Goal: Task Accomplishment & Management: Use online tool/utility

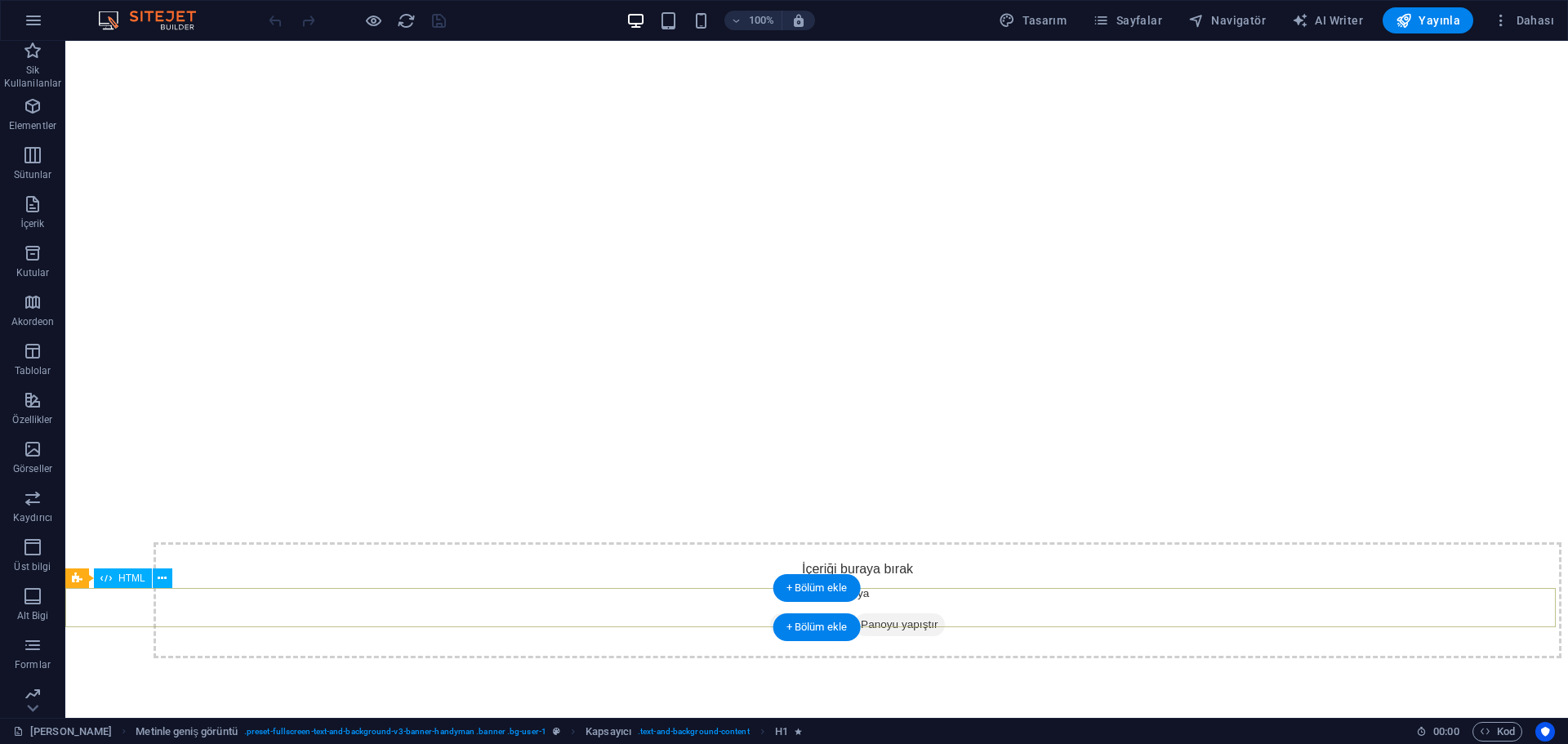
scroll to position [2859, 0]
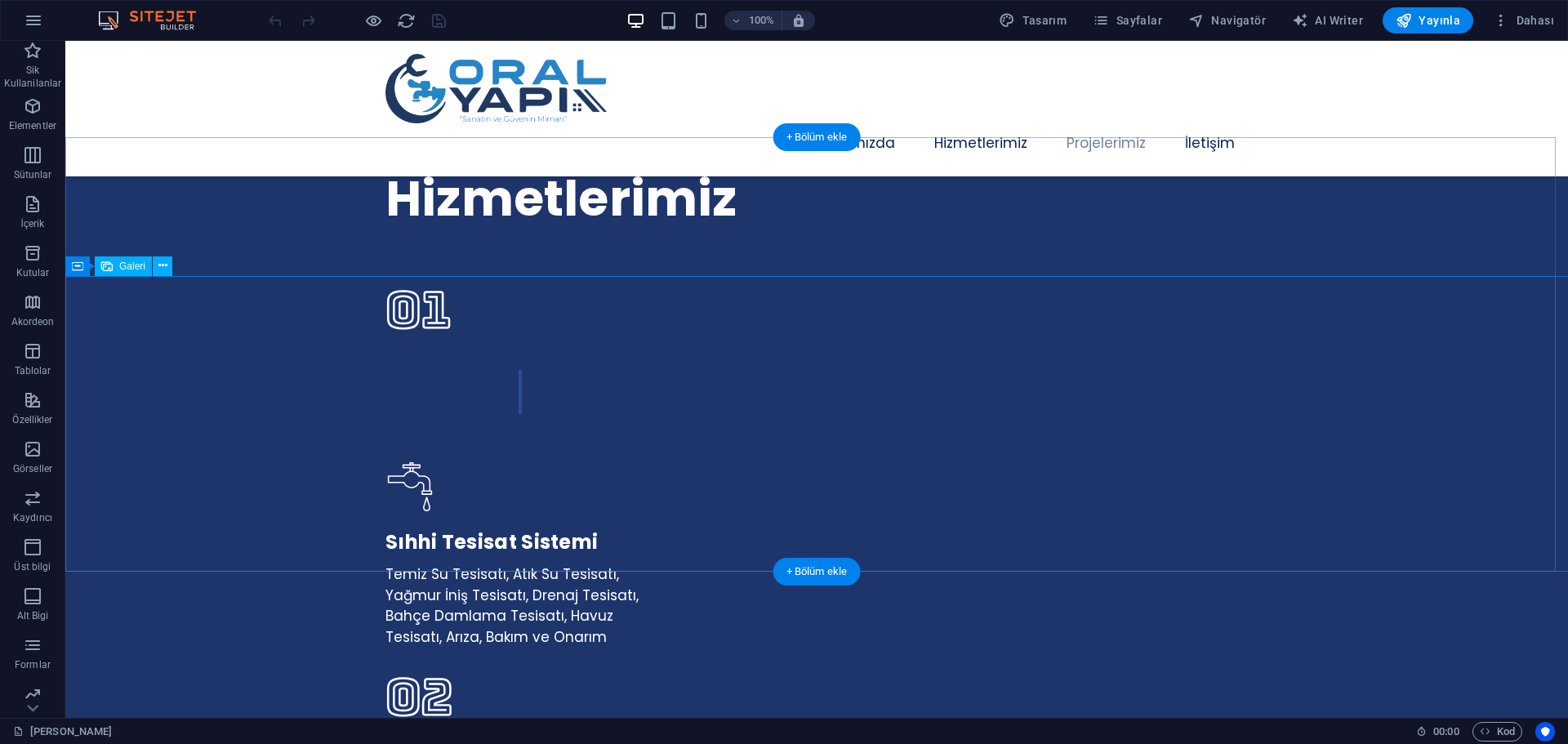
select select "px"
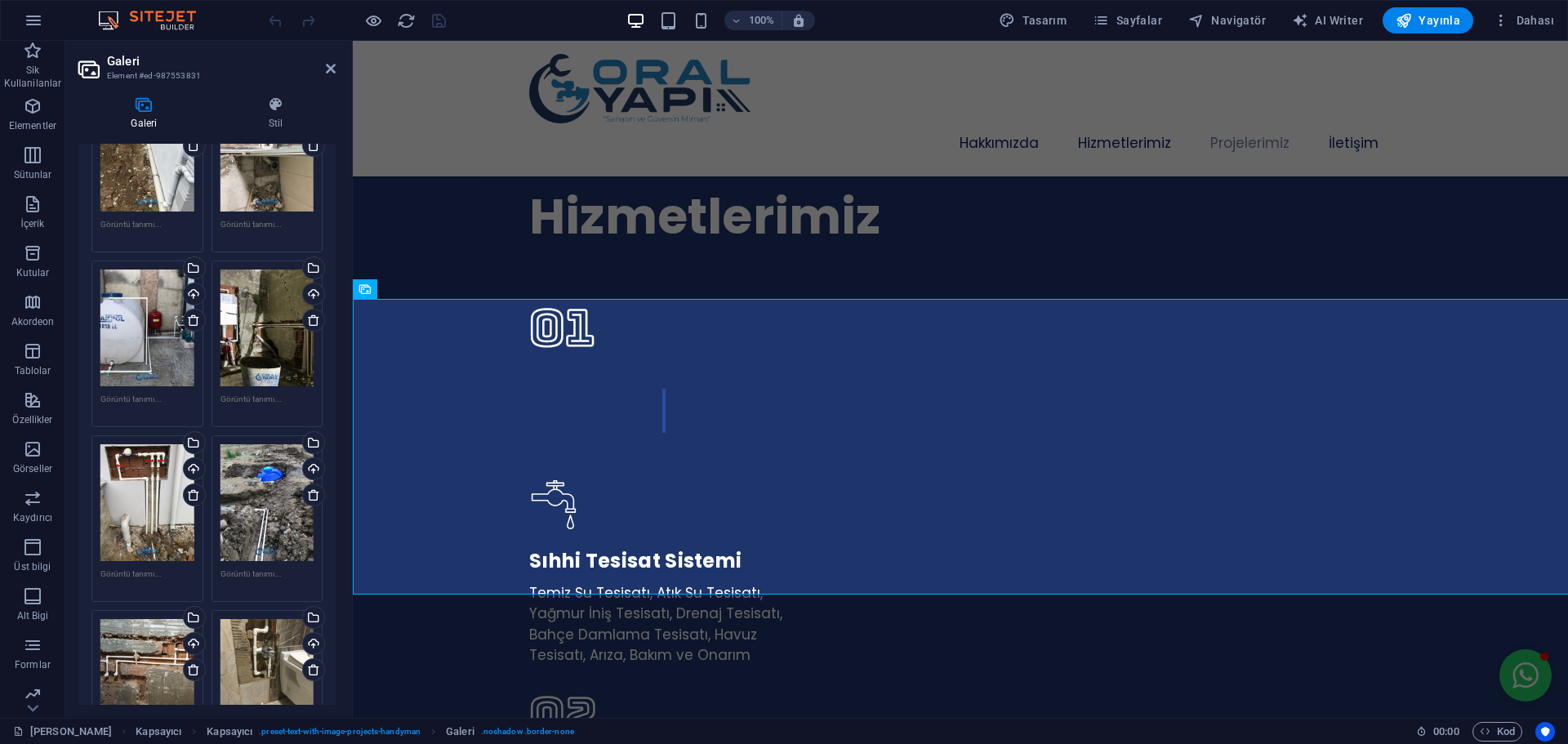
scroll to position [2381, 0]
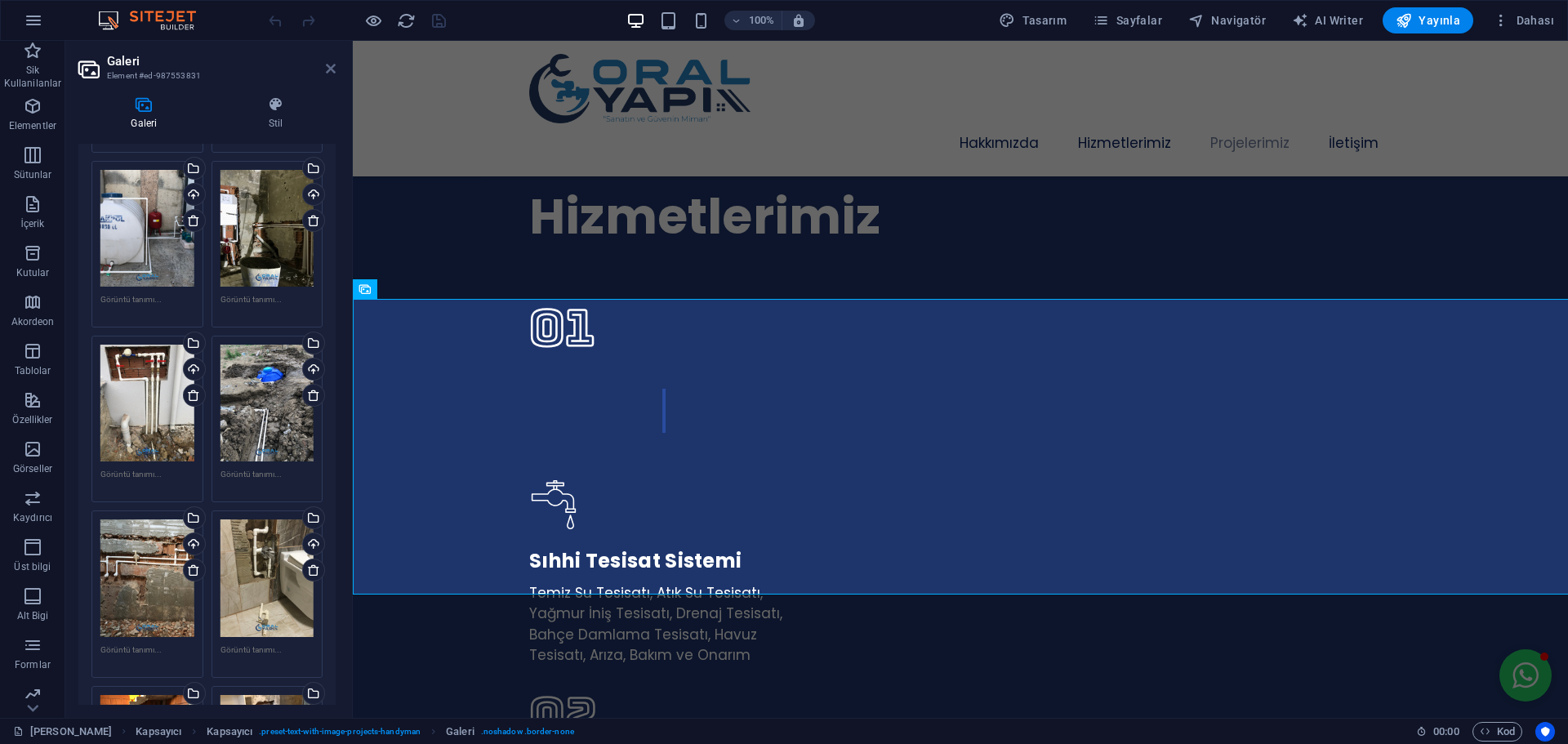
click at [329, 67] on icon at bounding box center [331, 68] width 10 height 13
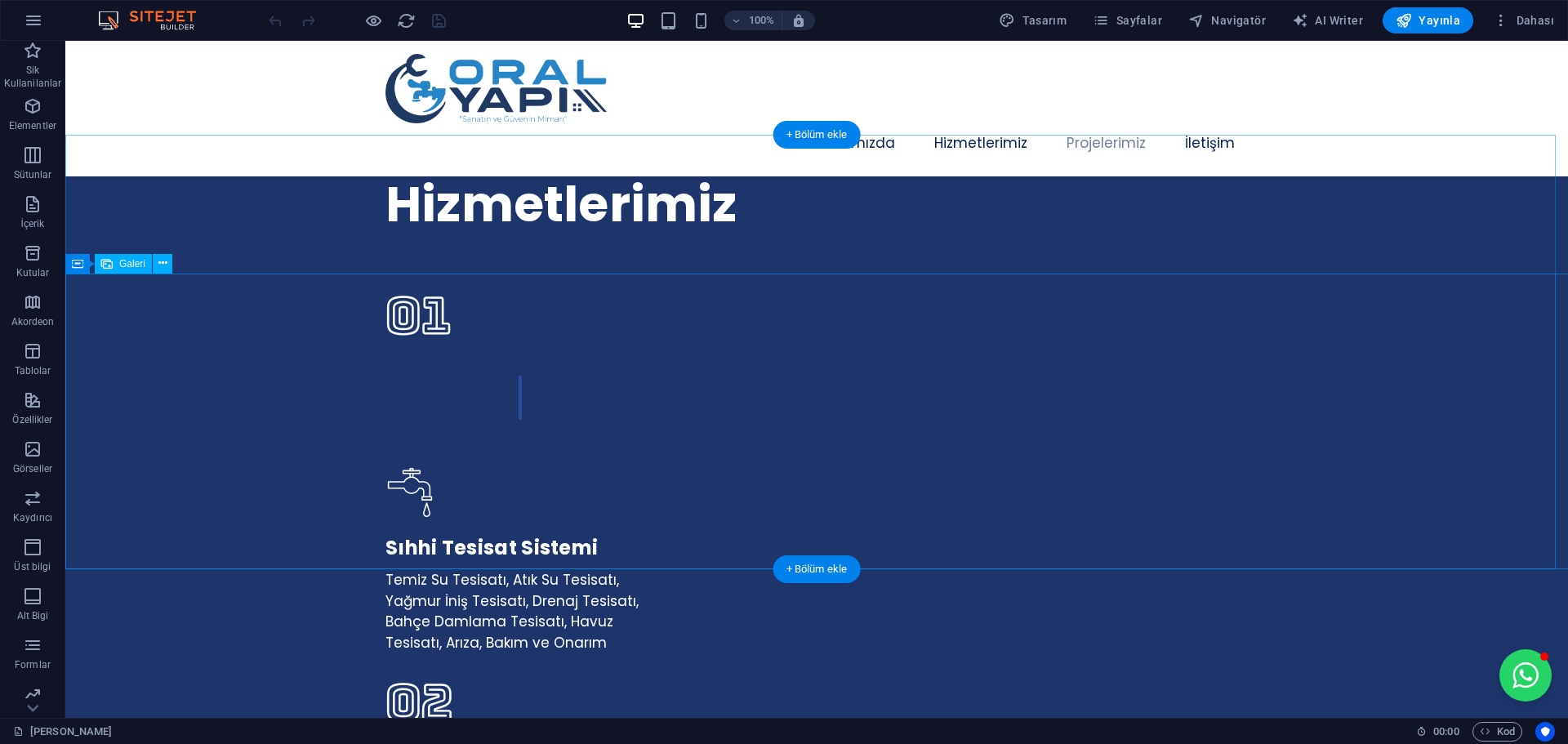
scroll to position [2853, 0]
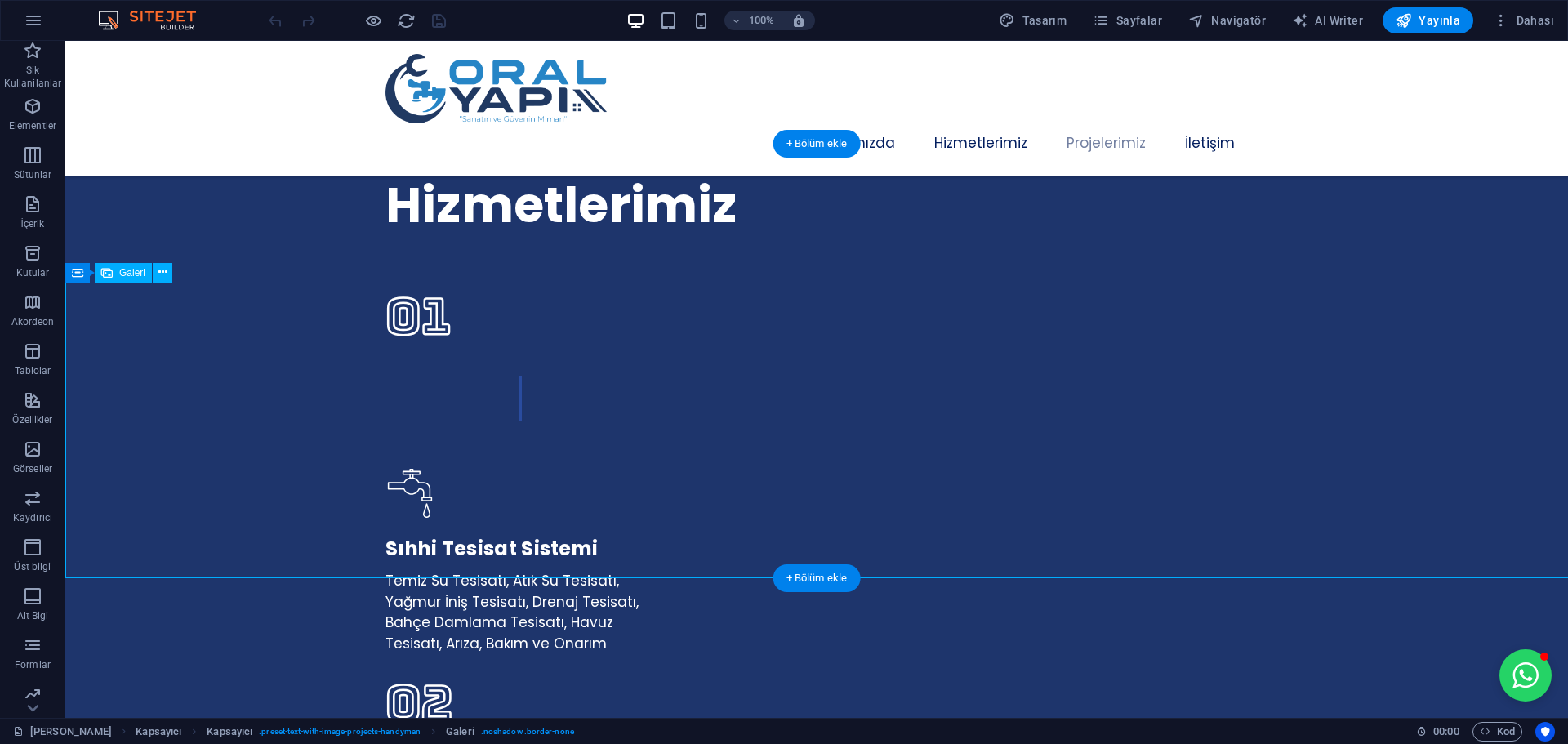
select select "px"
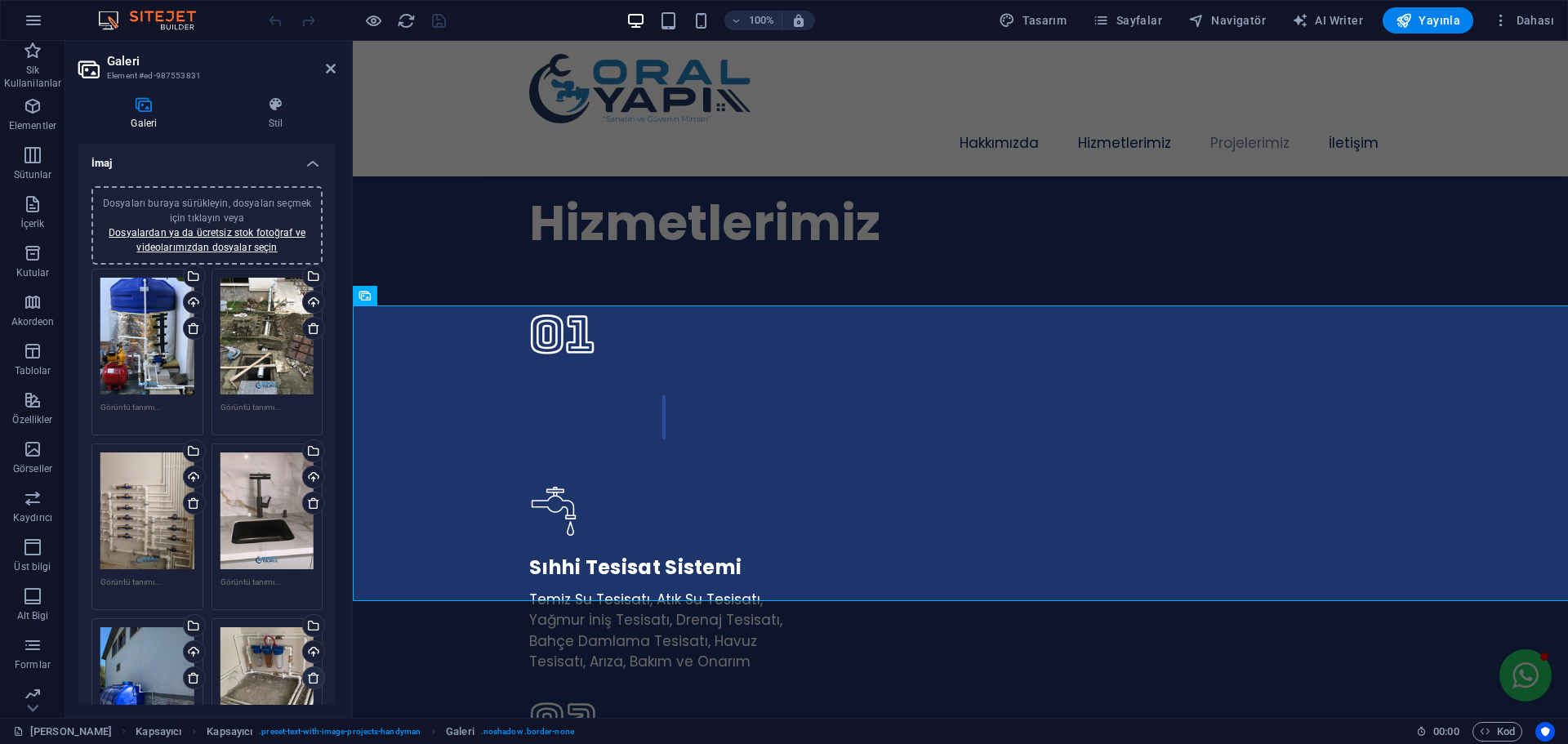
scroll to position [327, 0]
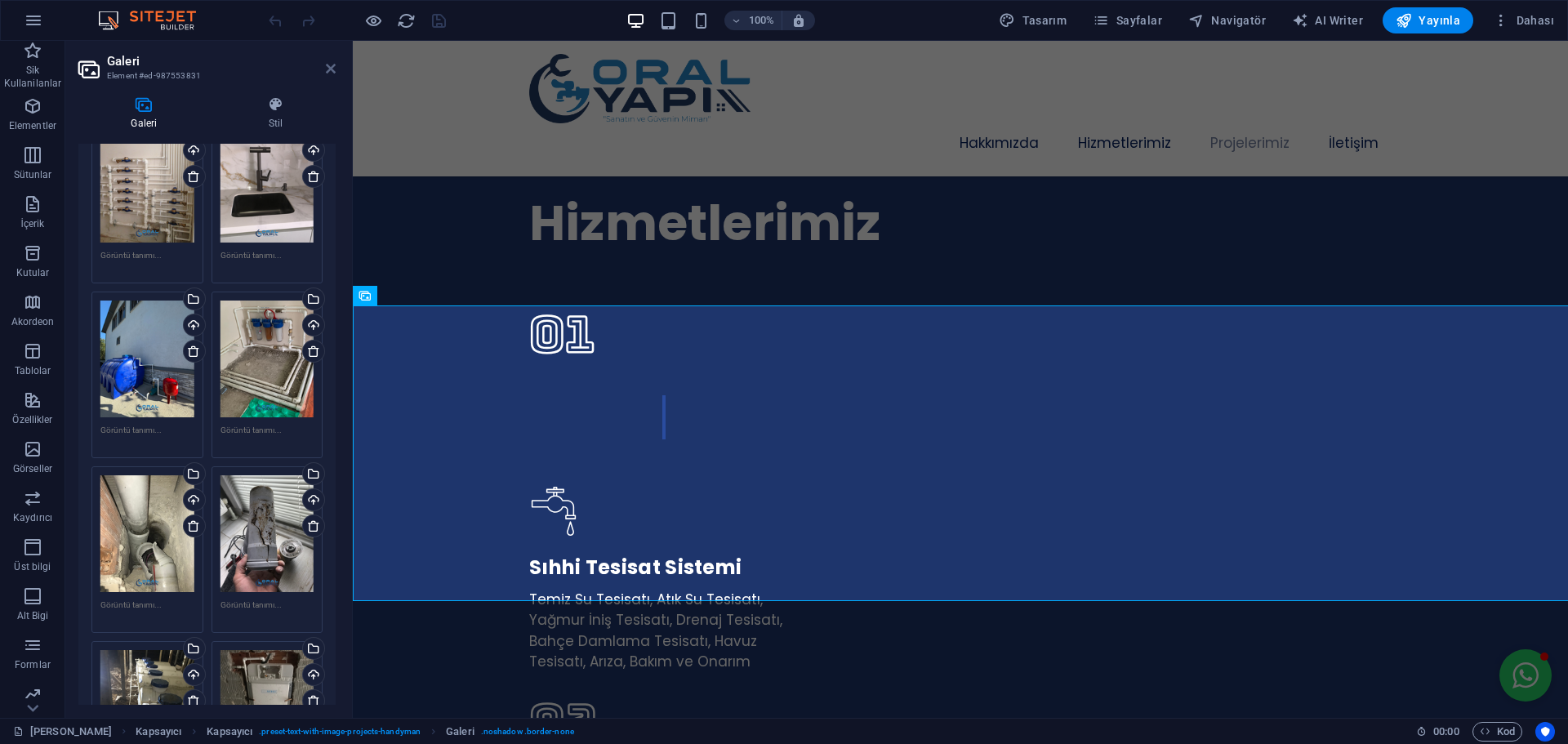
click at [335, 66] on icon at bounding box center [331, 68] width 10 height 13
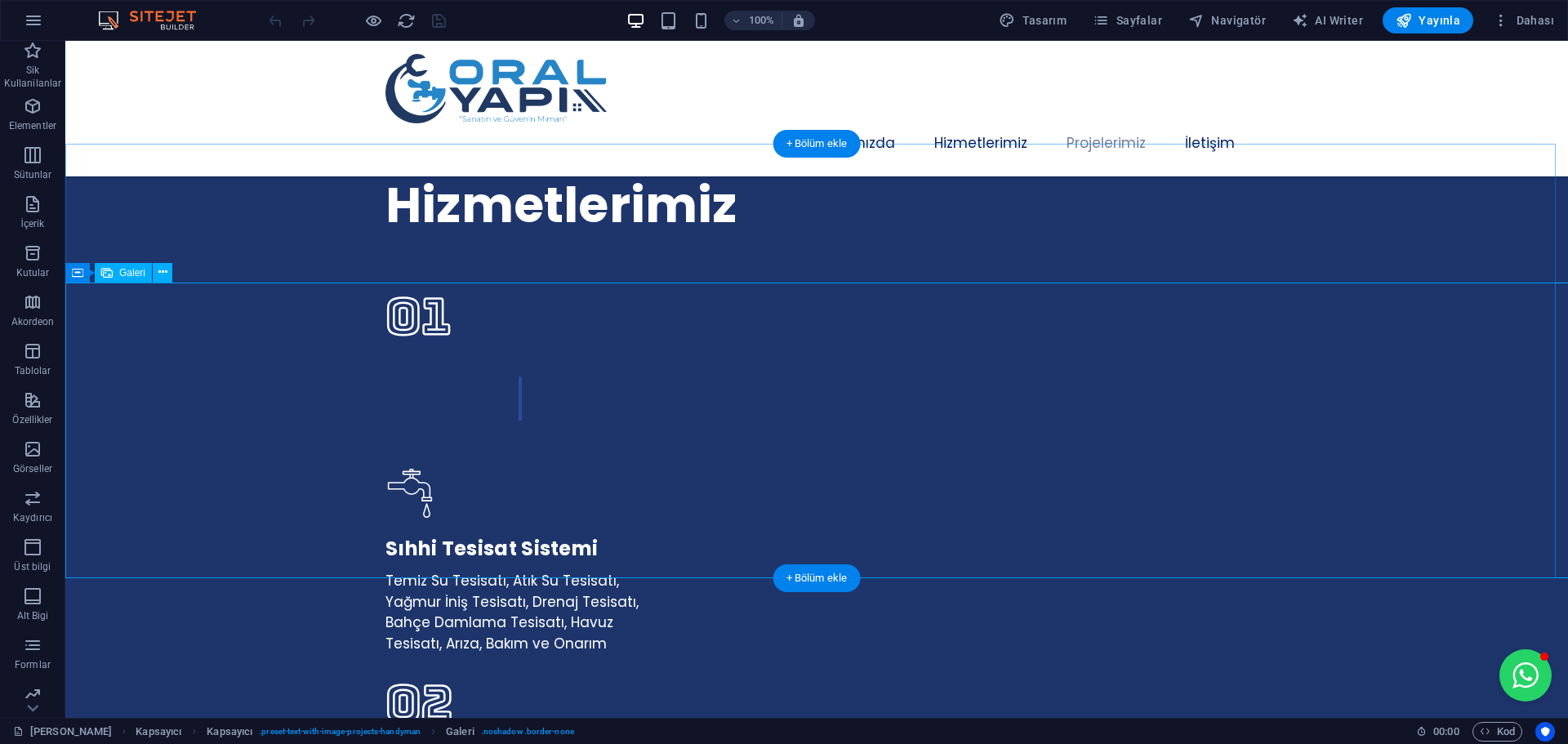
select select "px"
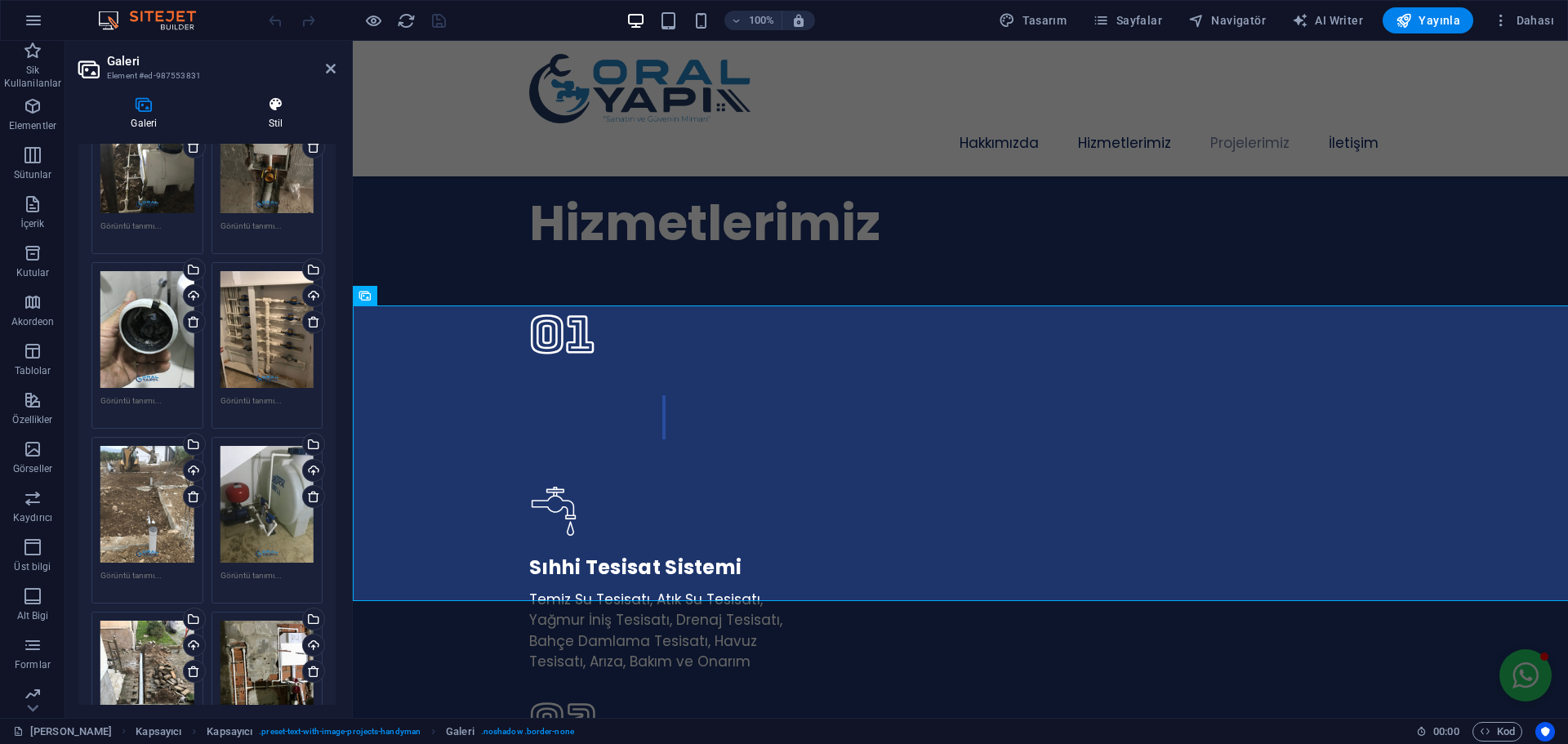
scroll to position [898, 0]
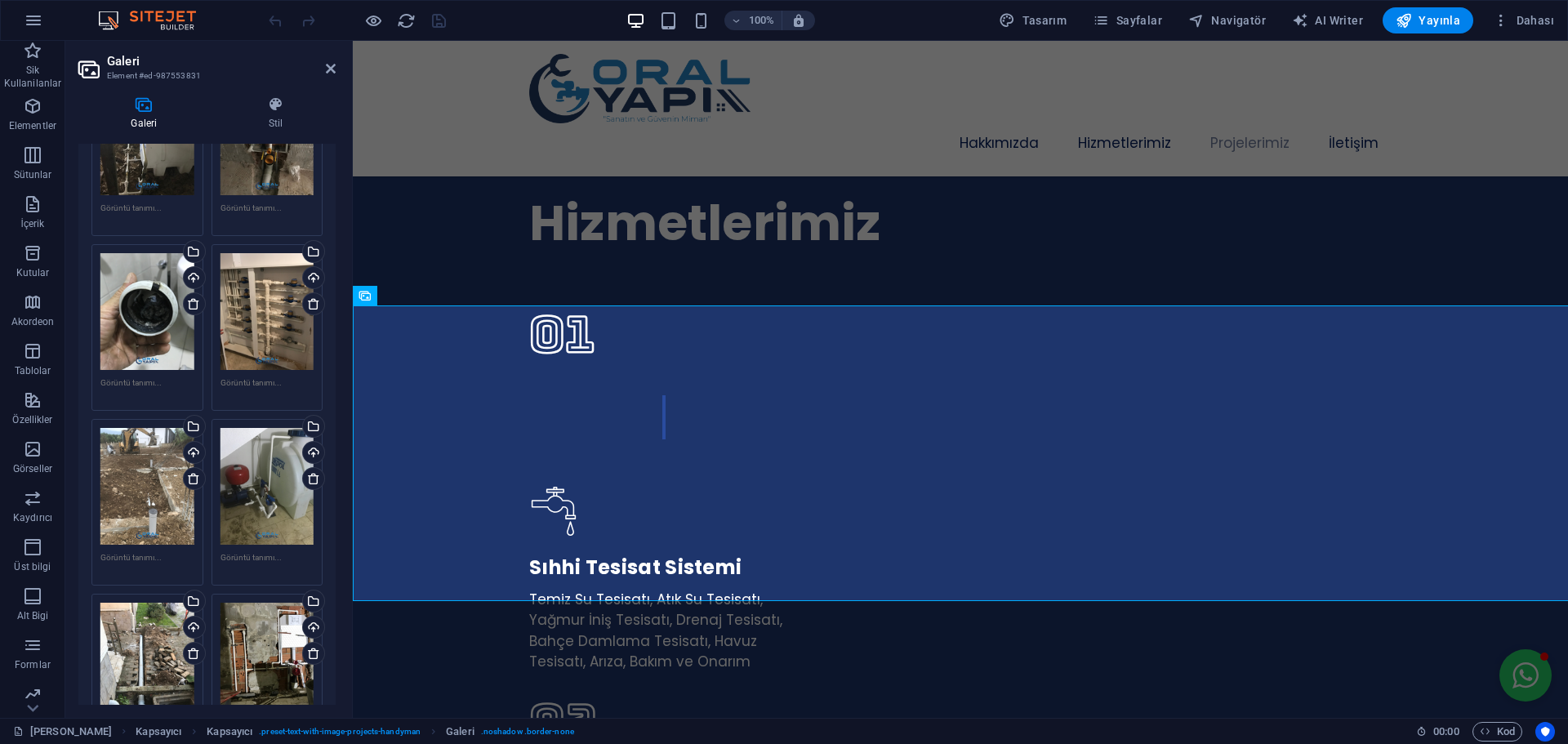
click at [336, 67] on aside "Galeri Element #ed-987553831 Galeri Stil İmaj Dosyaları buraya sürükleyin, dosy…" at bounding box center [209, 379] width 287 height 677
click at [332, 67] on icon at bounding box center [331, 68] width 10 height 13
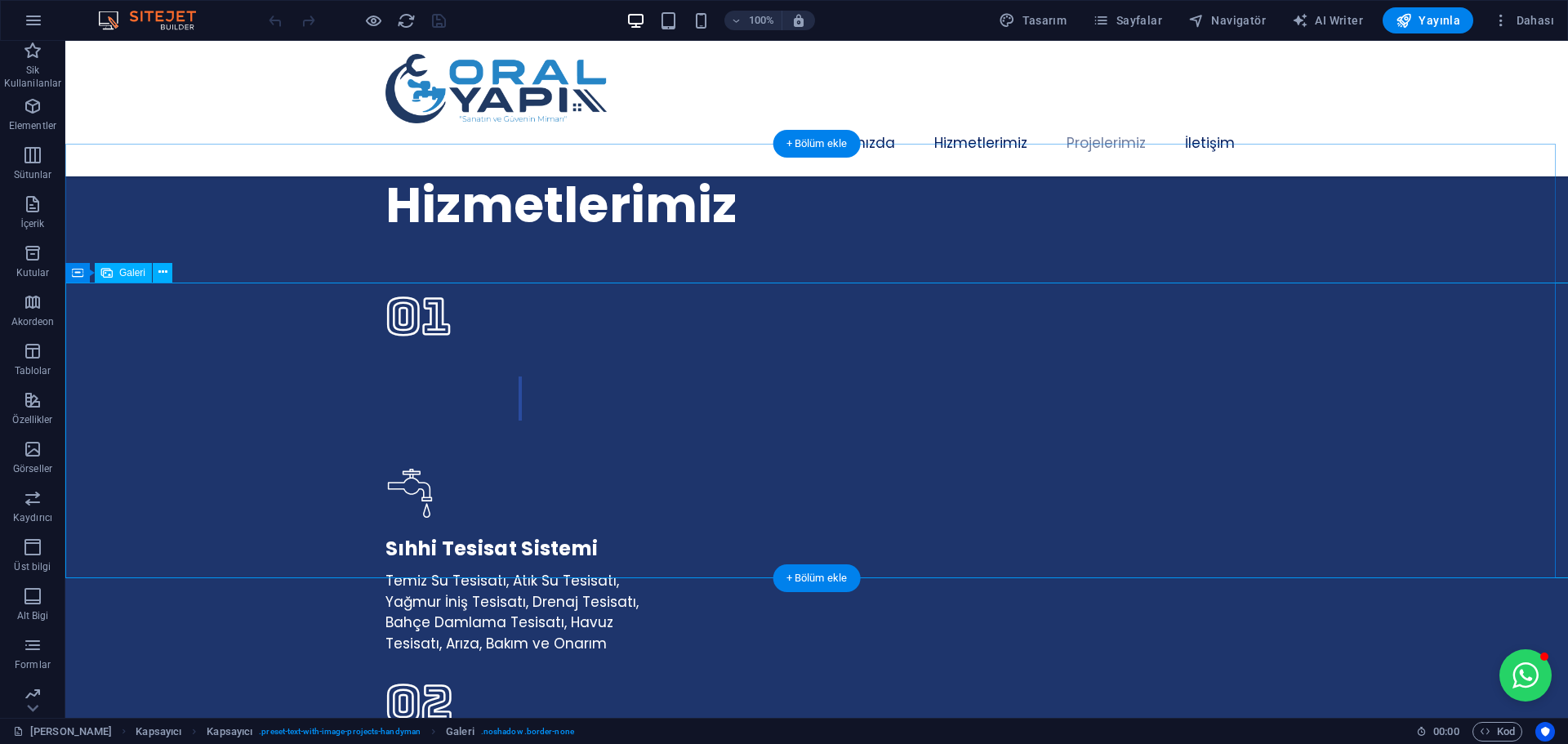
scroll to position [3261, 0]
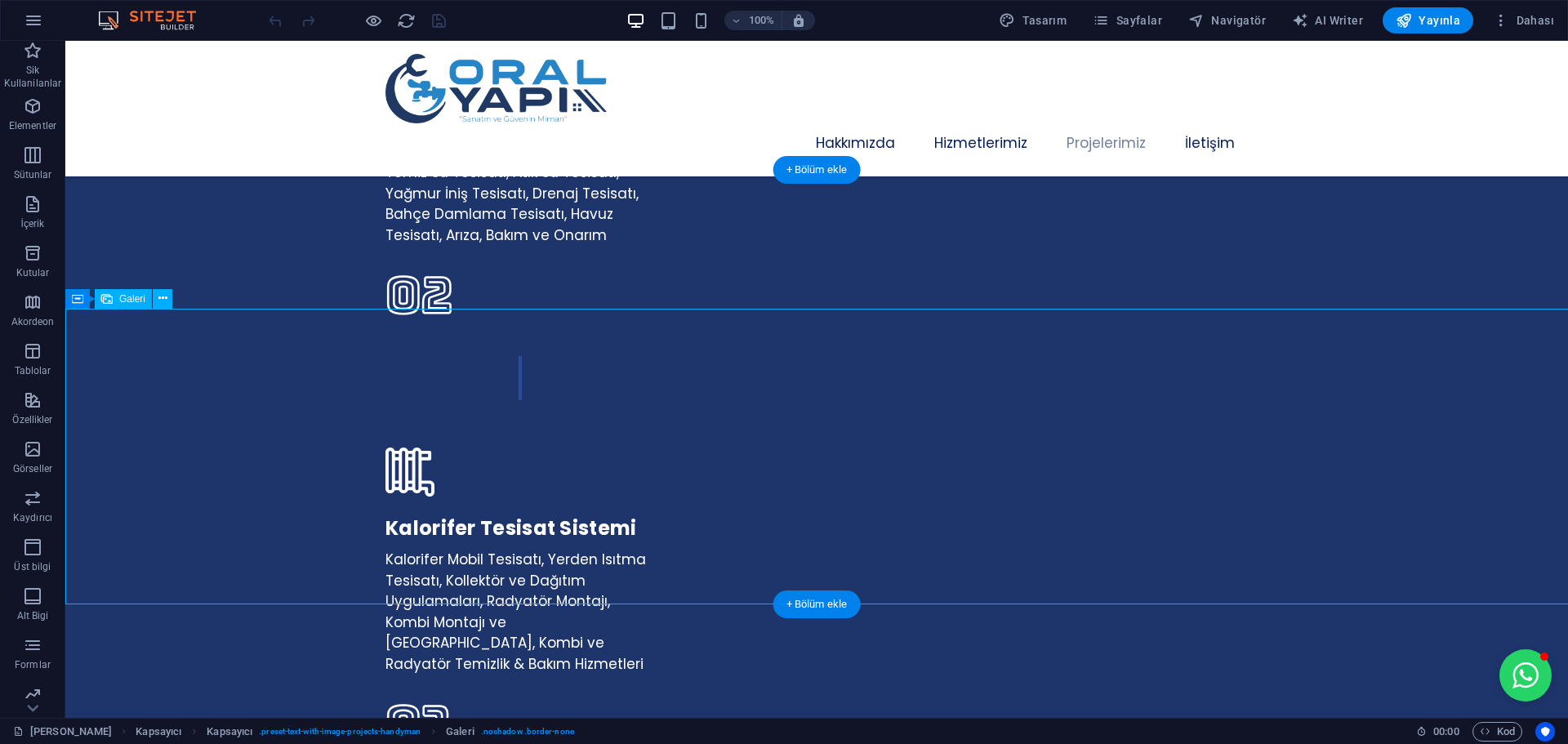
select select "px"
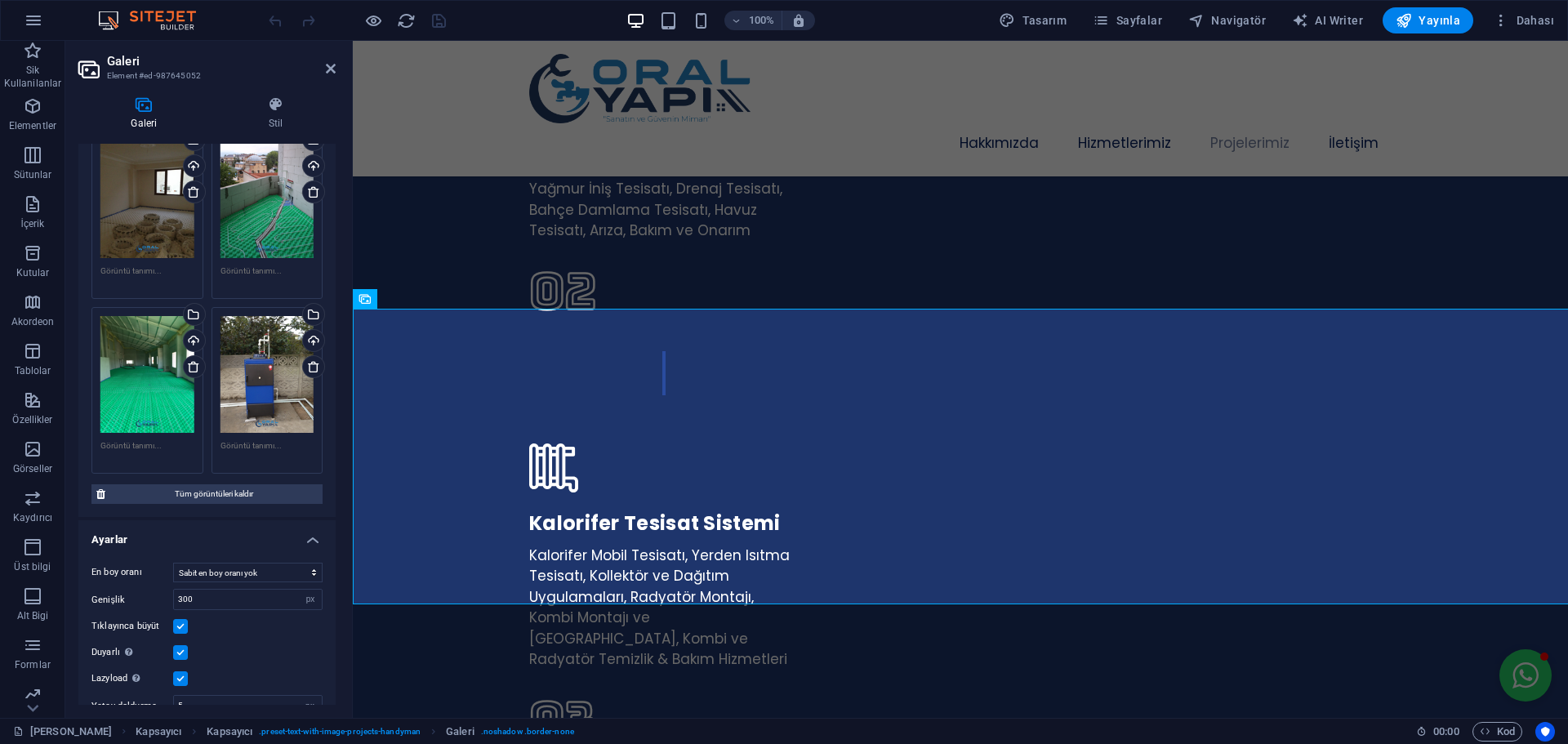
scroll to position [2087, 0]
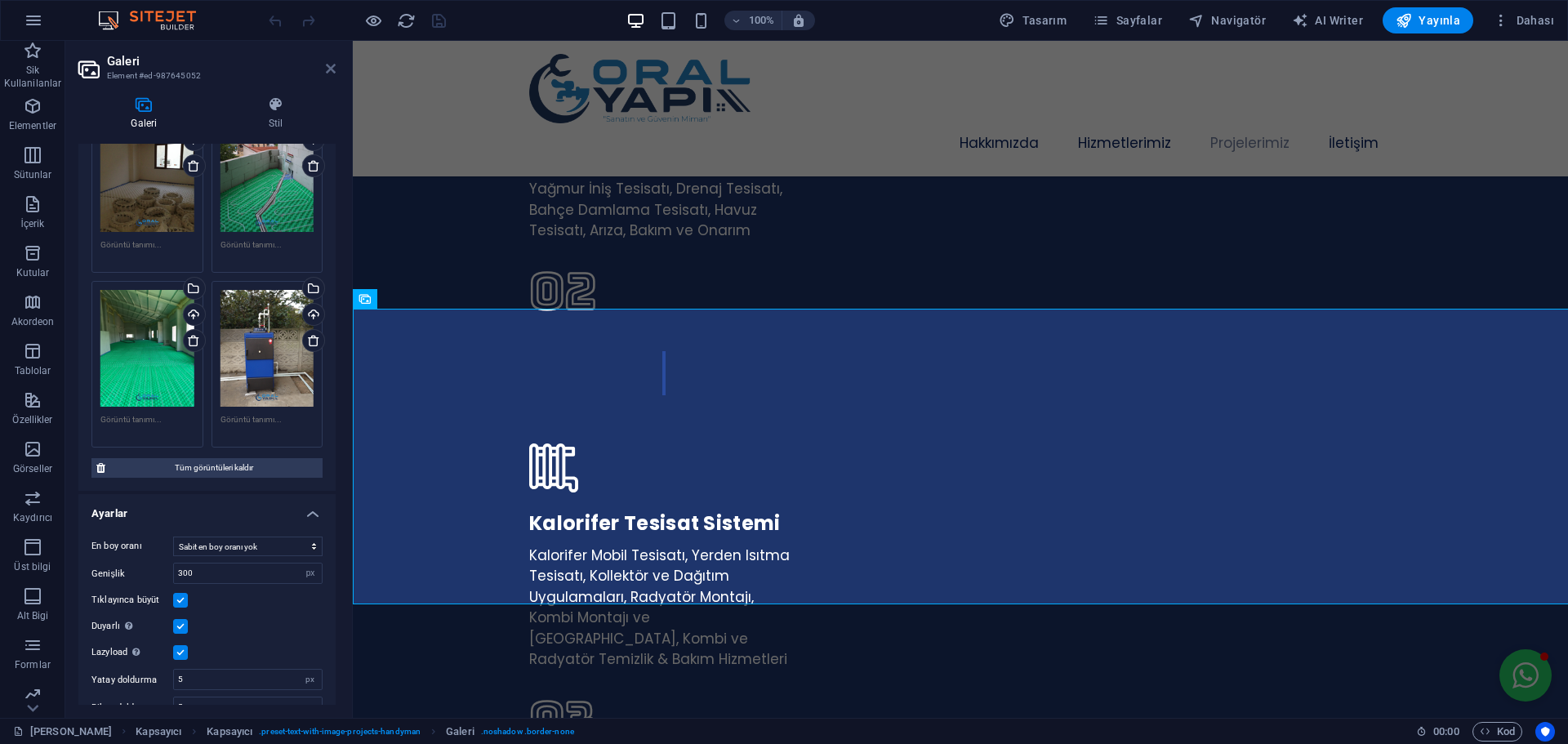
click at [333, 65] on icon at bounding box center [331, 68] width 10 height 13
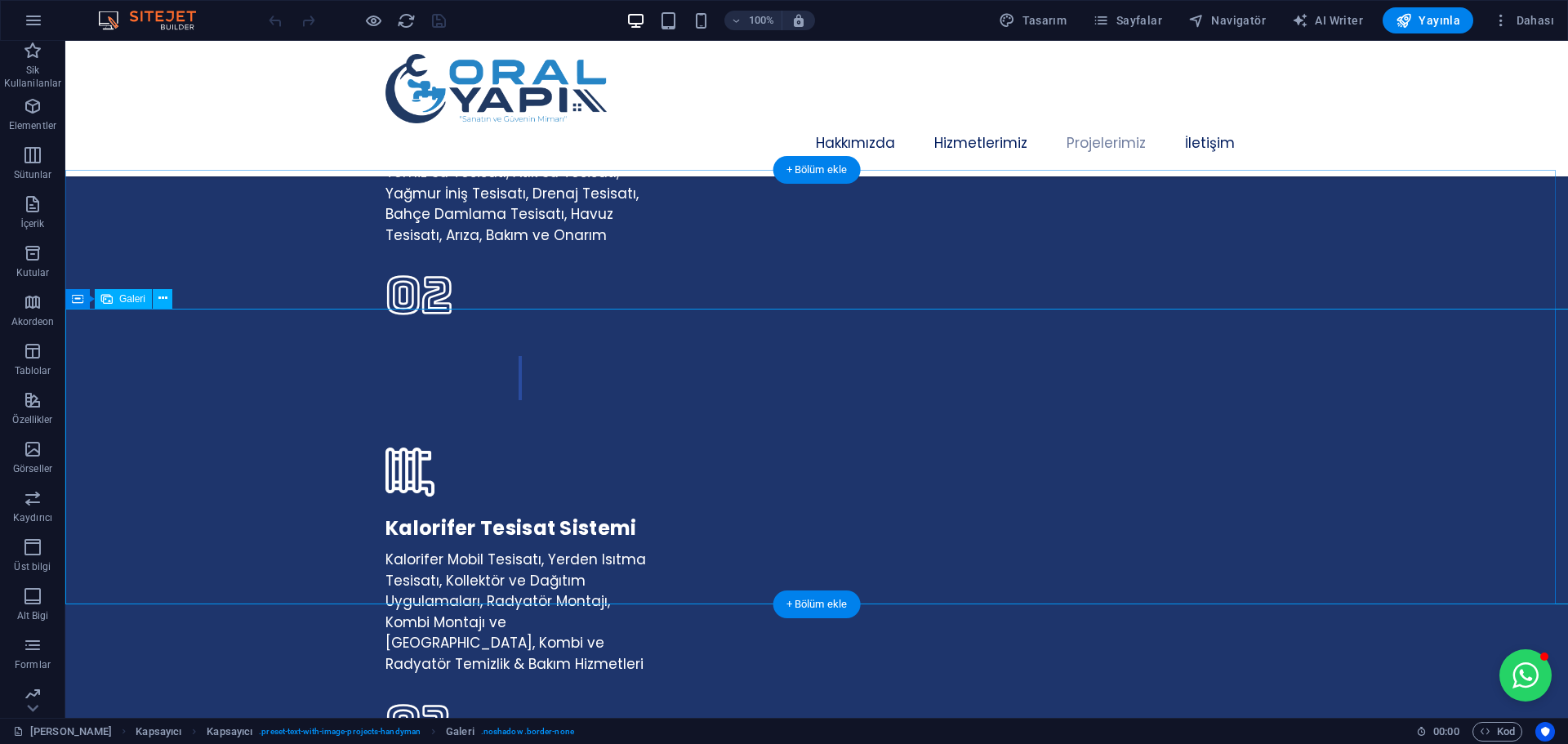
scroll to position [3751, 0]
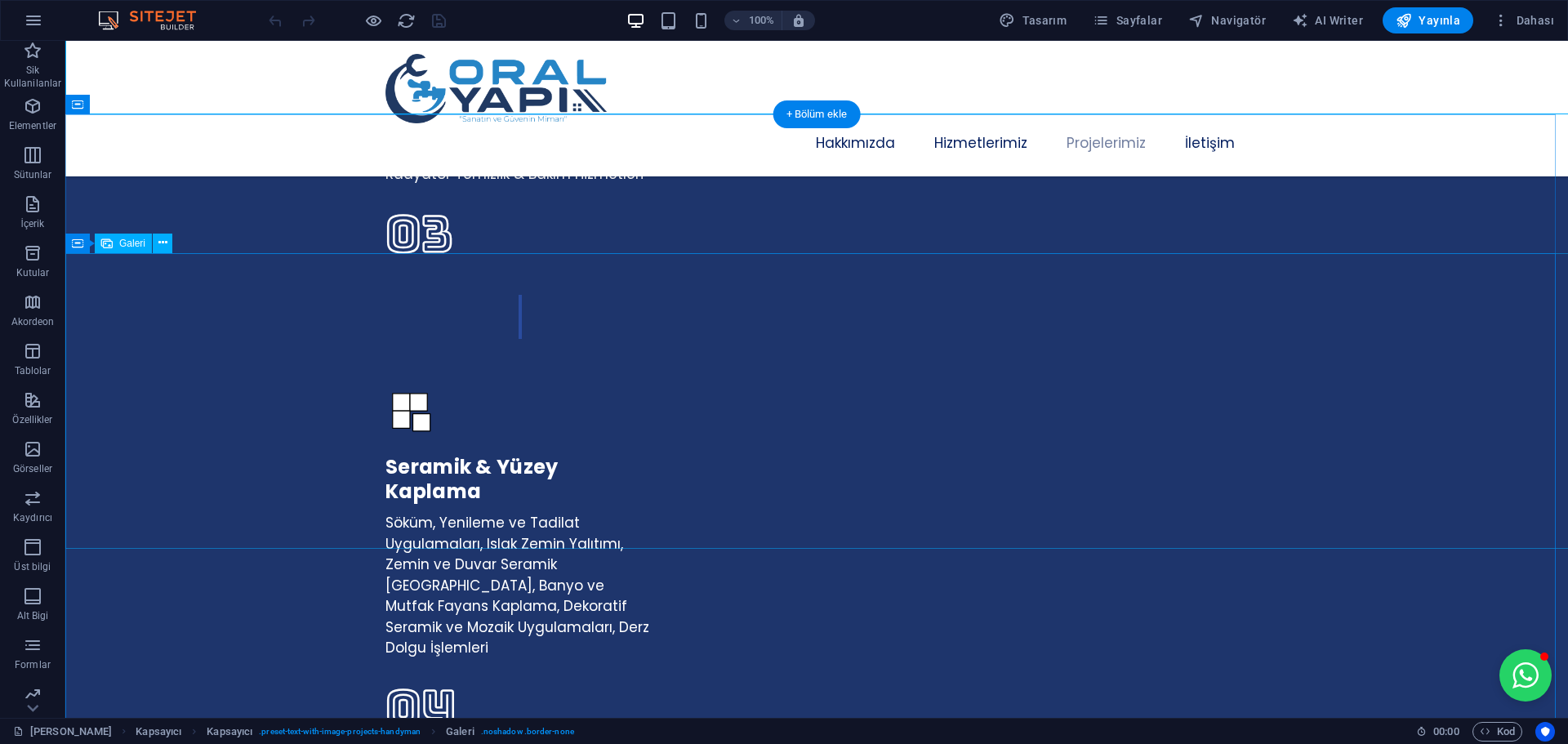
select select "px"
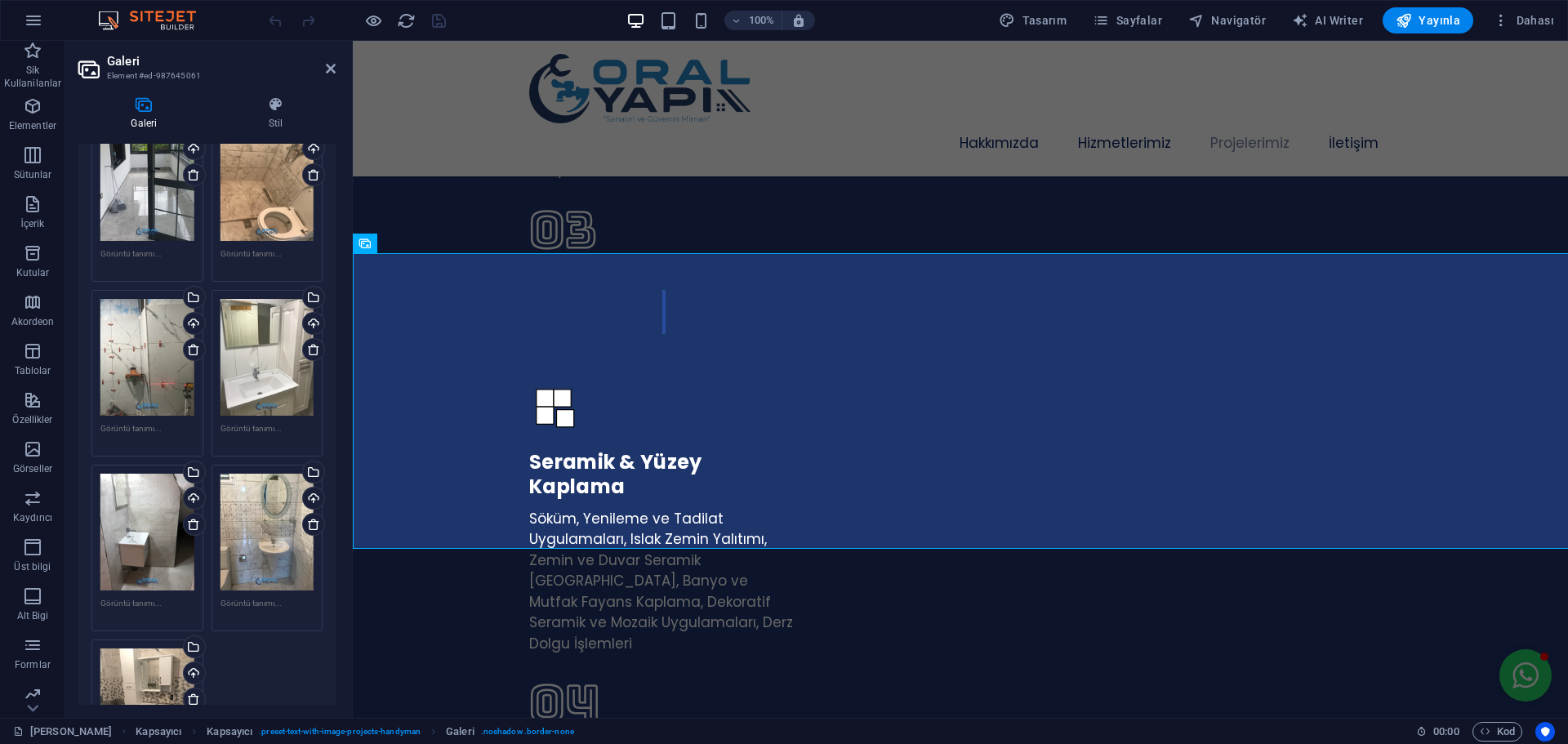
scroll to position [4624, 0]
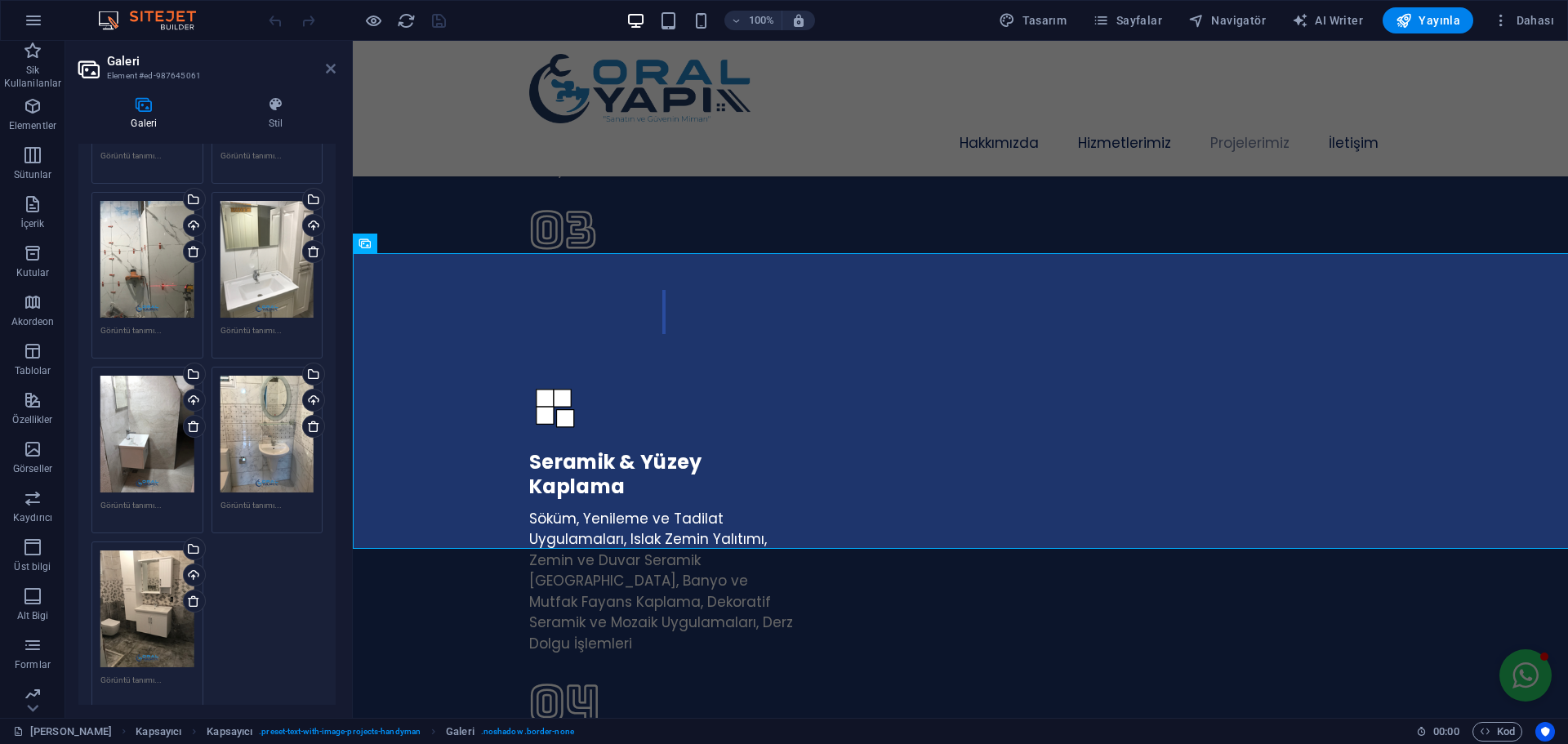
drag, startPoint x: 334, startPoint y: 67, endPoint x: 271, endPoint y: 26, distance: 75.2
click at [334, 67] on icon at bounding box center [331, 68] width 10 height 13
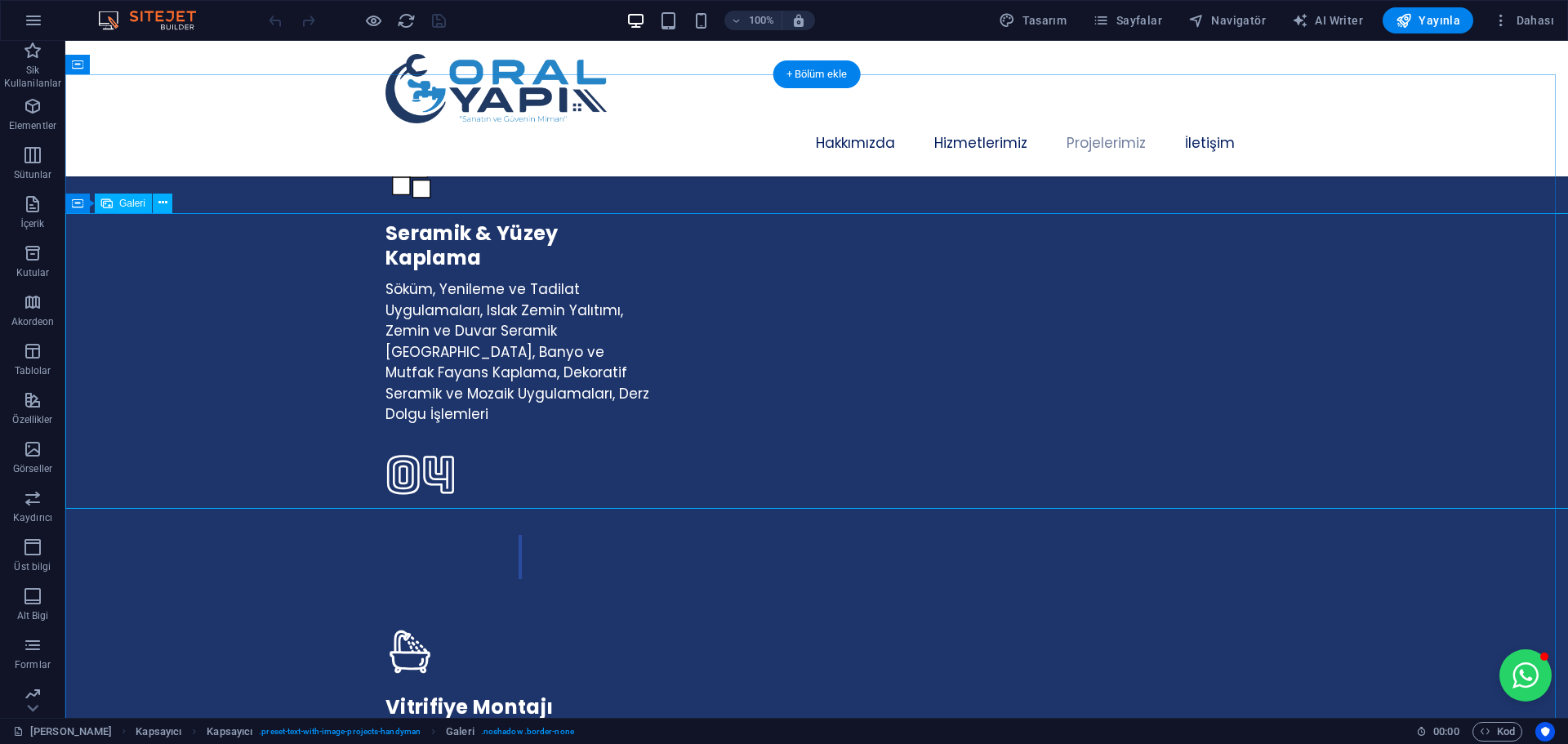
scroll to position [4078, 0]
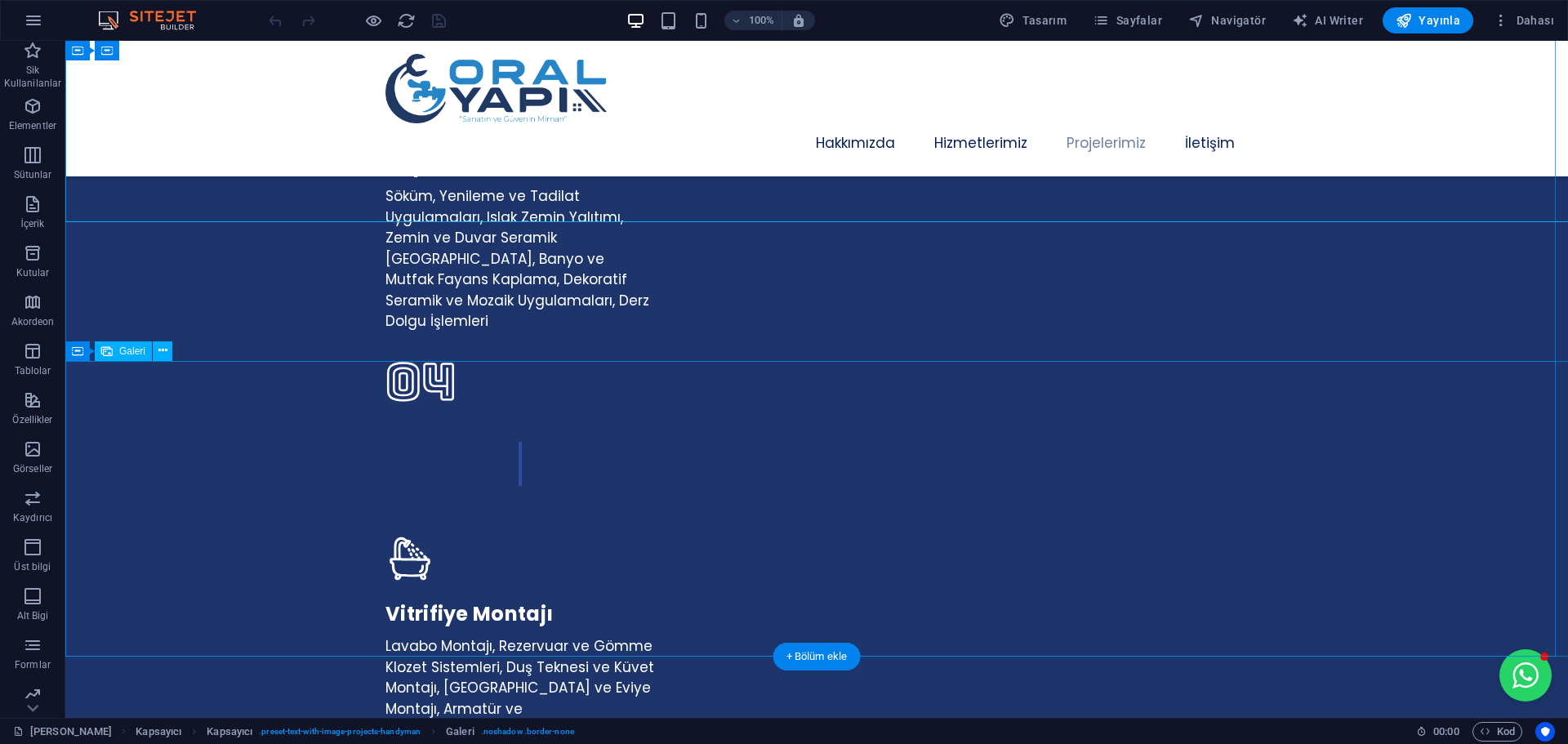
select select "px"
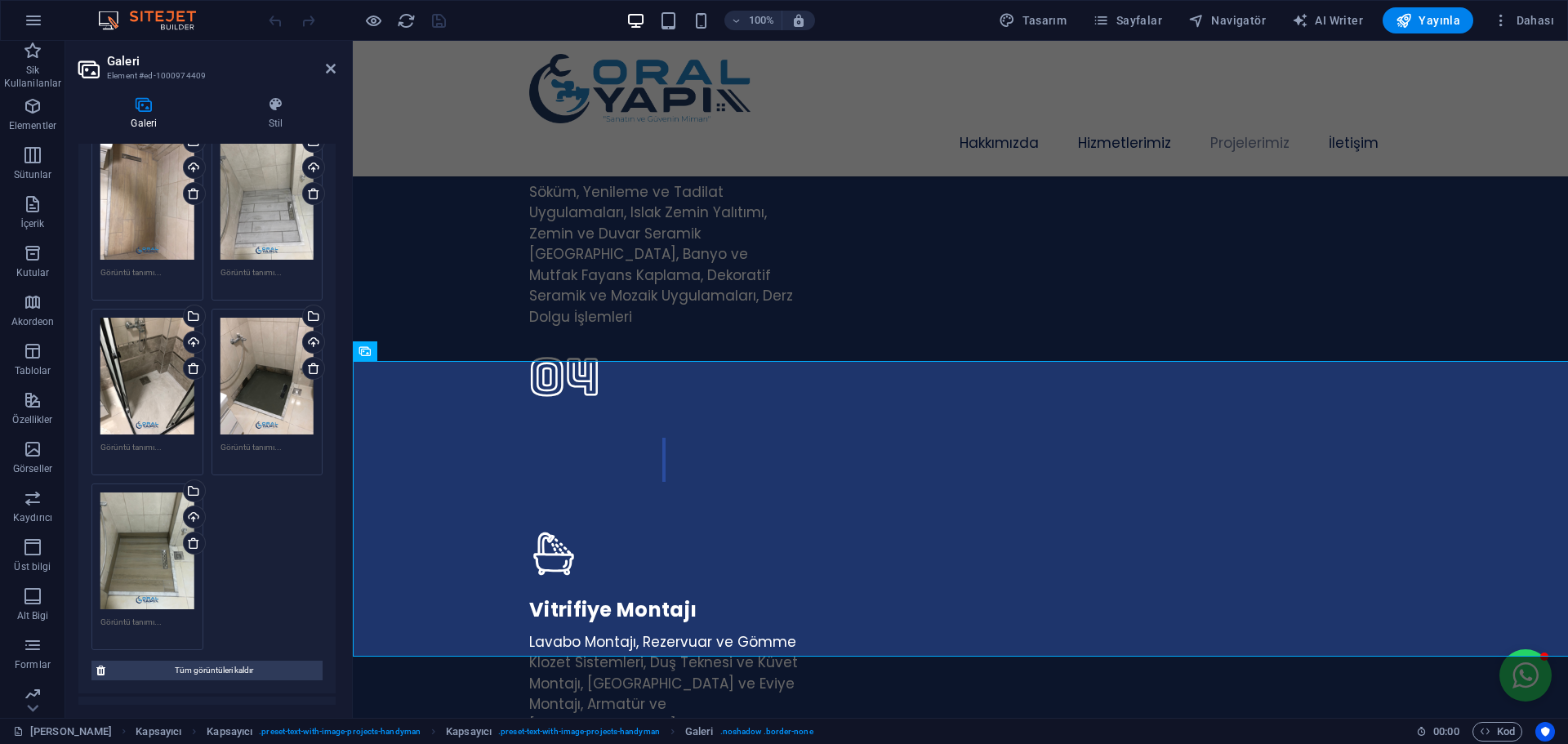
scroll to position [490, 0]
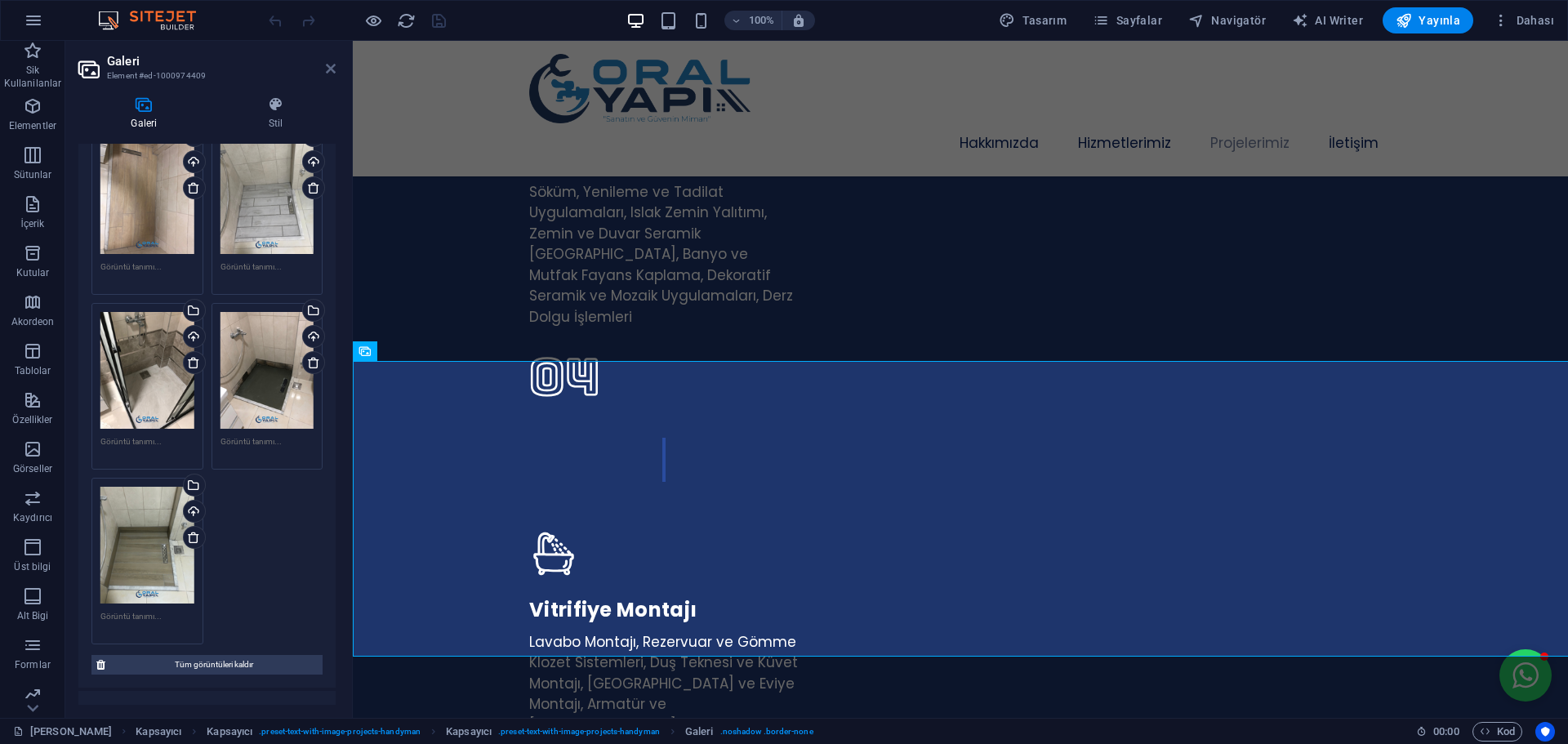
click at [334, 69] on icon at bounding box center [331, 68] width 10 height 13
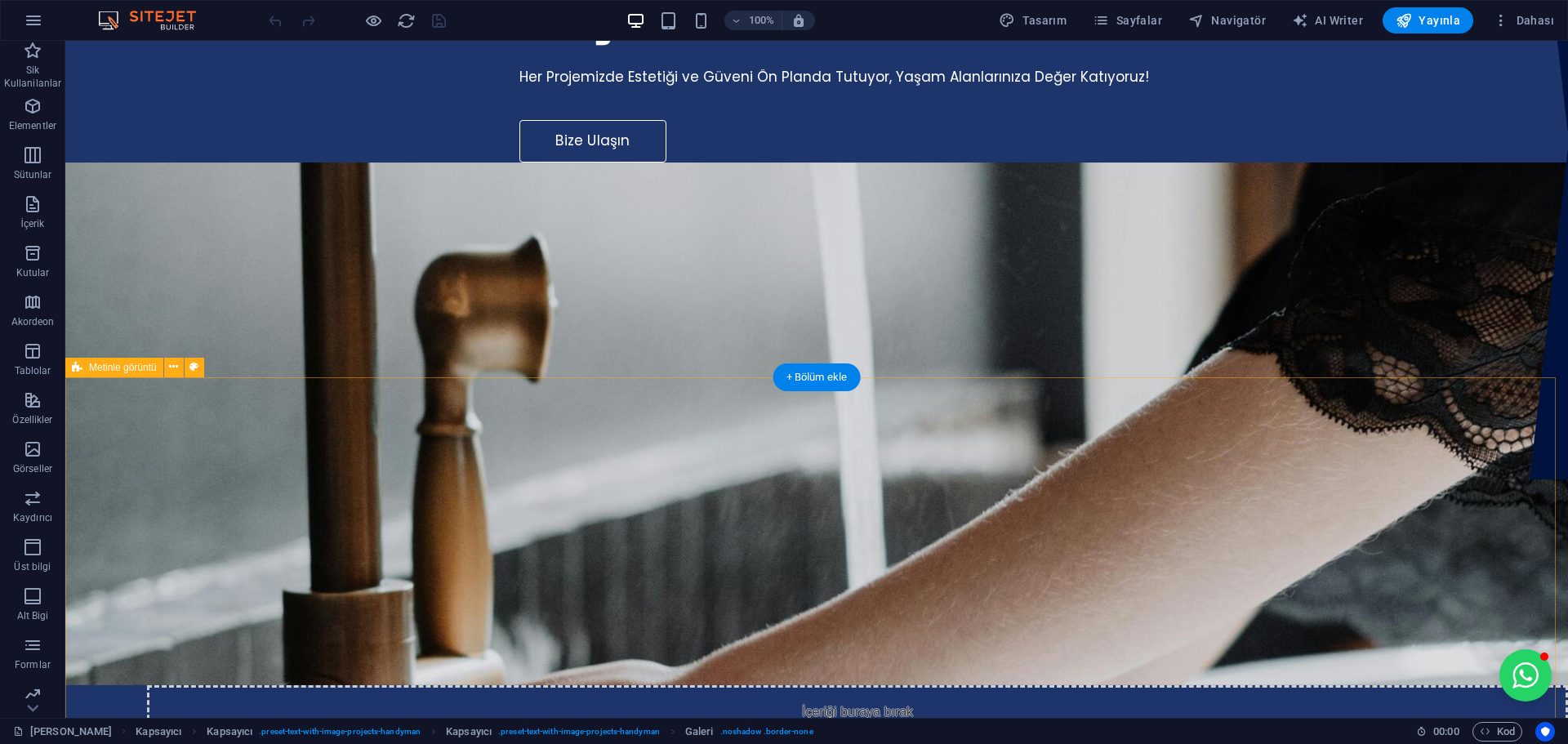
scroll to position [0, 0]
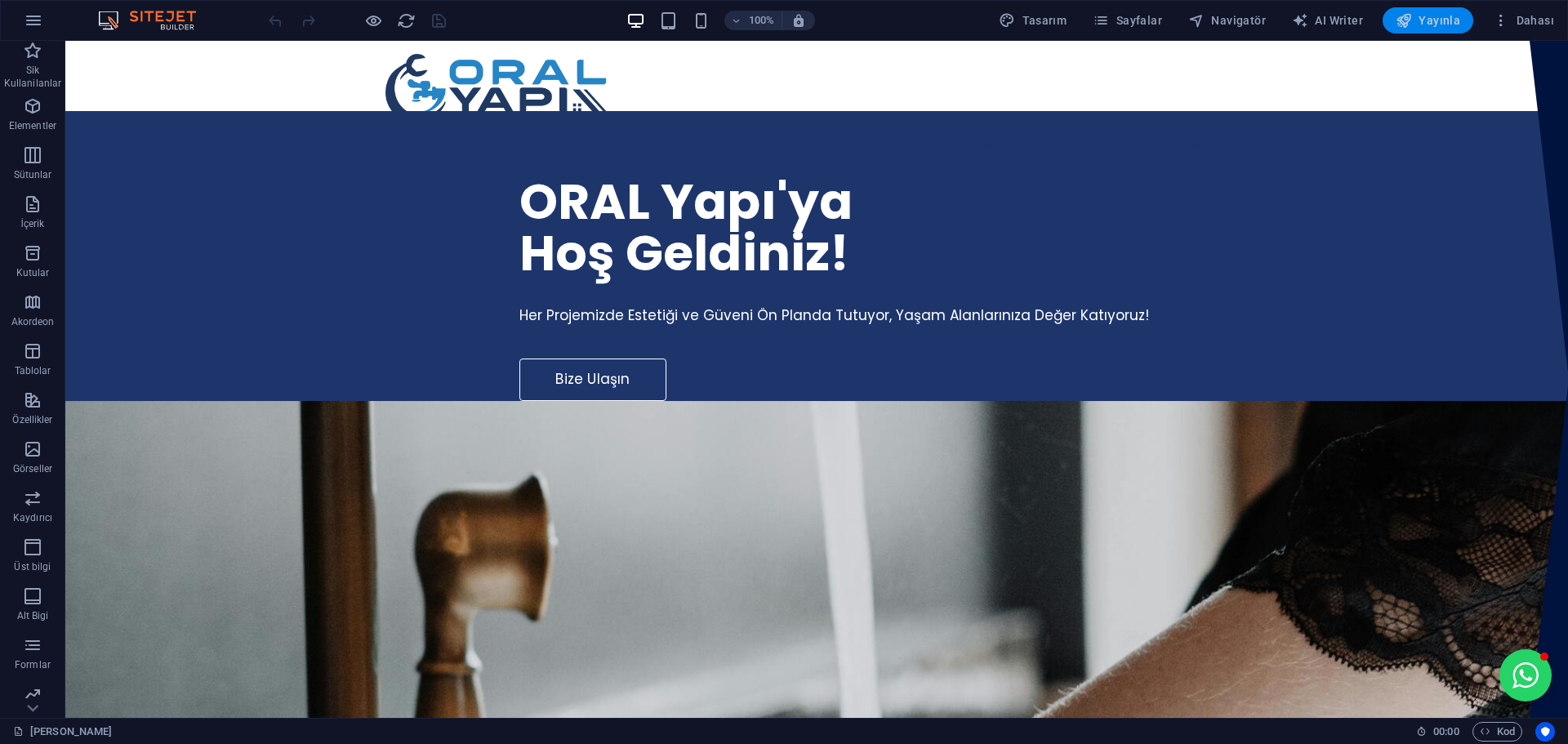
click at [1429, 17] on span "Yayınla" at bounding box center [1428, 20] width 64 height 17
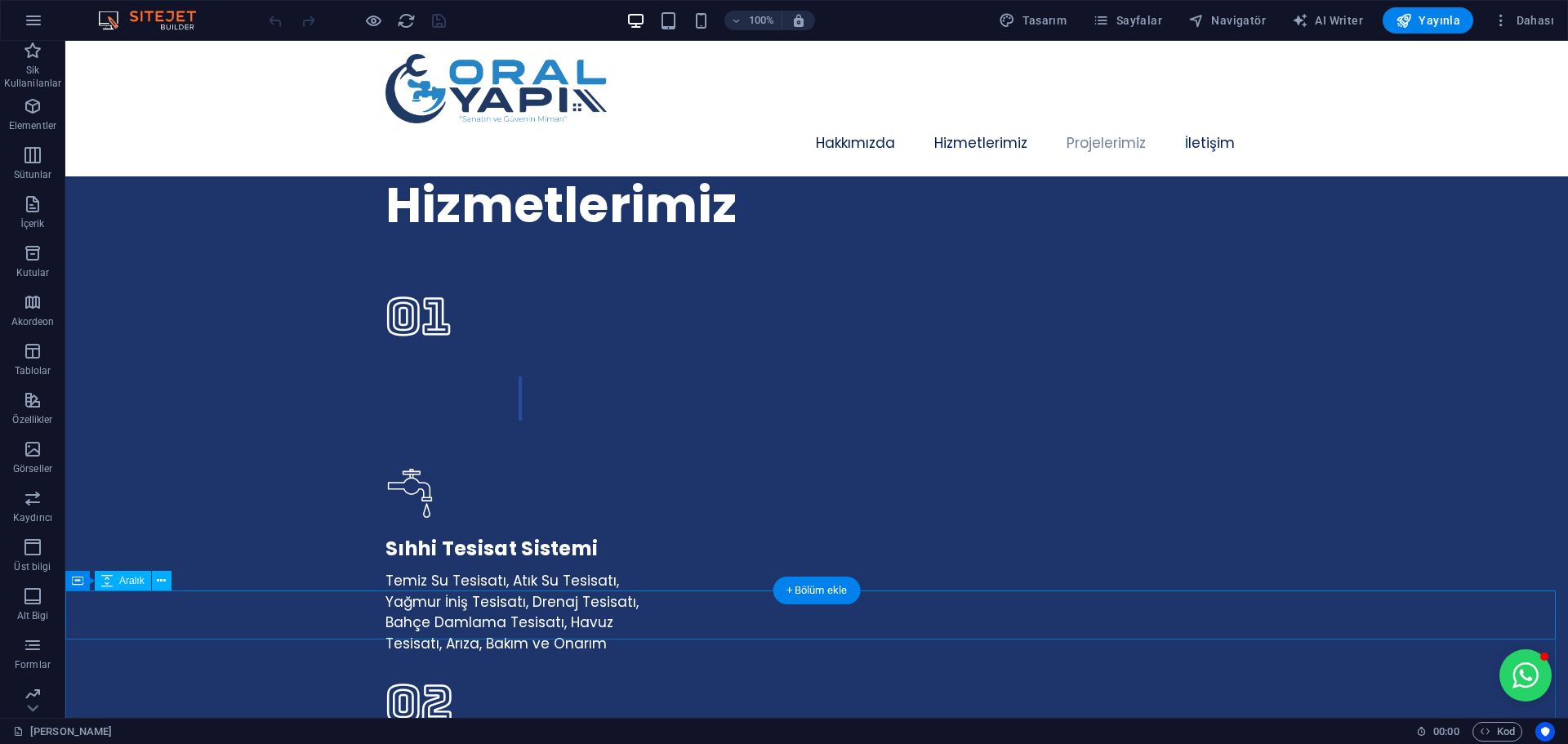
scroll to position [2859, 0]
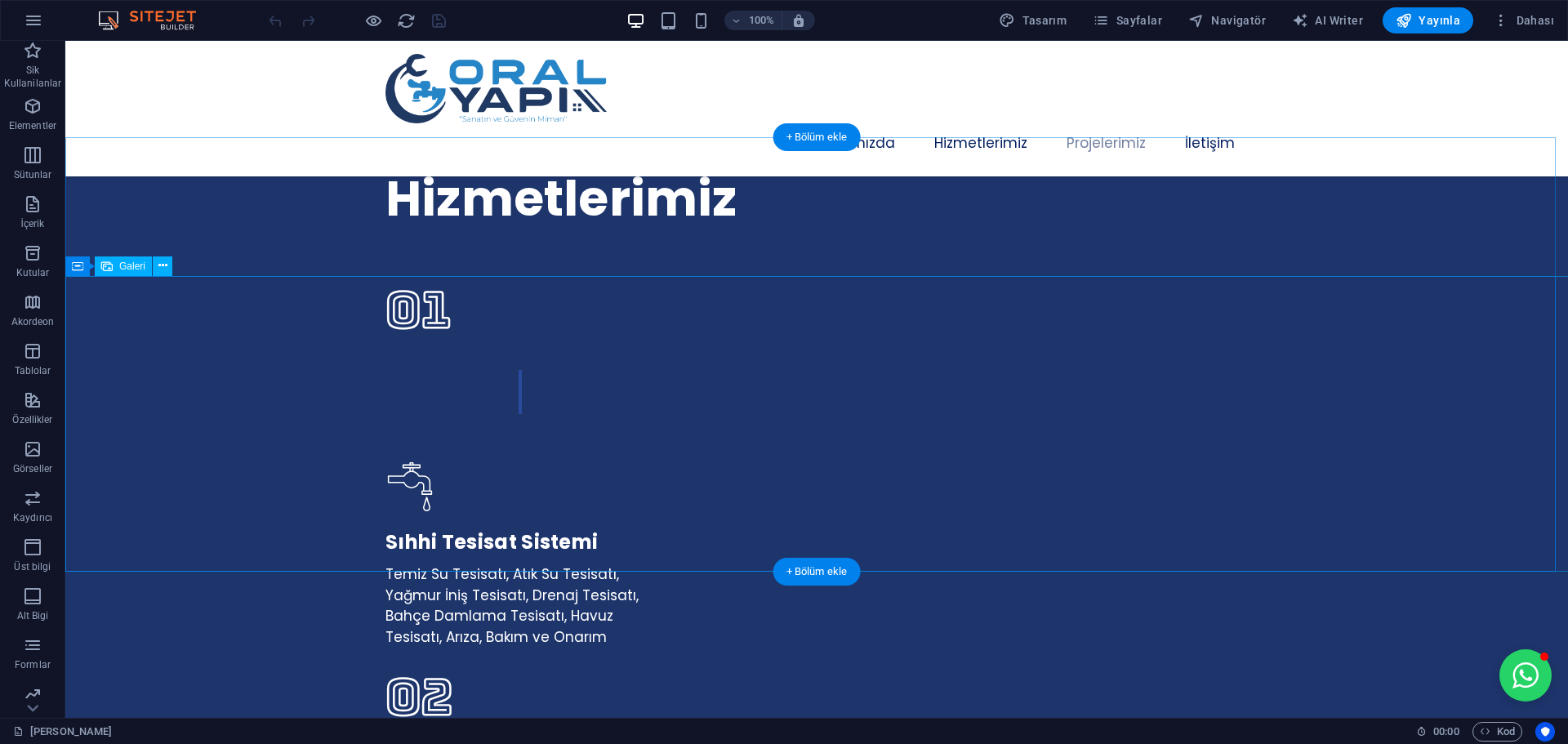
select select "px"
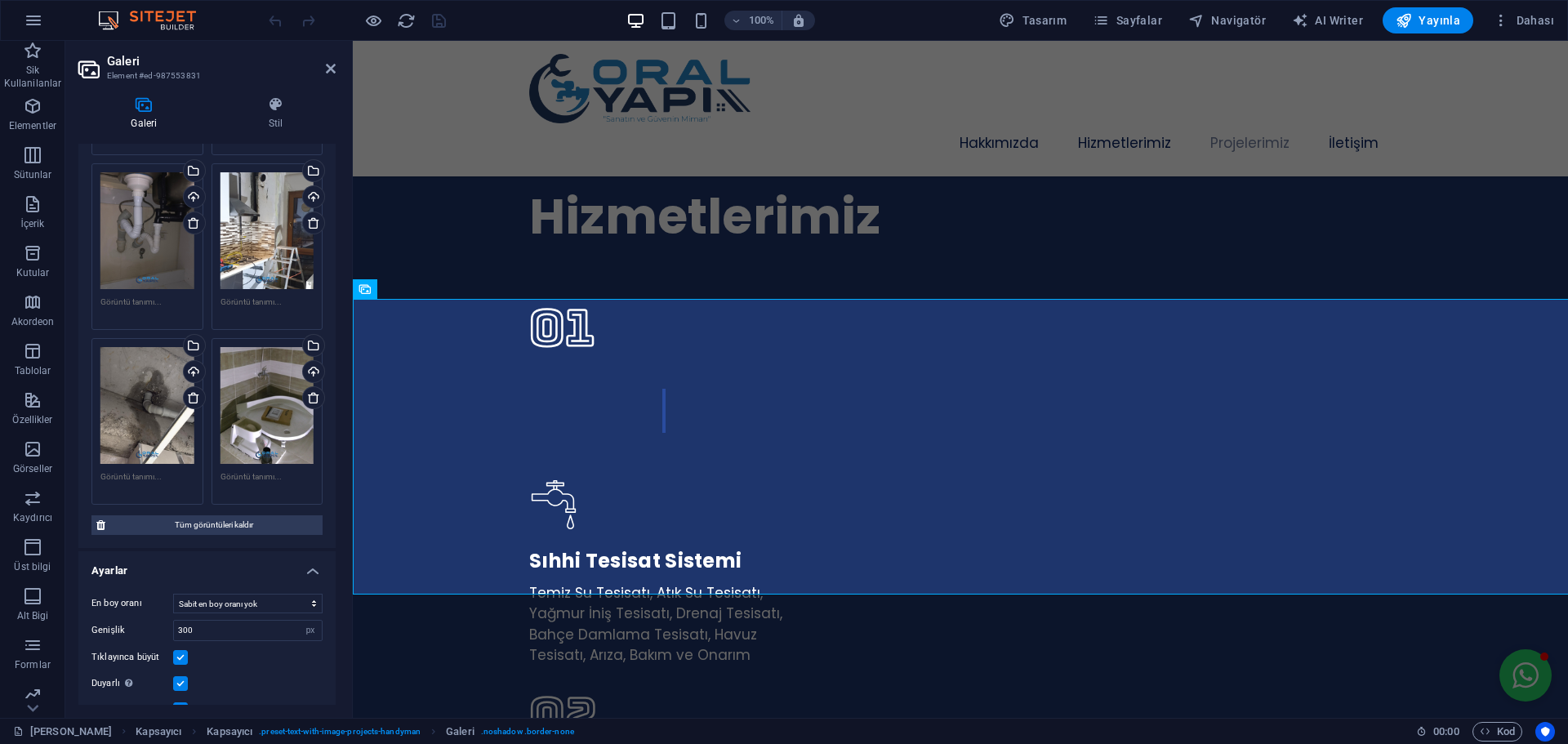
scroll to position [3104, 0]
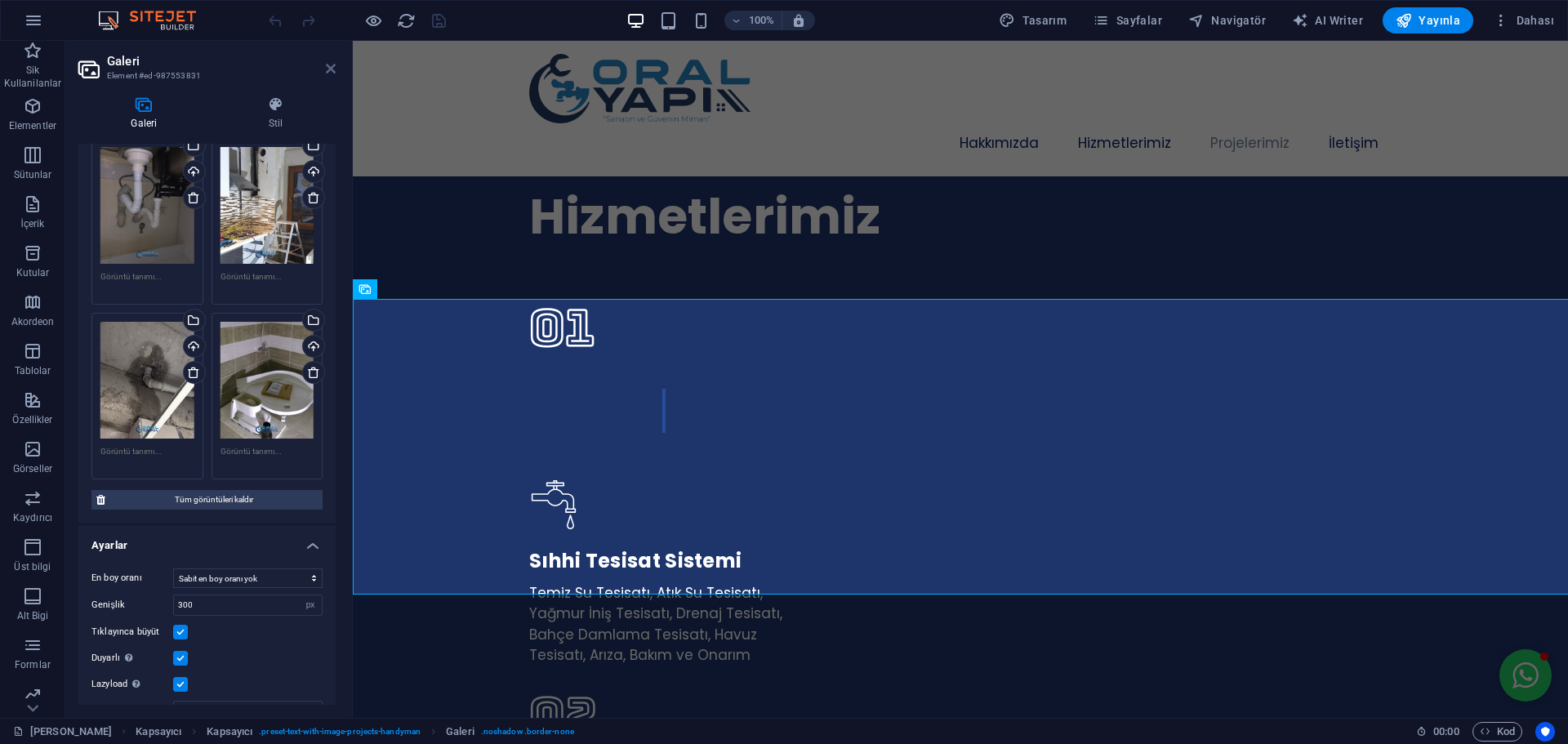
click at [329, 67] on icon at bounding box center [331, 68] width 10 height 13
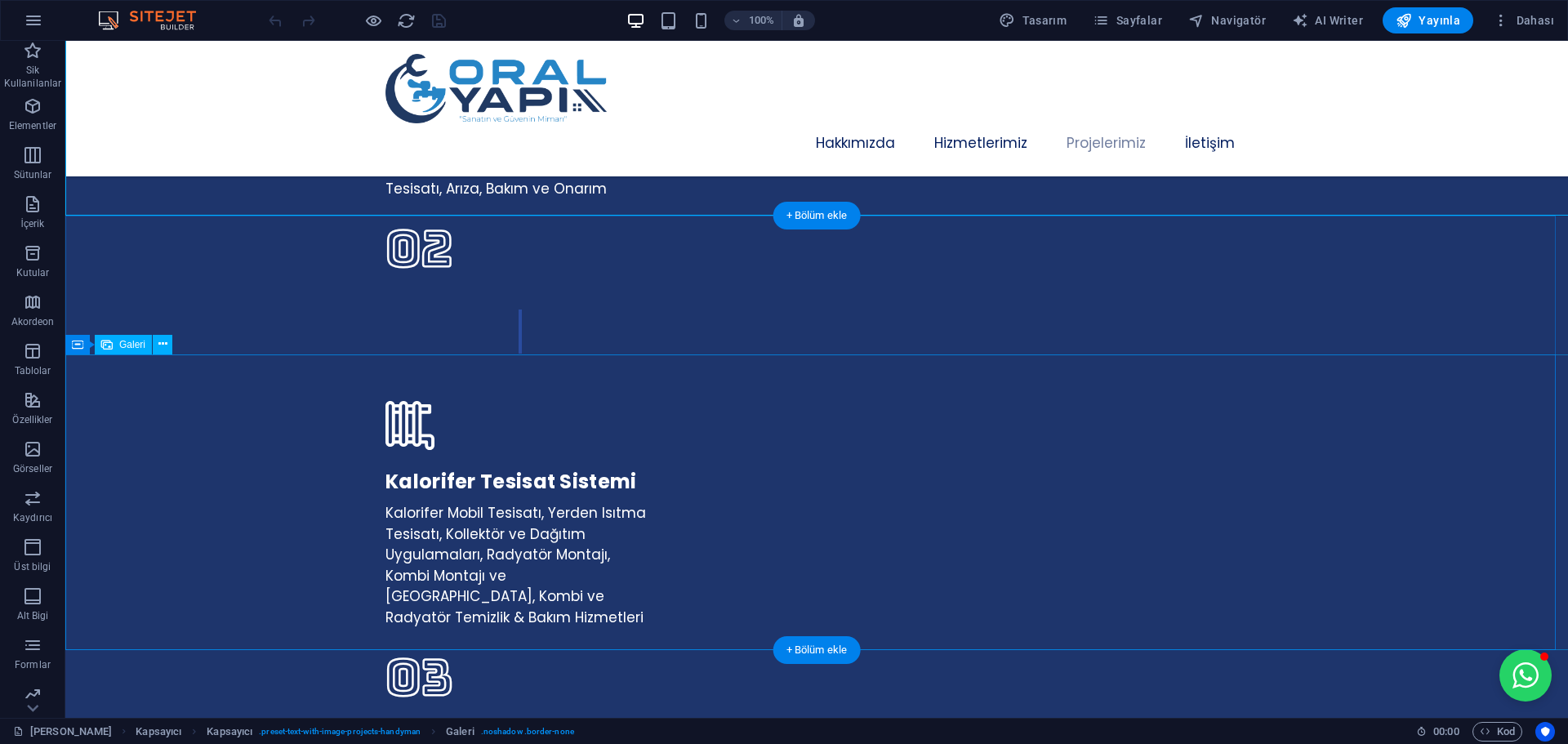
scroll to position [3349, 0]
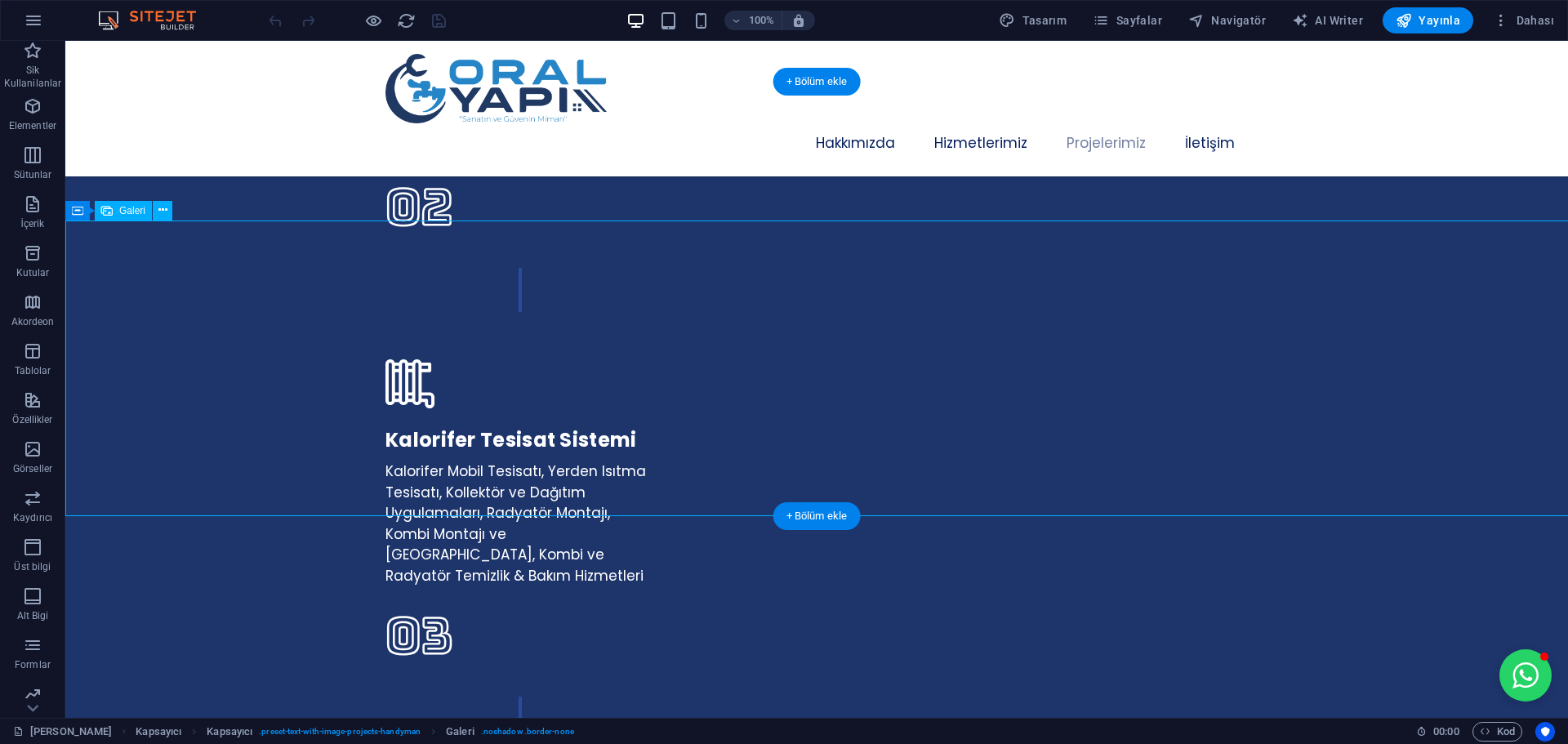
select select "px"
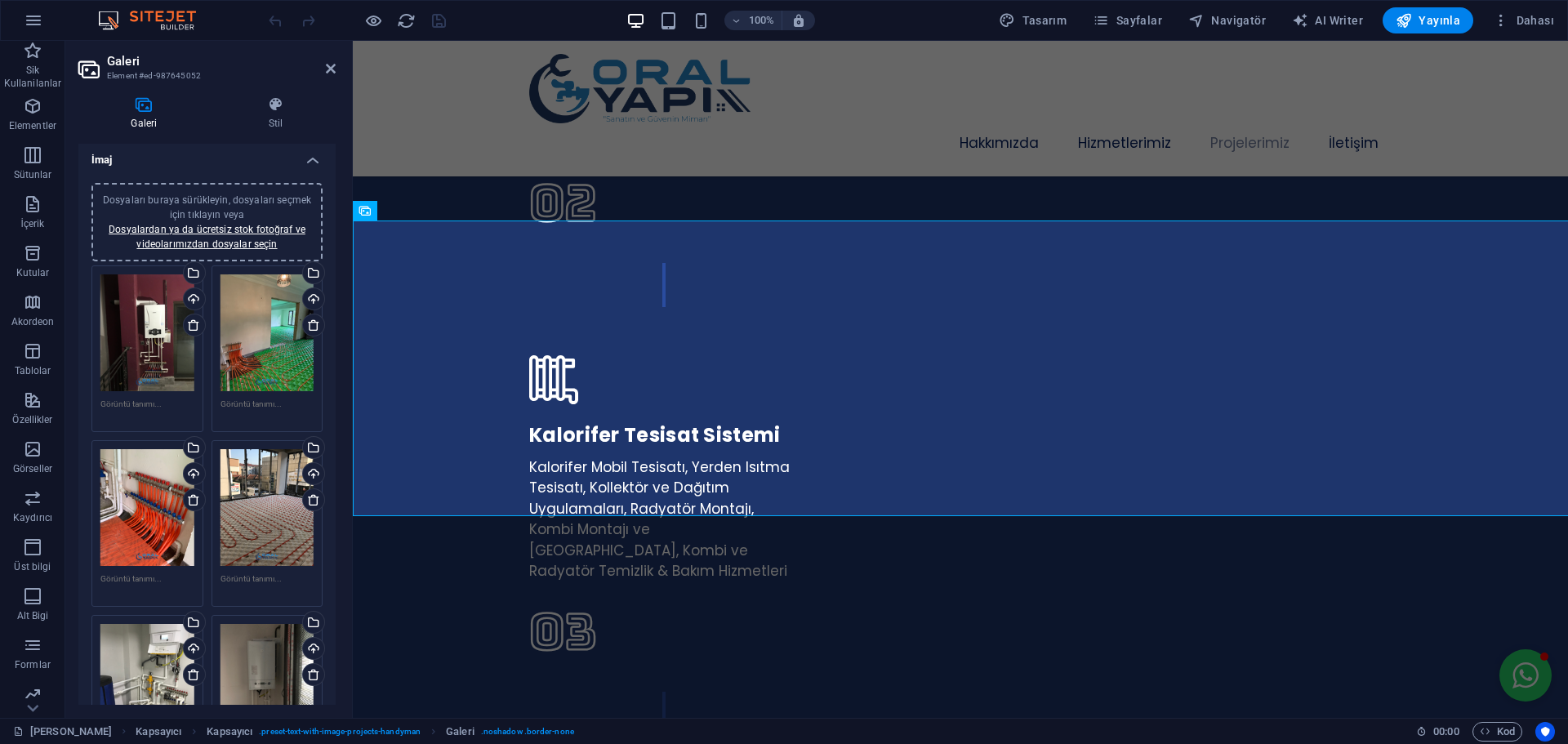
scroll to position [0, 0]
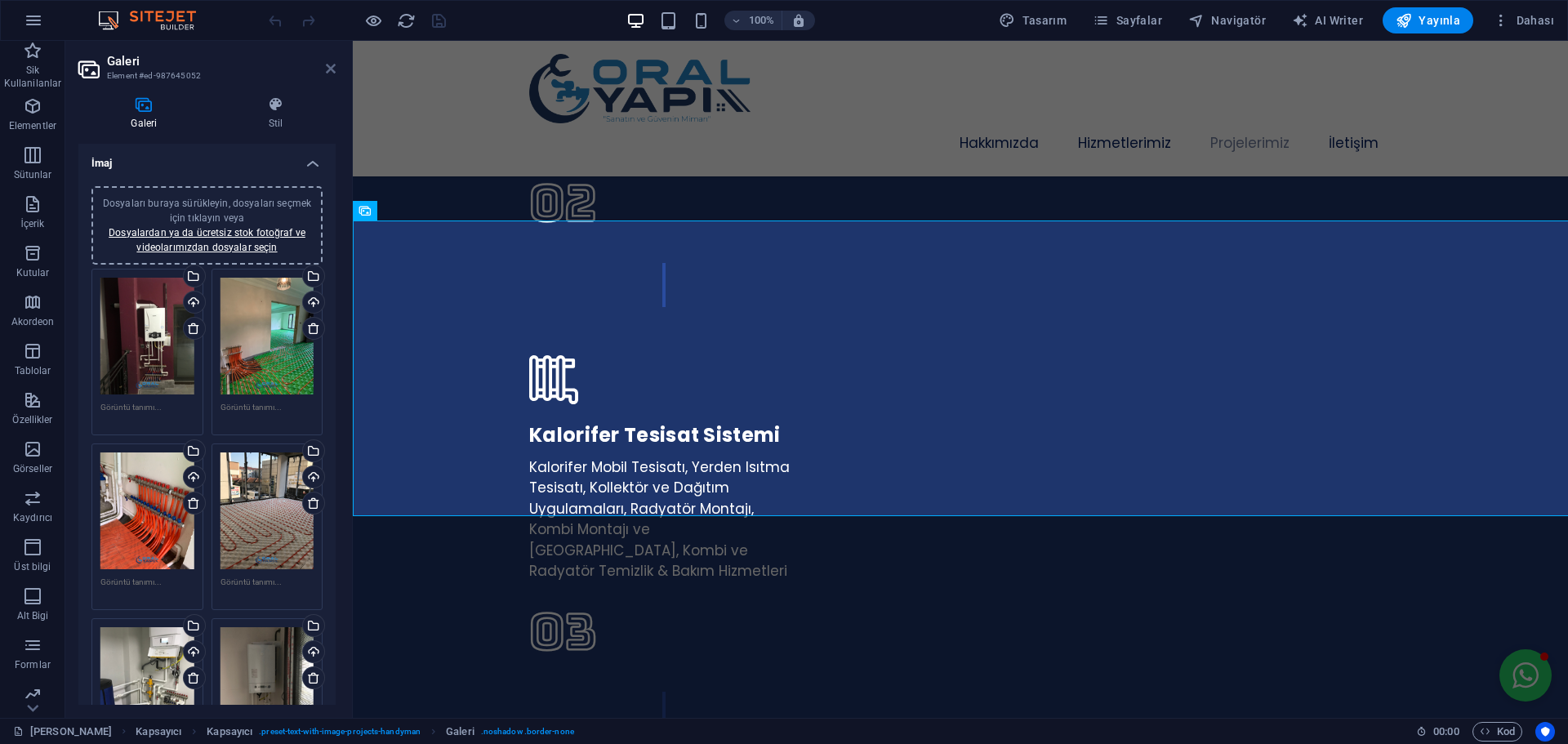
click at [332, 68] on icon at bounding box center [331, 68] width 10 height 13
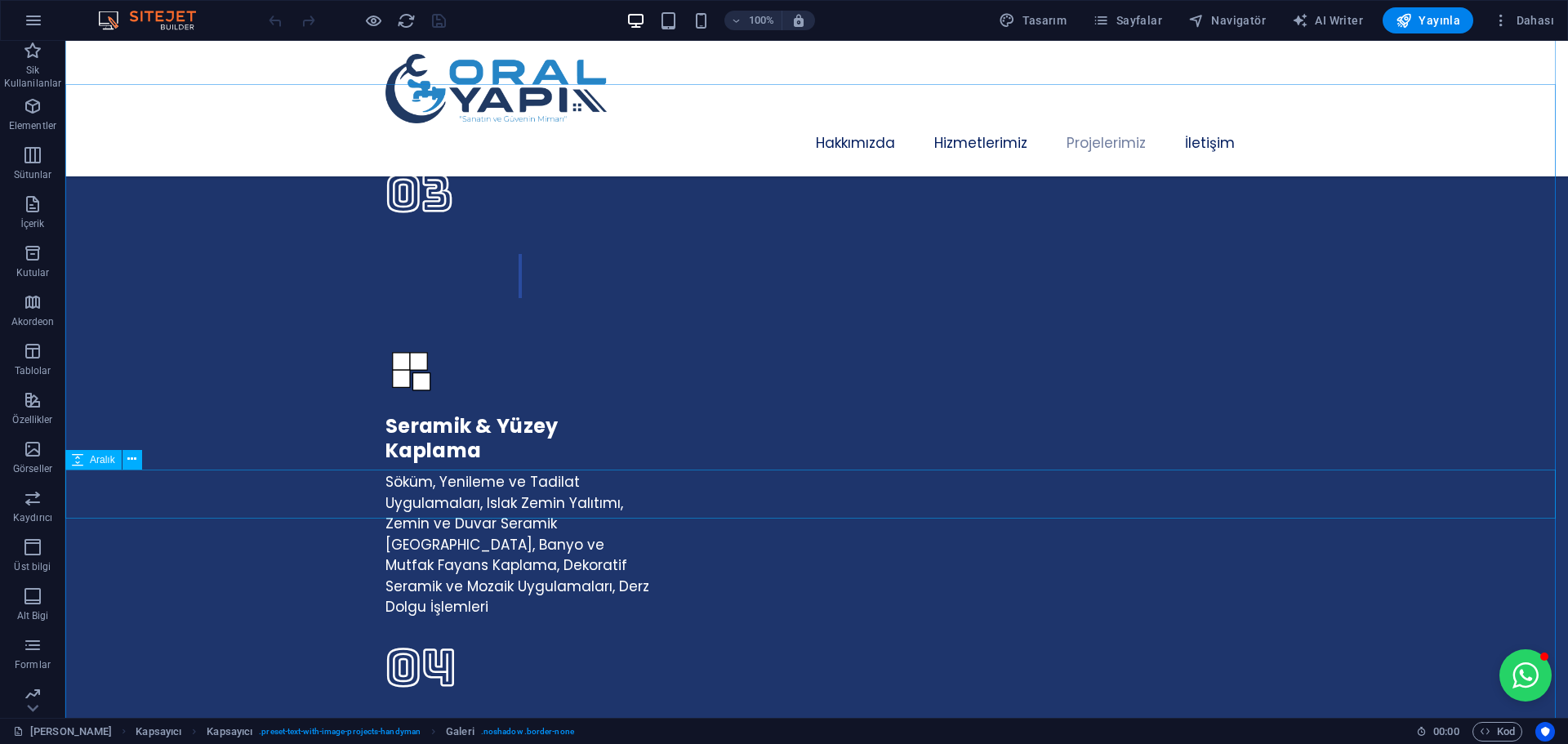
scroll to position [3757, 0]
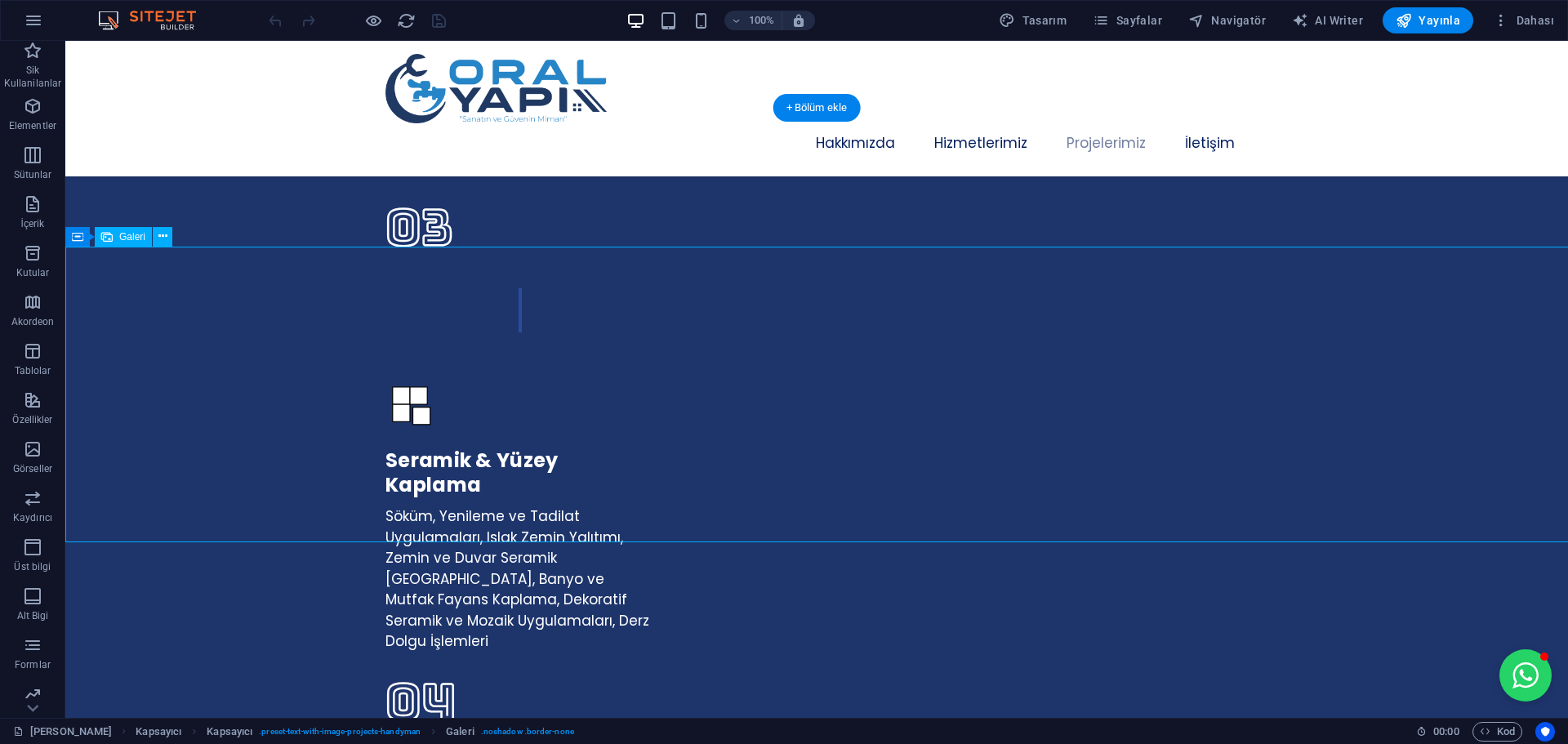
drag, startPoint x: 209, startPoint y: 443, endPoint x: 324, endPoint y: 517, distance: 136.8
select select "px"
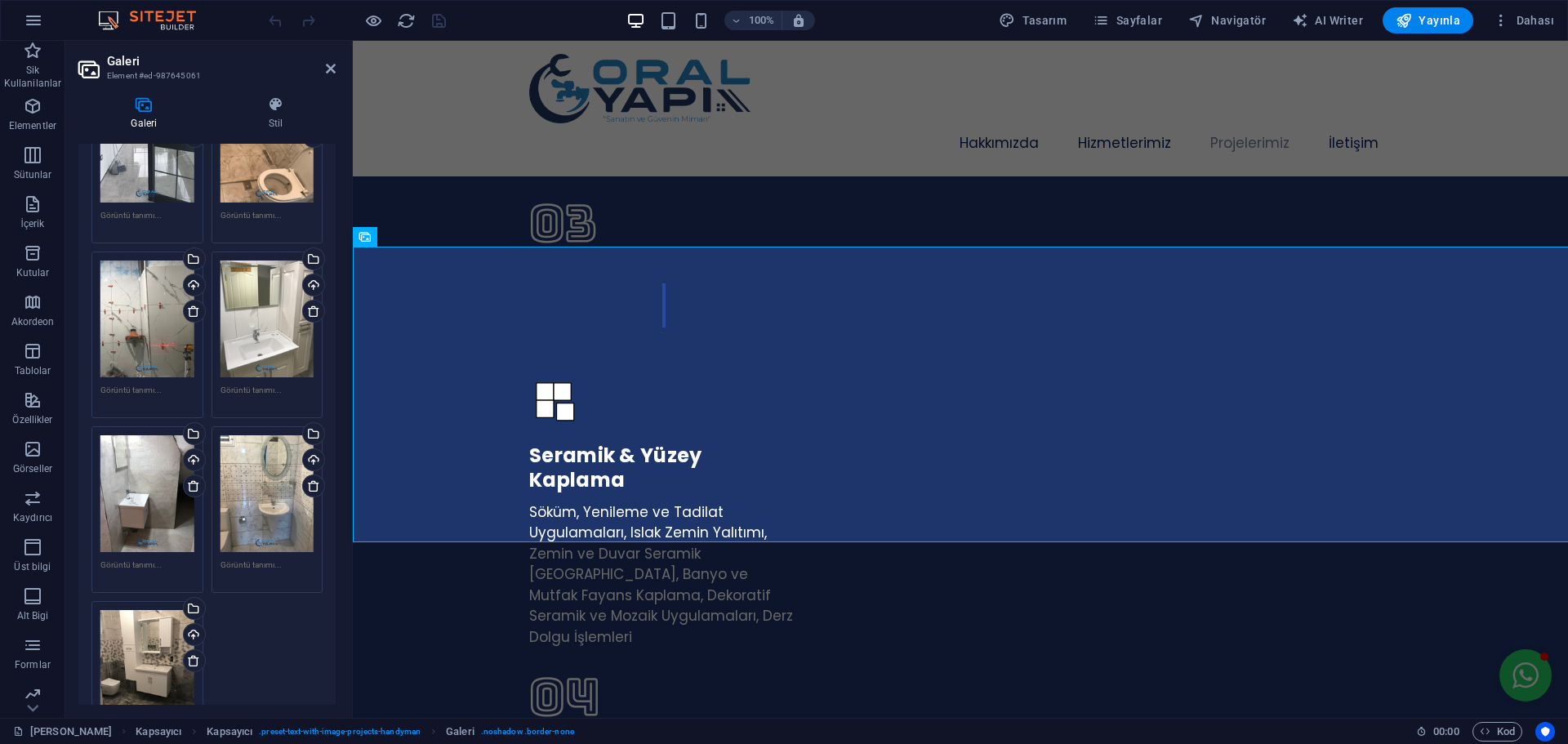
scroll to position [4737, 0]
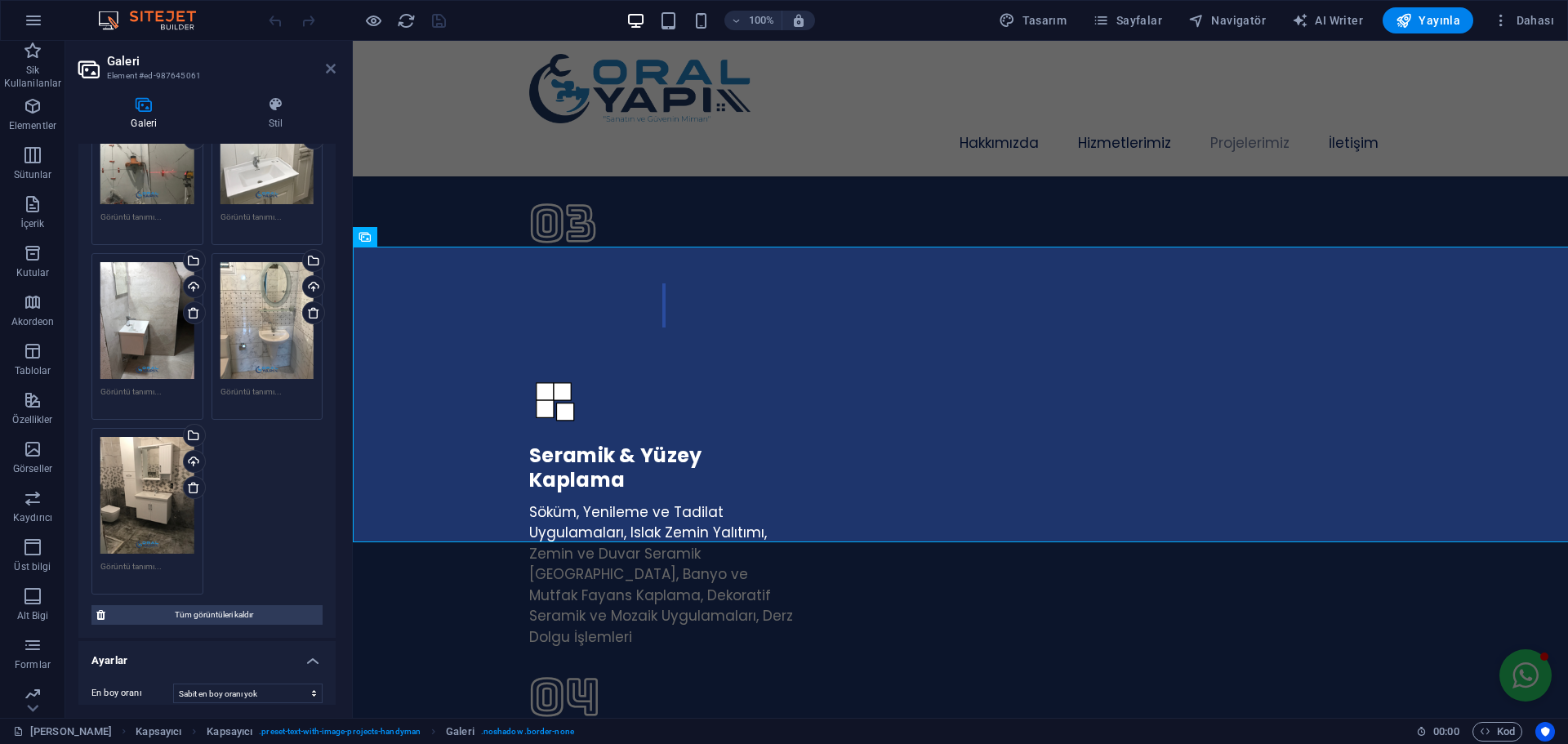
click at [333, 67] on icon at bounding box center [331, 68] width 10 height 13
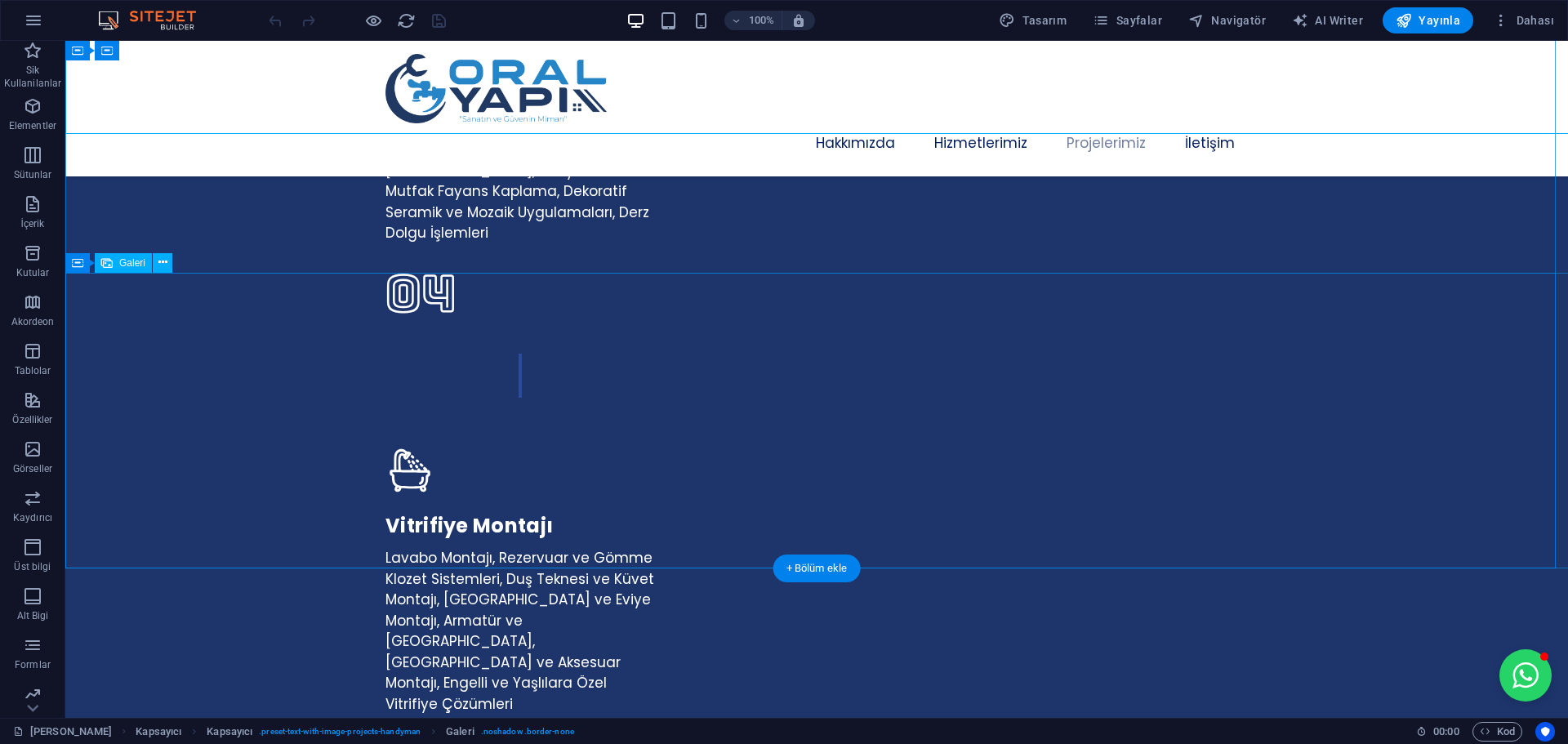
select select "px"
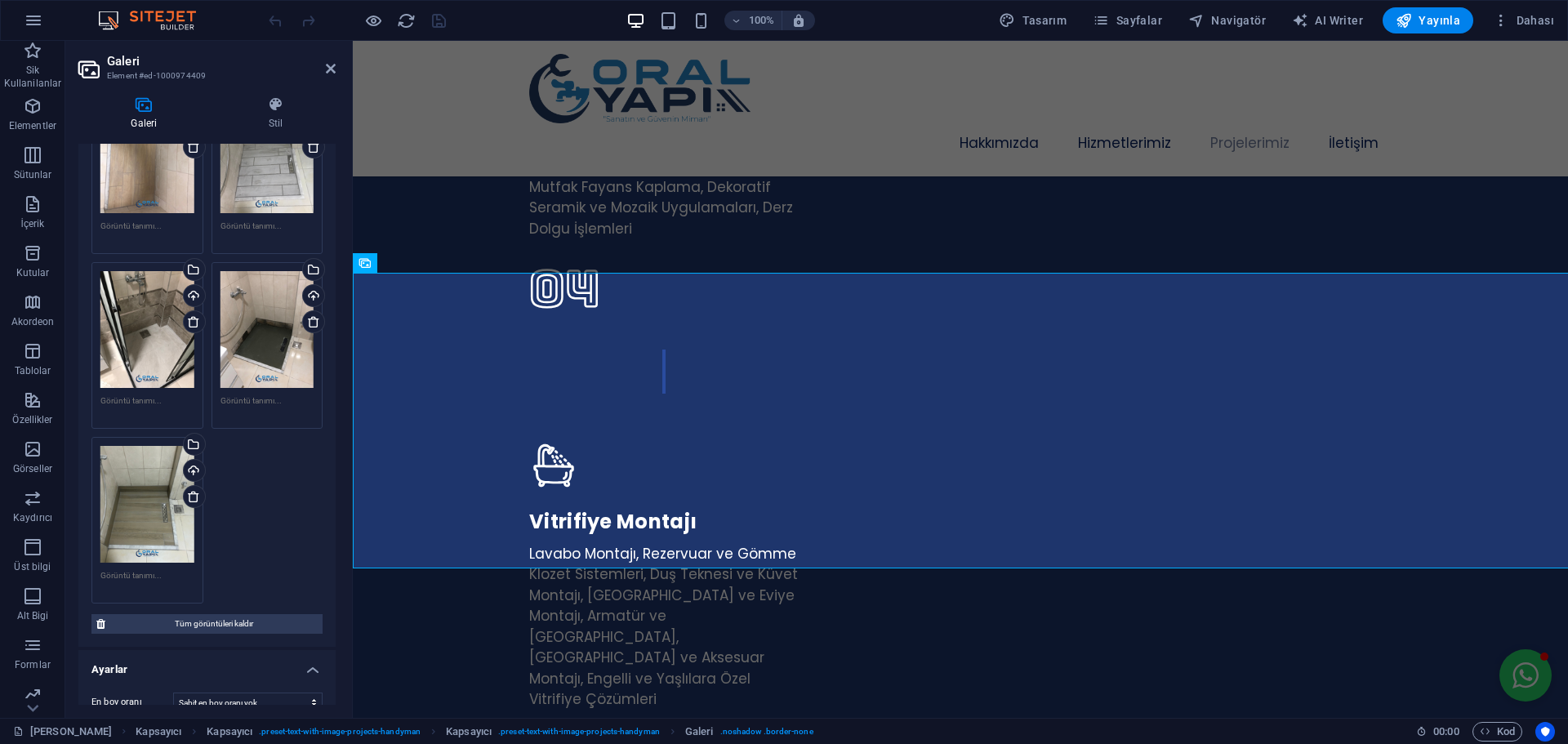
scroll to position [572, 0]
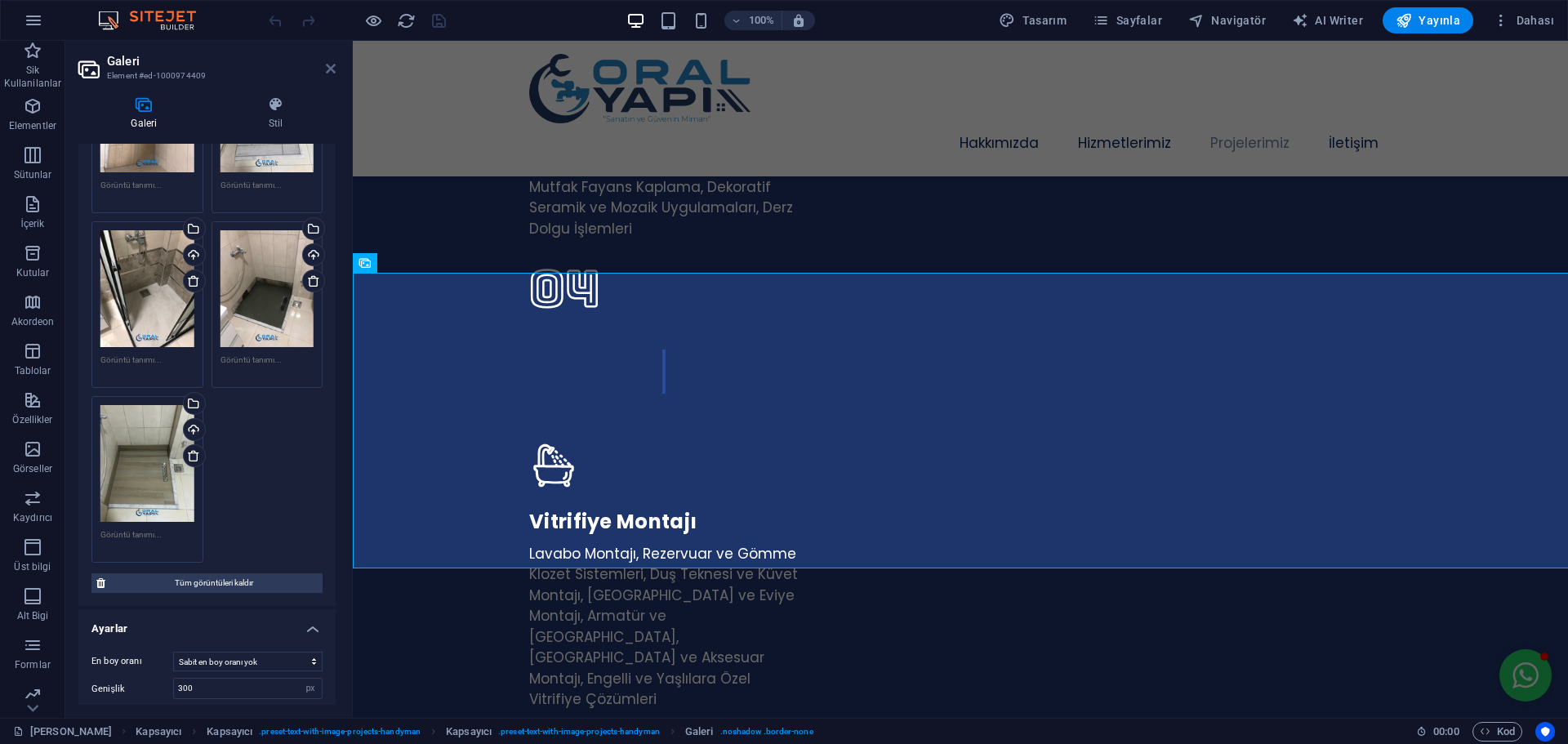
click at [329, 70] on icon at bounding box center [331, 68] width 10 height 13
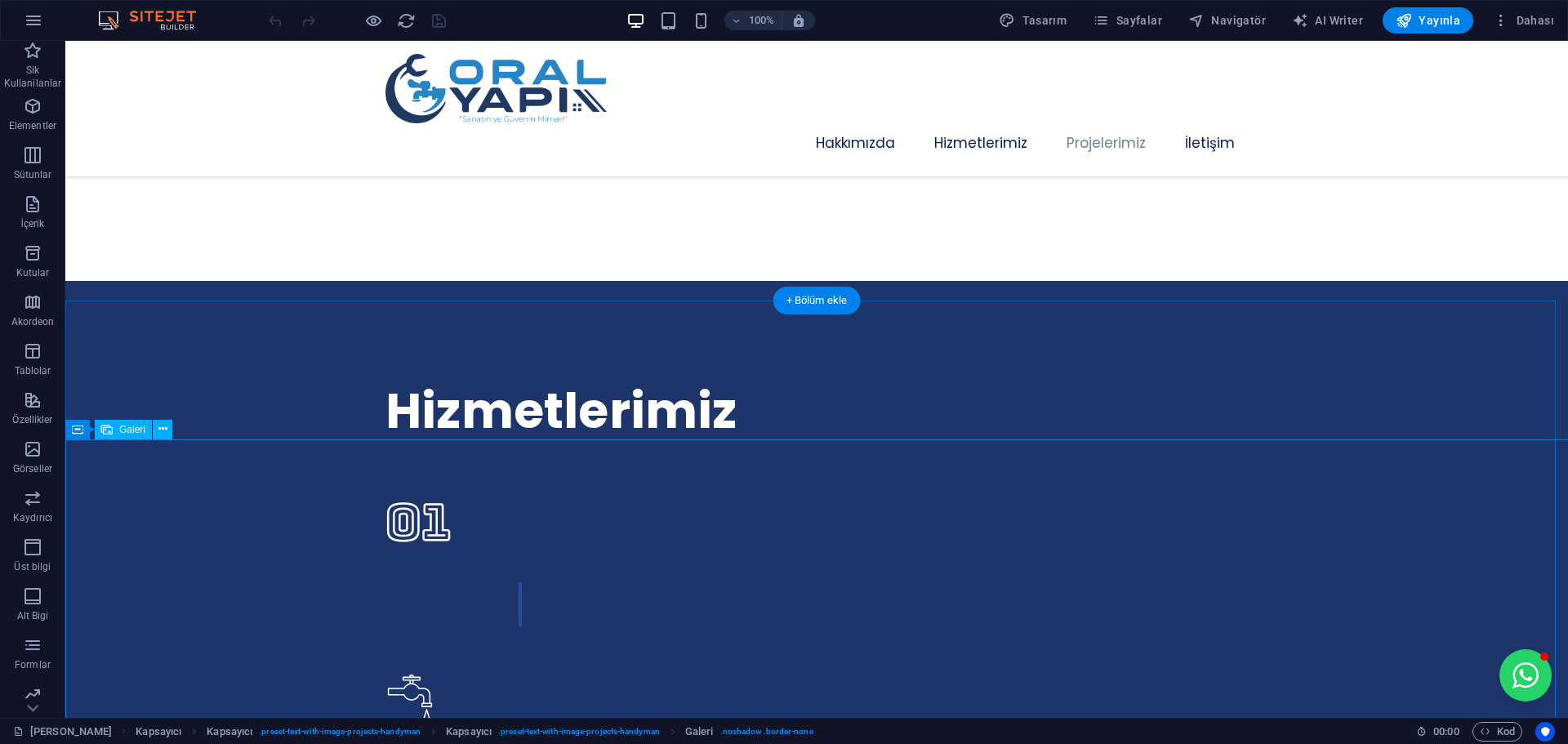
scroll to position [2288, 0]
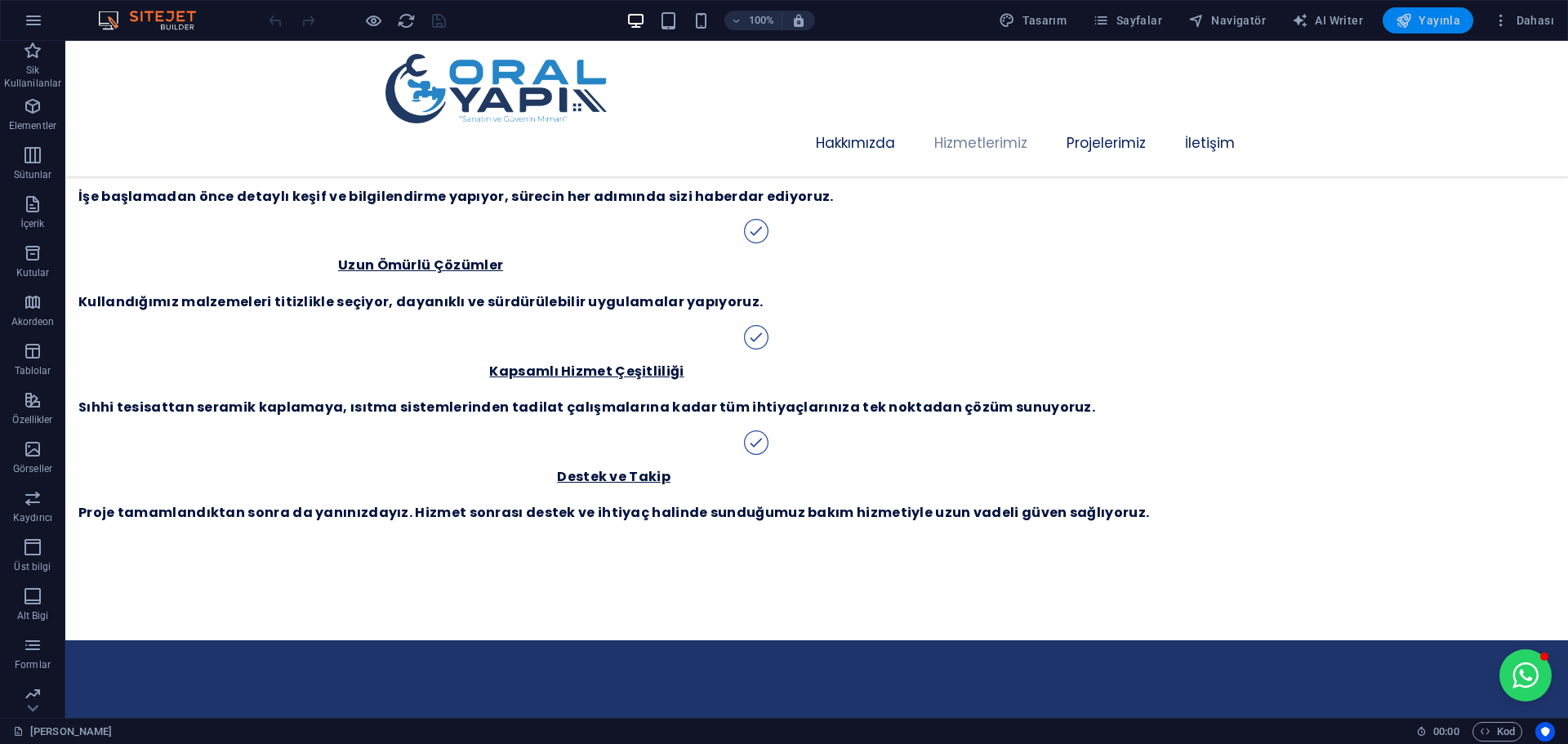
click at [1435, 24] on span "Yayınla" at bounding box center [1428, 20] width 64 height 17
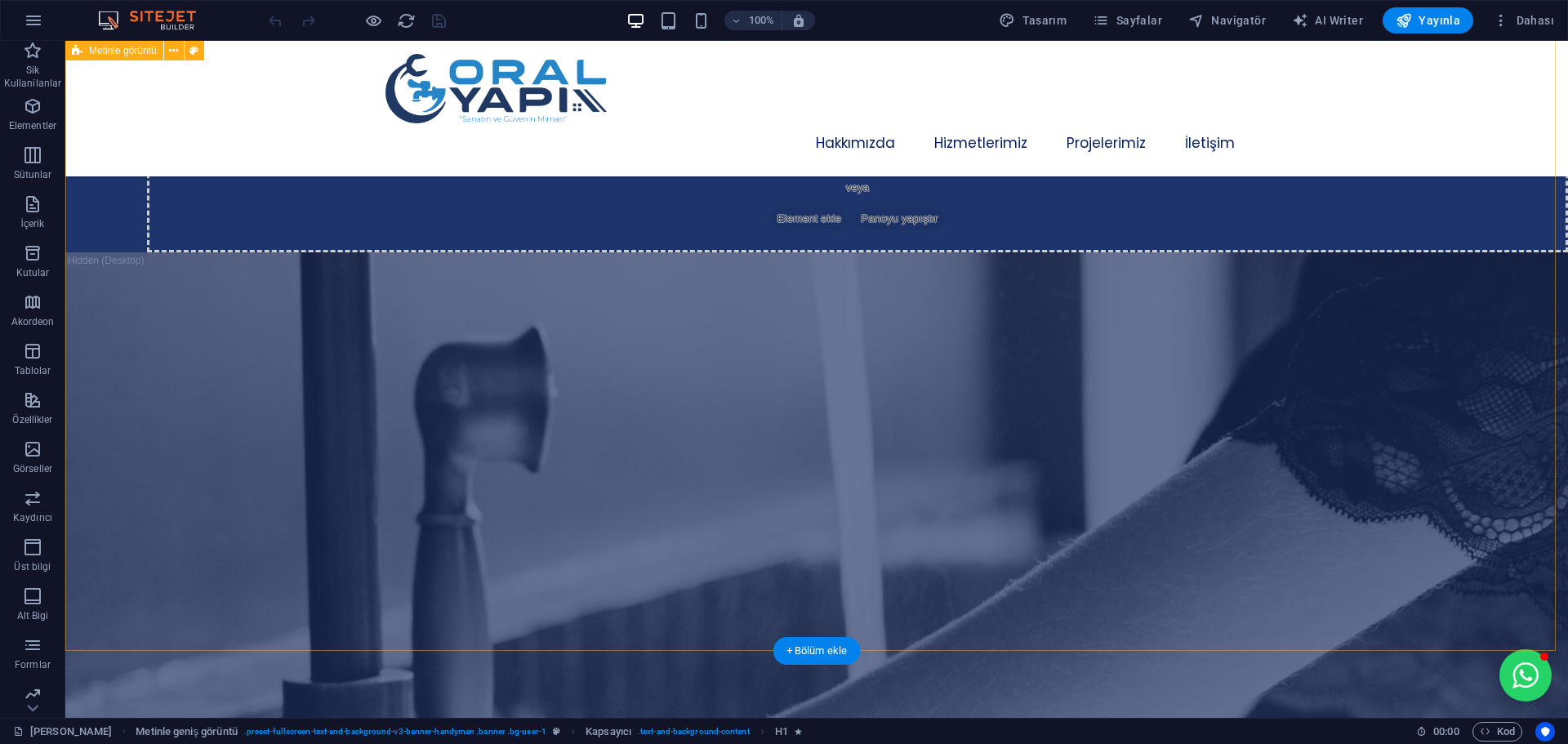
scroll to position [817, 0]
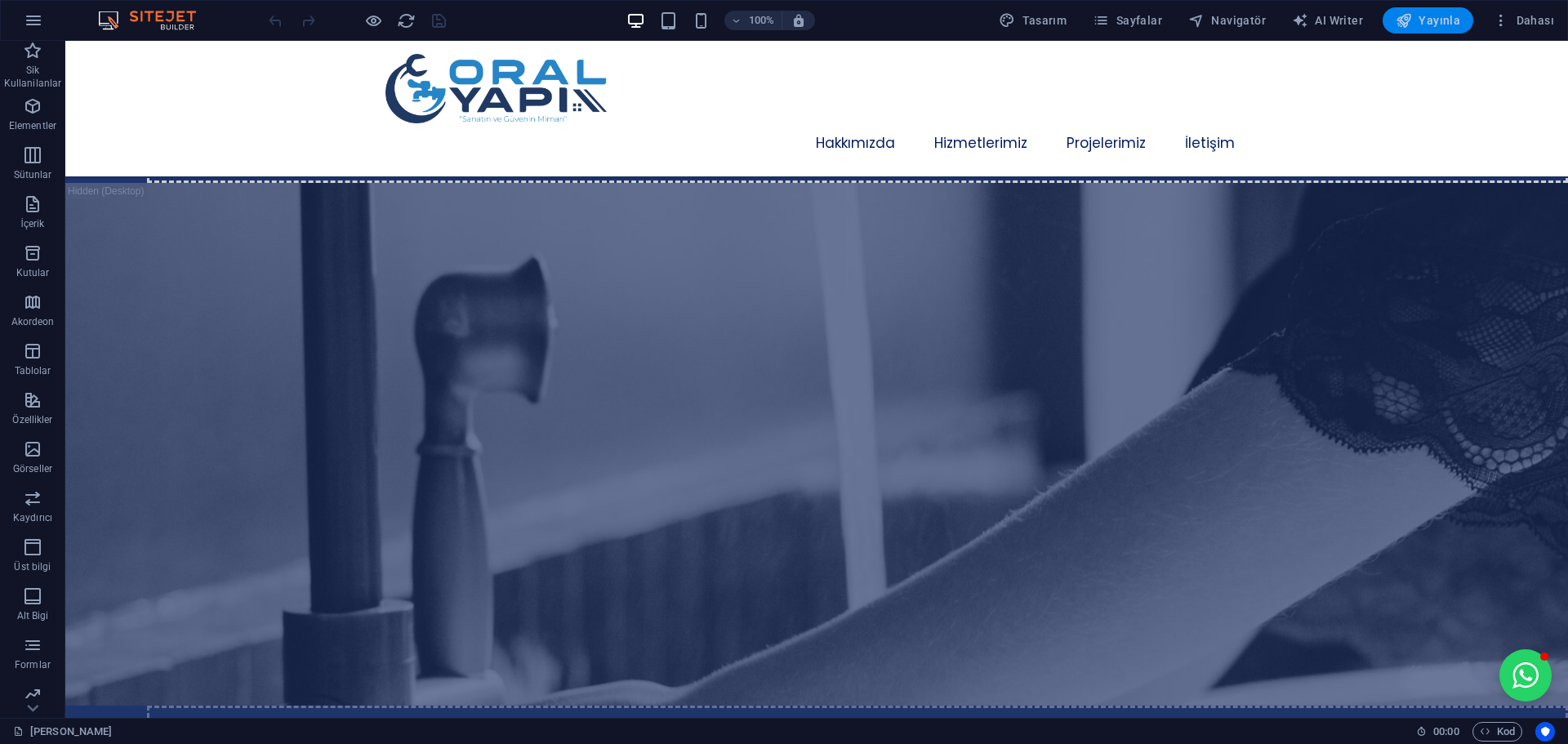
click at [1428, 17] on span "Yayınla" at bounding box center [1428, 20] width 64 height 17
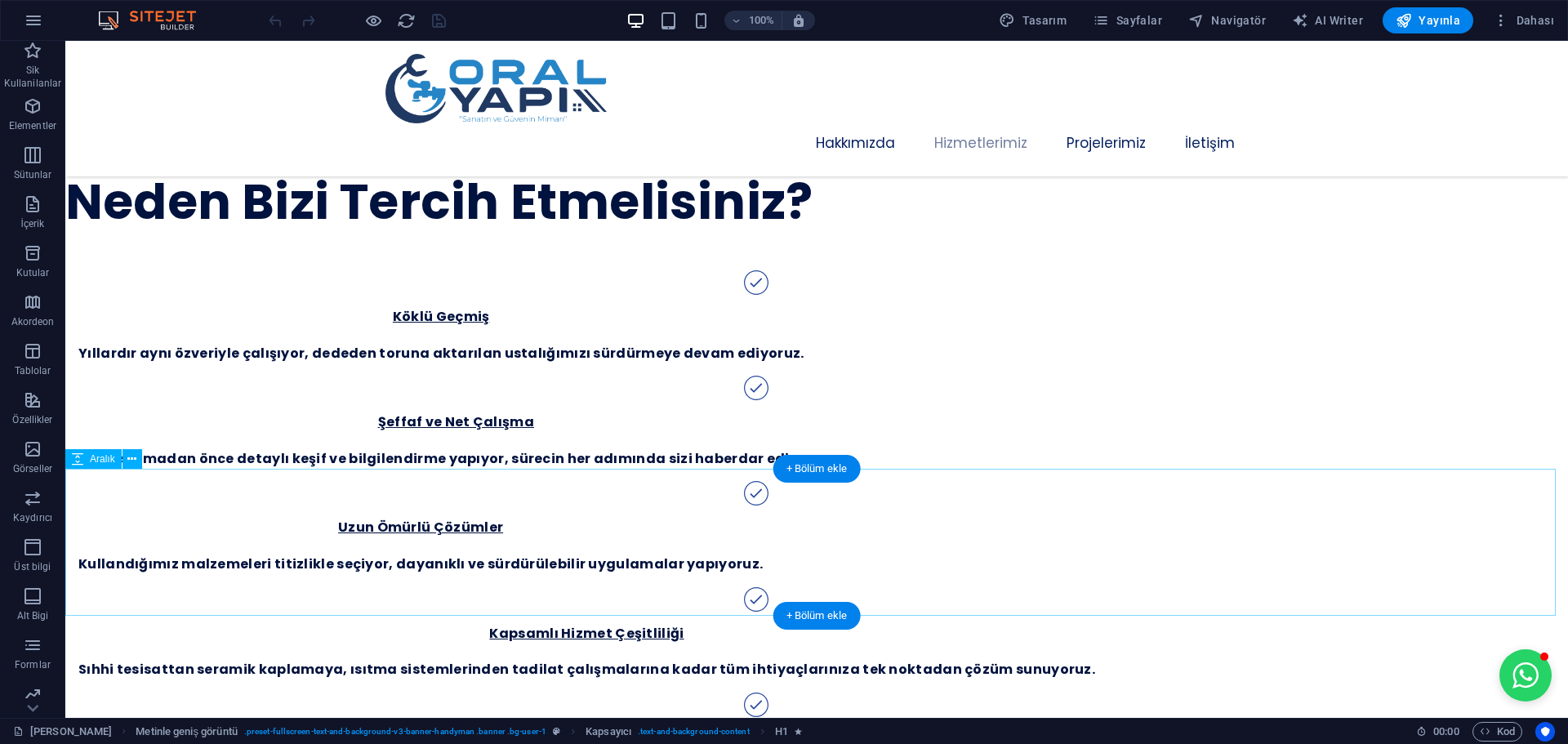
scroll to position [2124, 0]
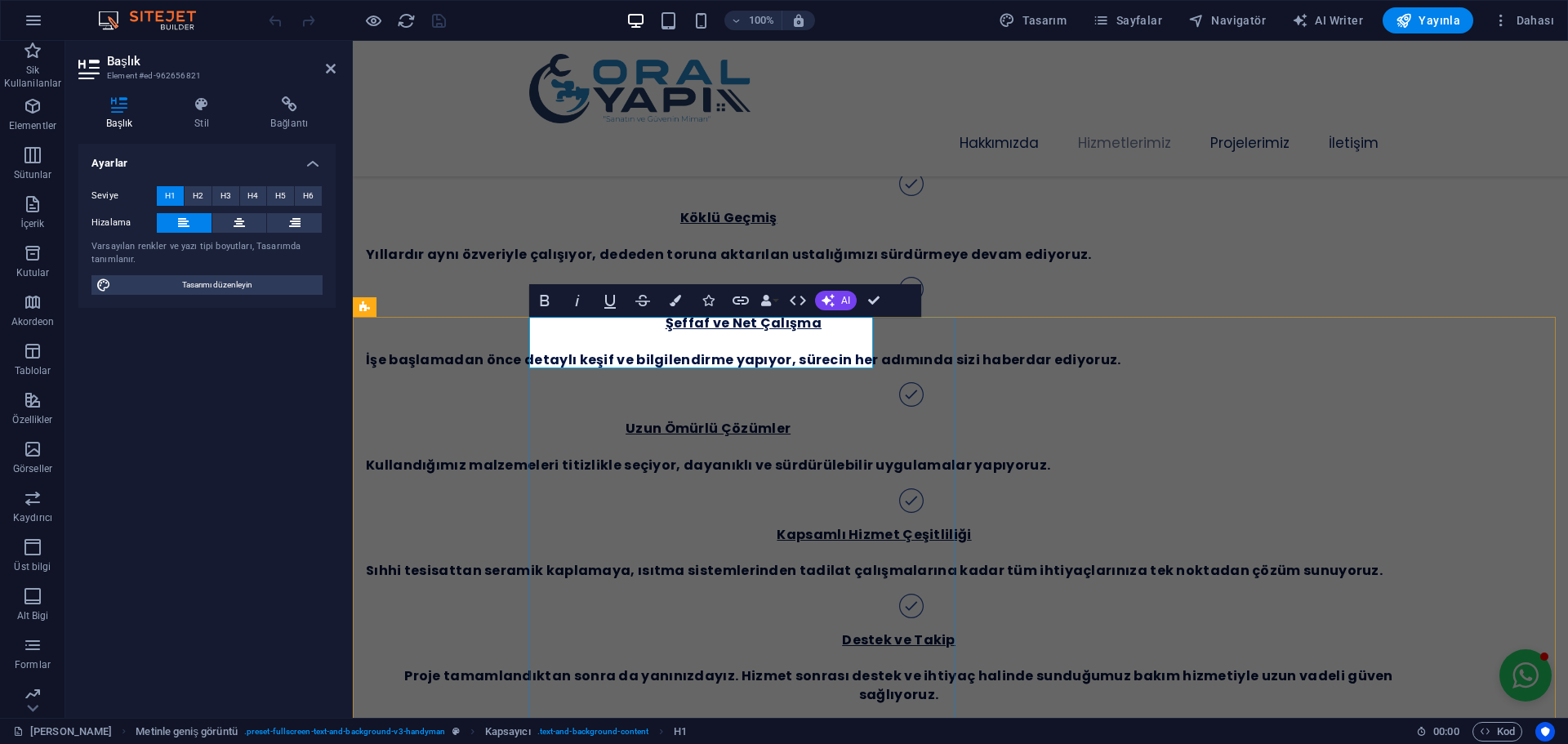
scroll to position [2161, 0]
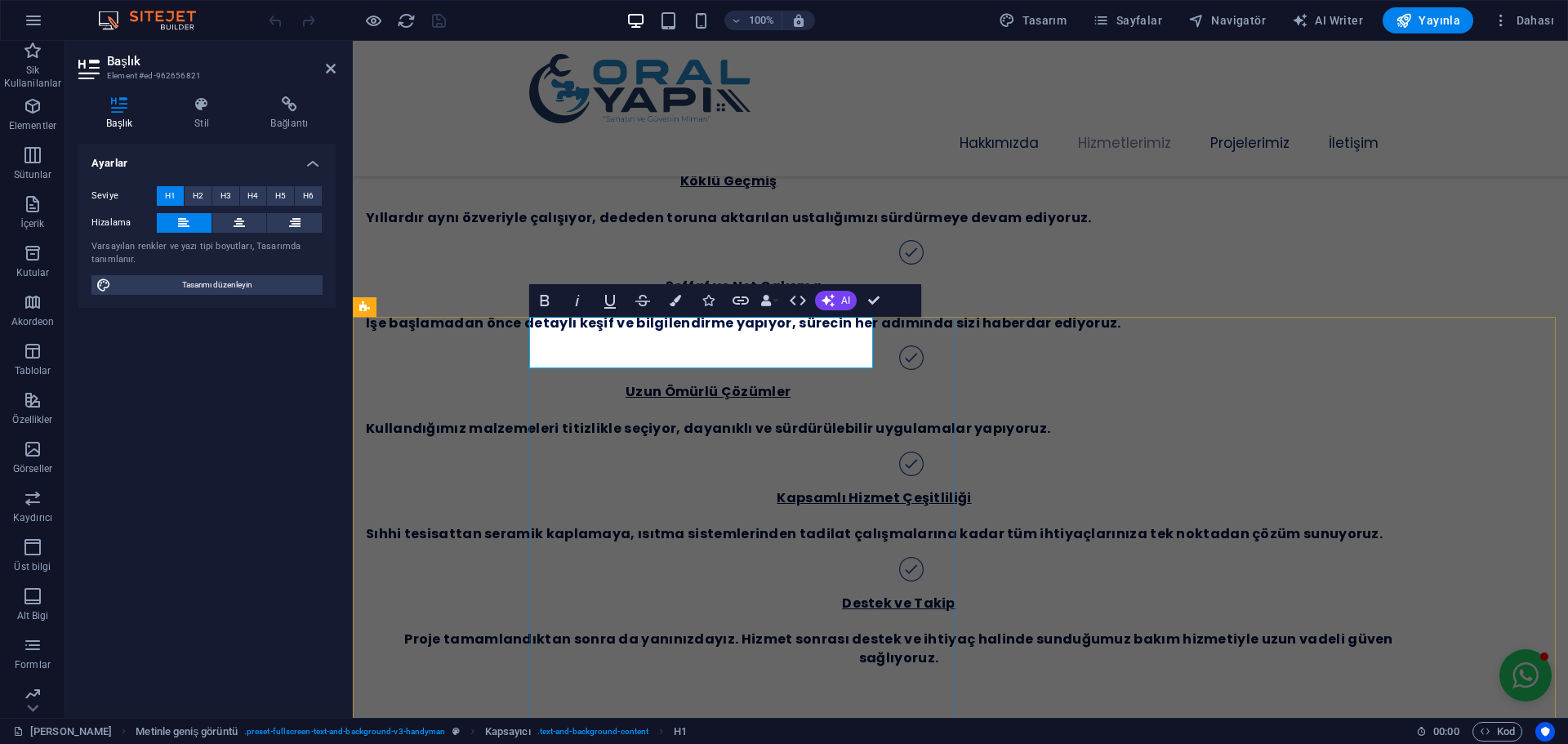
click at [326, 68] on icon at bounding box center [331, 68] width 10 height 13
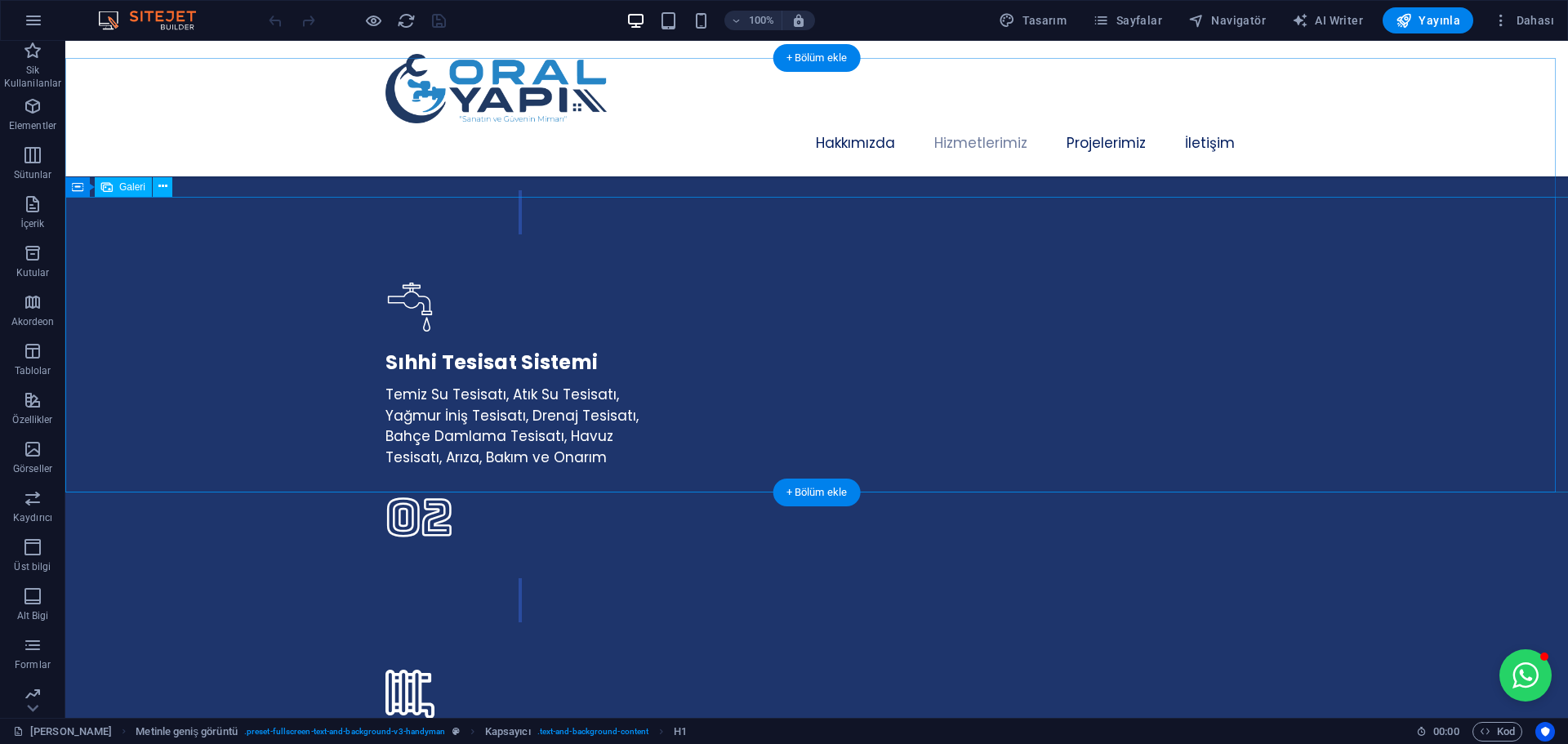
scroll to position [3104, 0]
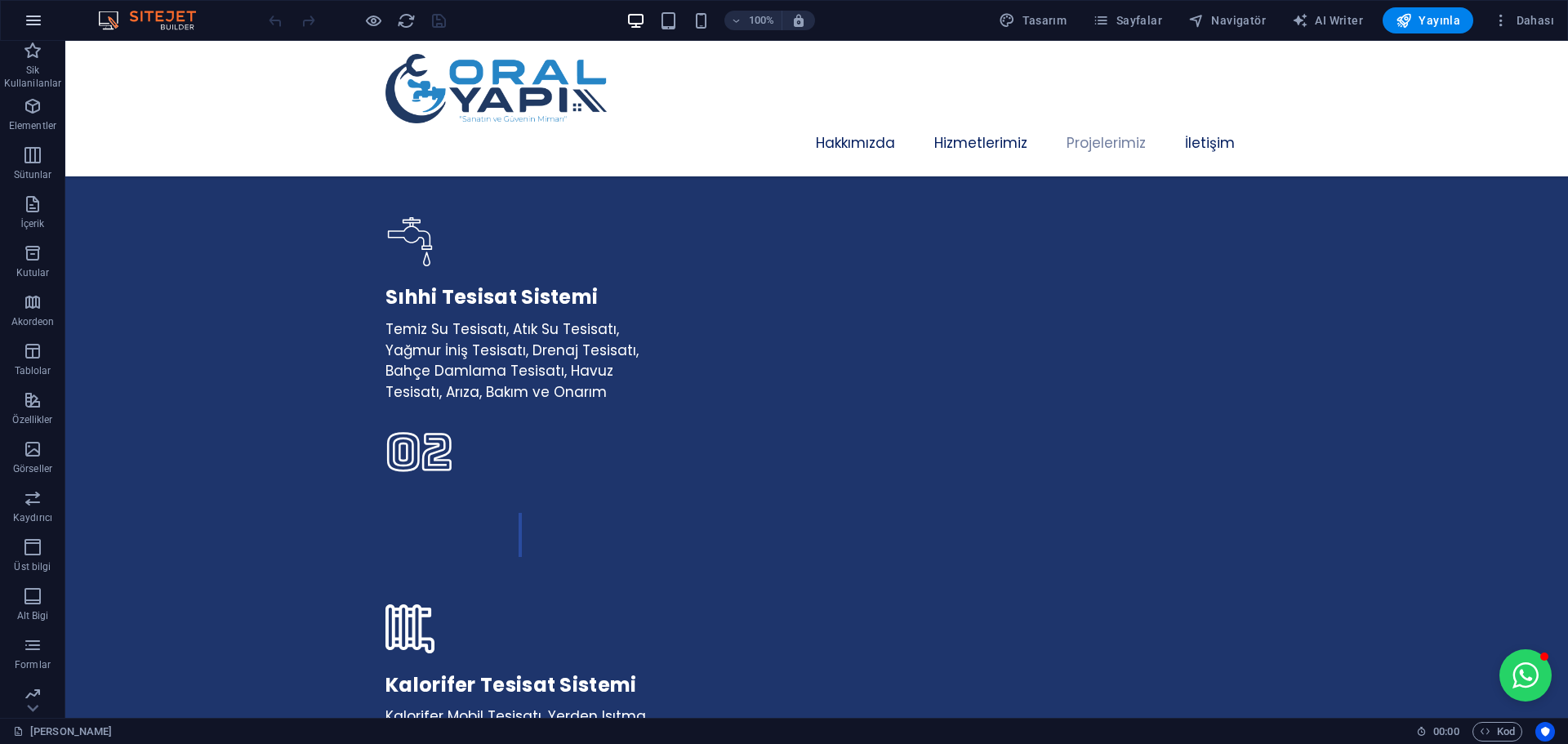
click at [33, 17] on icon "button" at bounding box center [33, 20] width 19 height 19
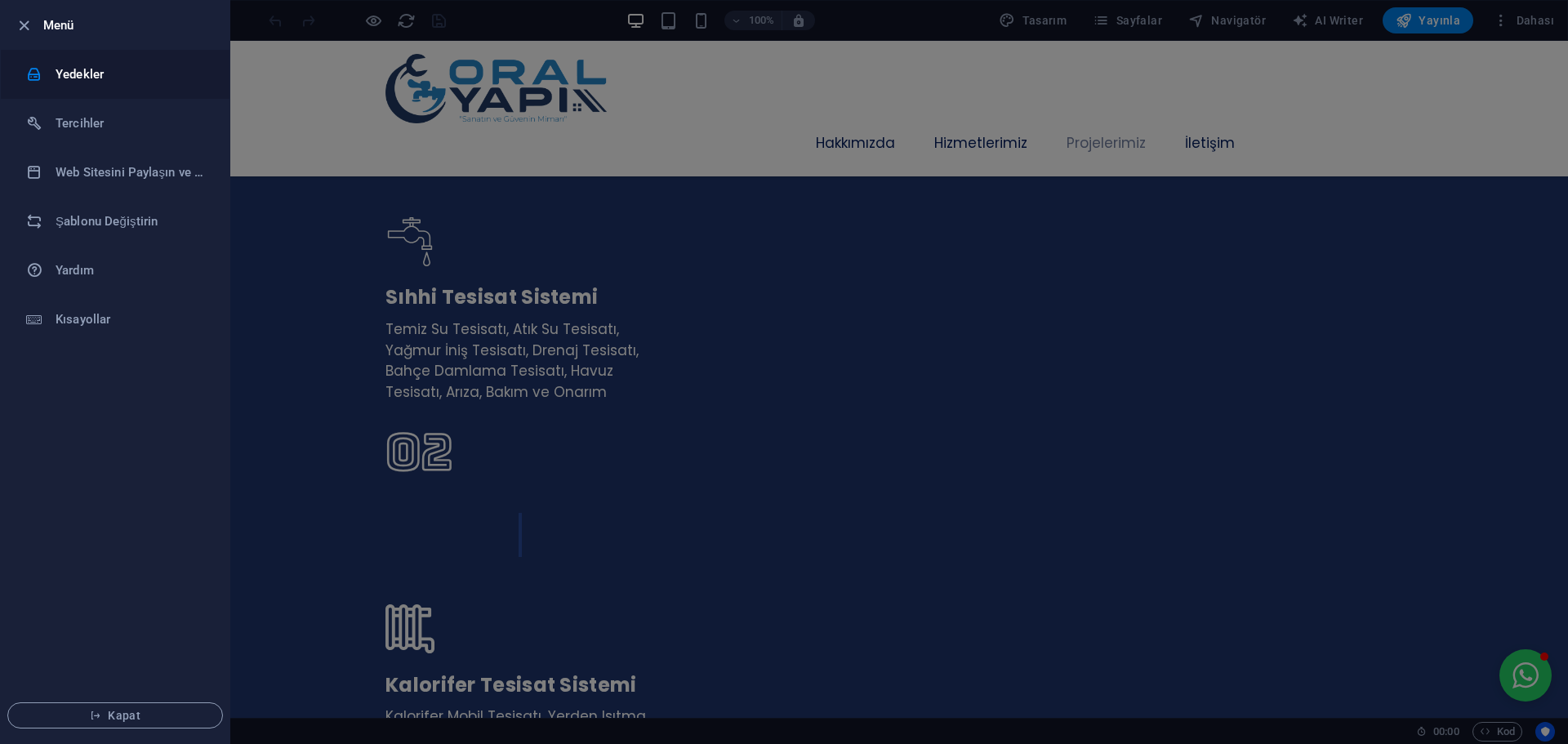
click at [96, 75] on h6 "Yedekler" at bounding box center [130, 74] width 151 height 19
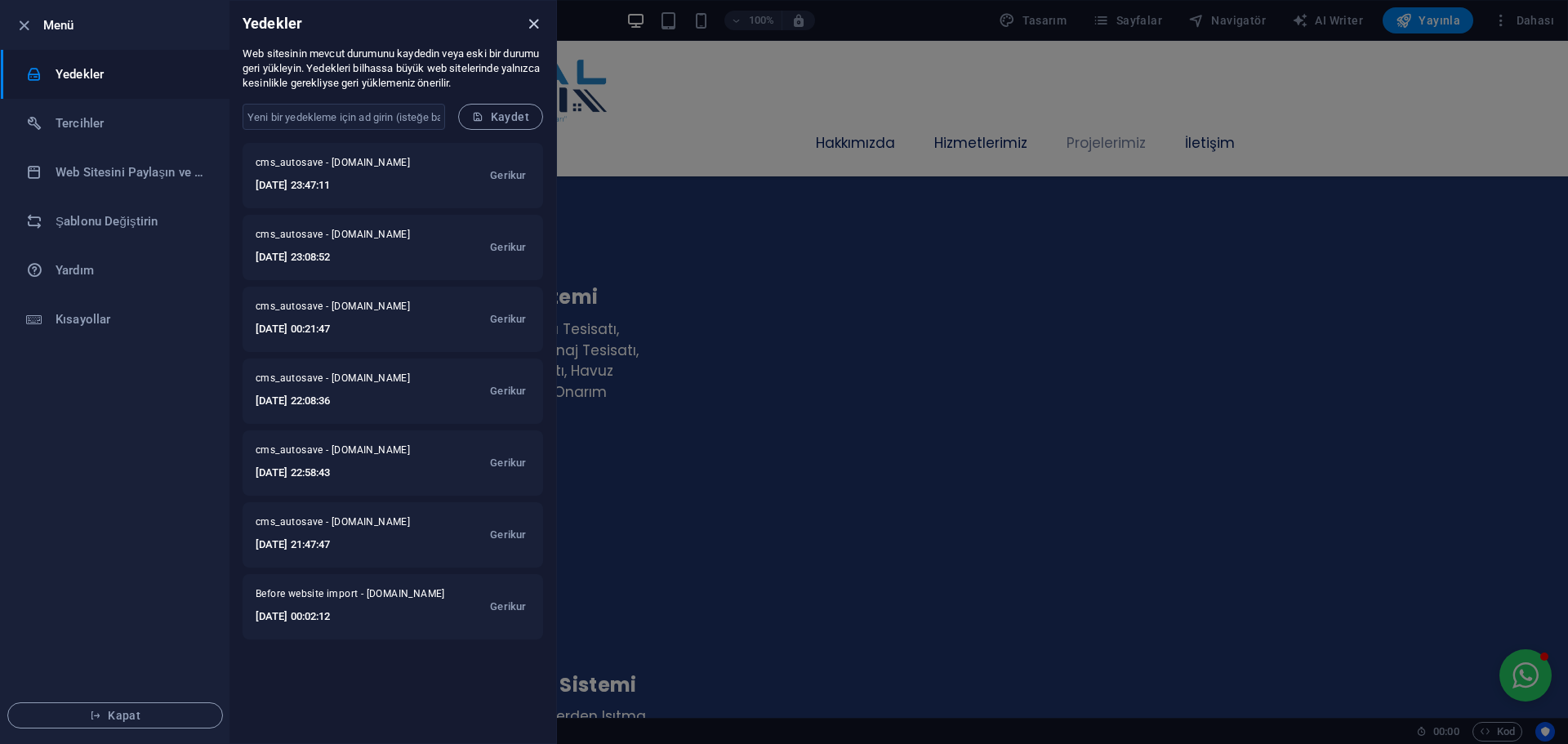
click at [532, 24] on icon "close" at bounding box center [533, 24] width 19 height 19
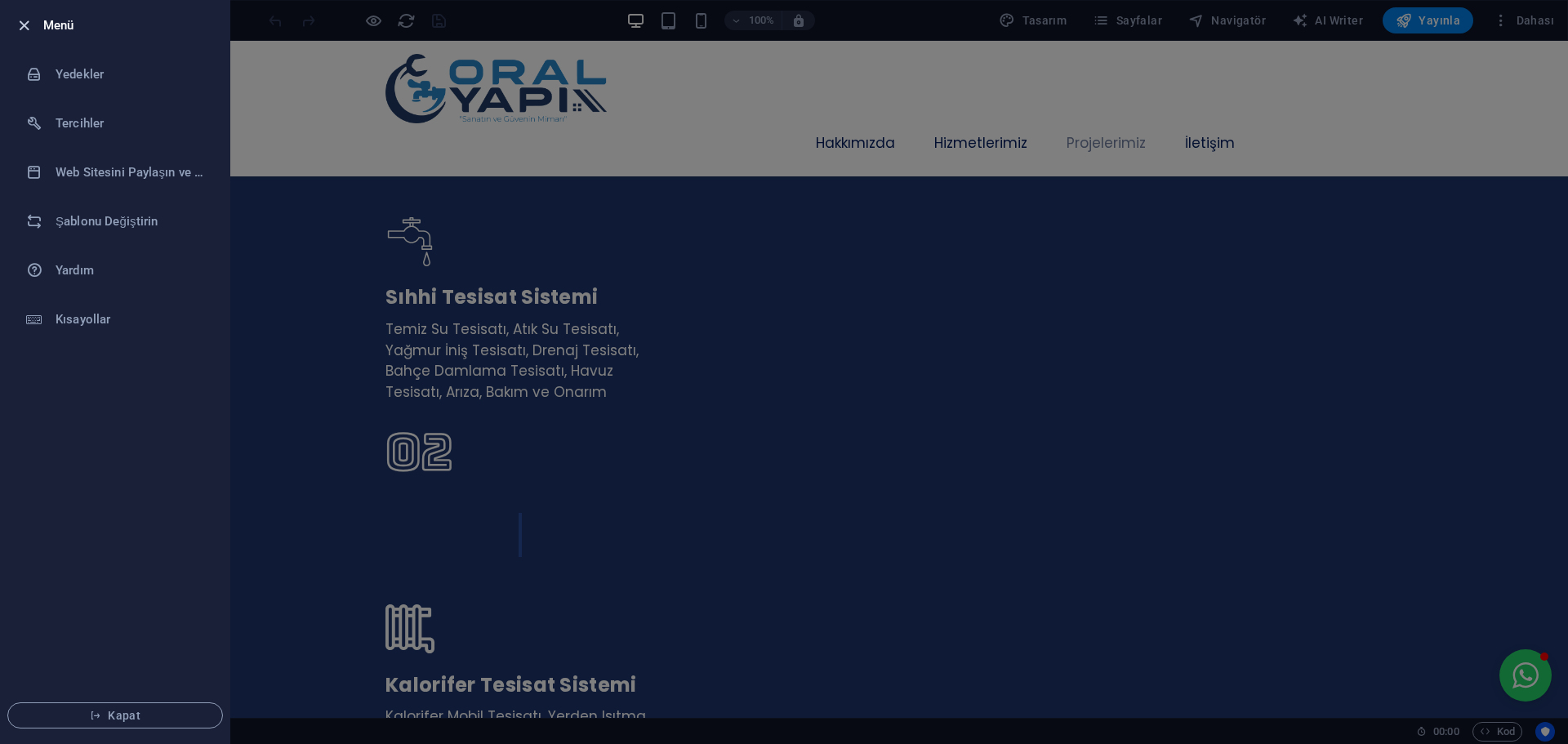
click at [21, 26] on icon "button" at bounding box center [24, 26] width 19 height 19
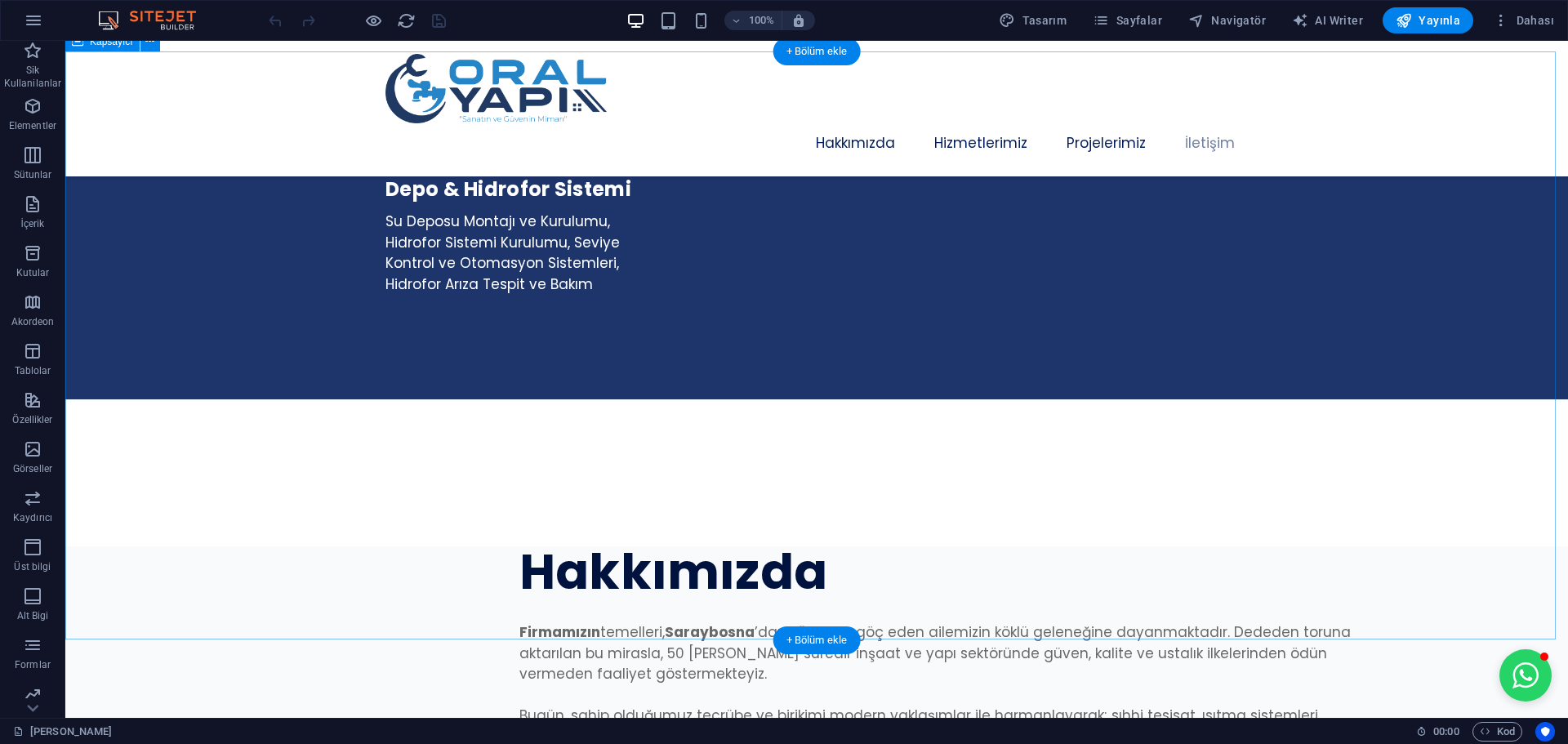
scroll to position [5391, 0]
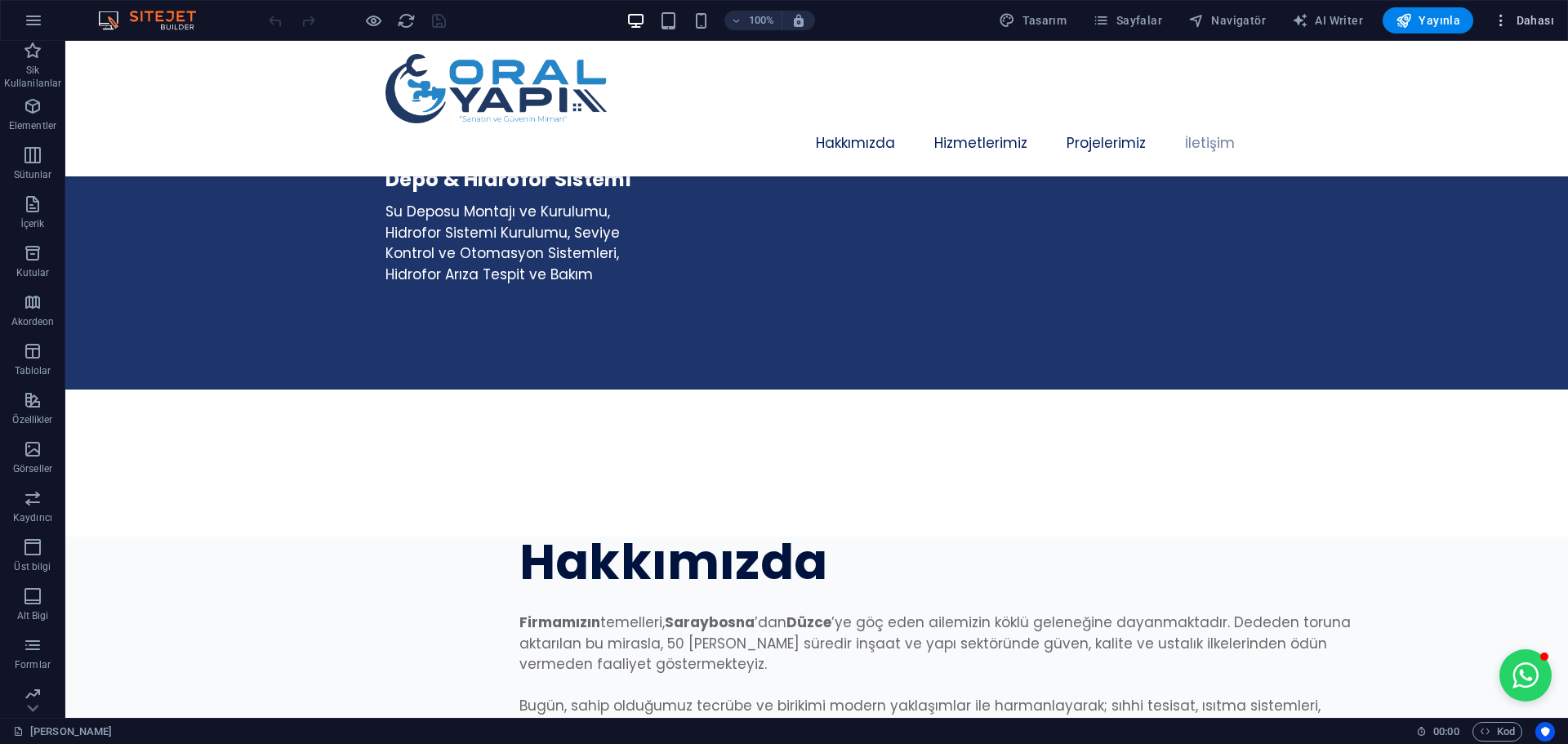
click at [1496, 17] on icon "button" at bounding box center [1501, 20] width 17 height 17
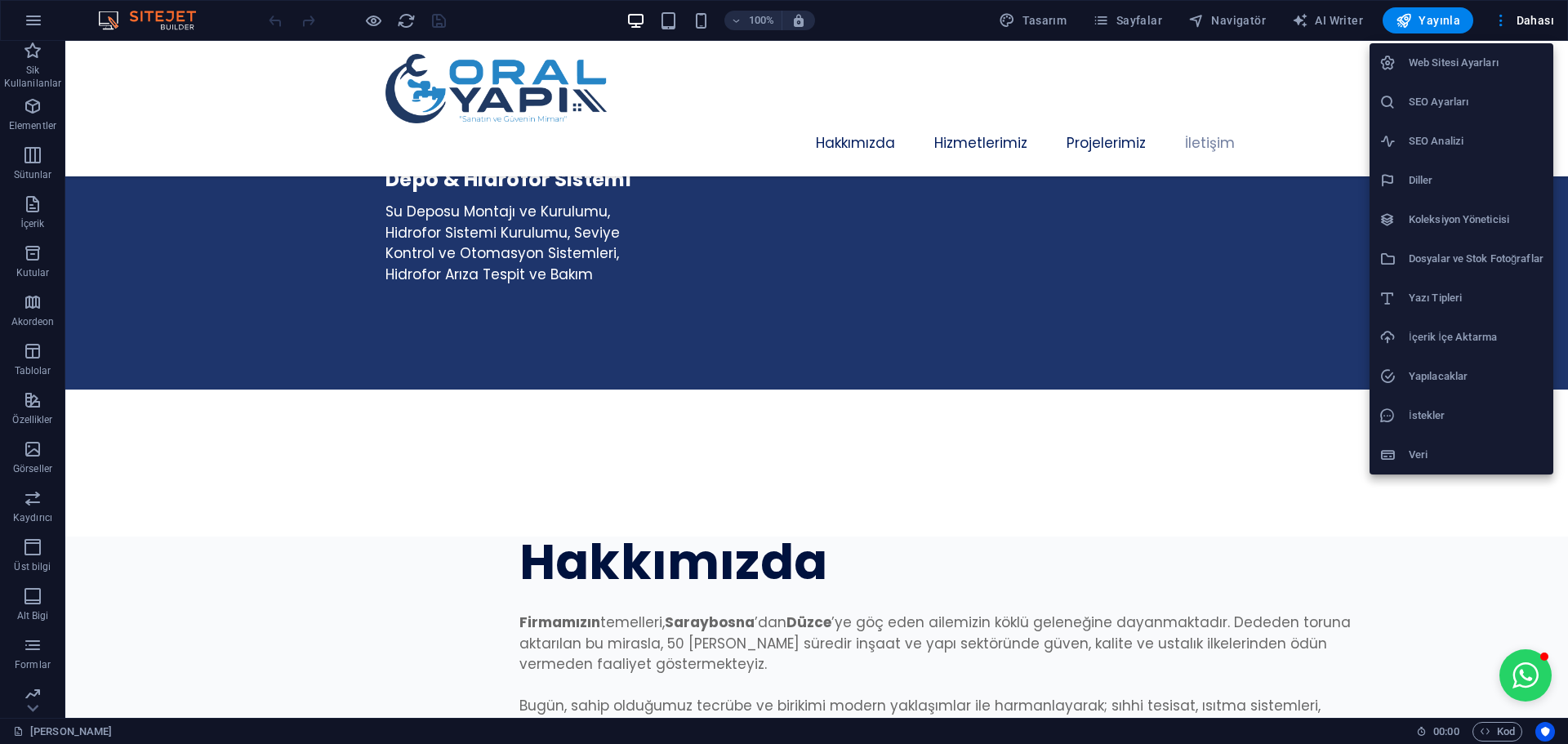
click at [1456, 415] on h6 "İstekler" at bounding box center [1475, 416] width 135 height 19
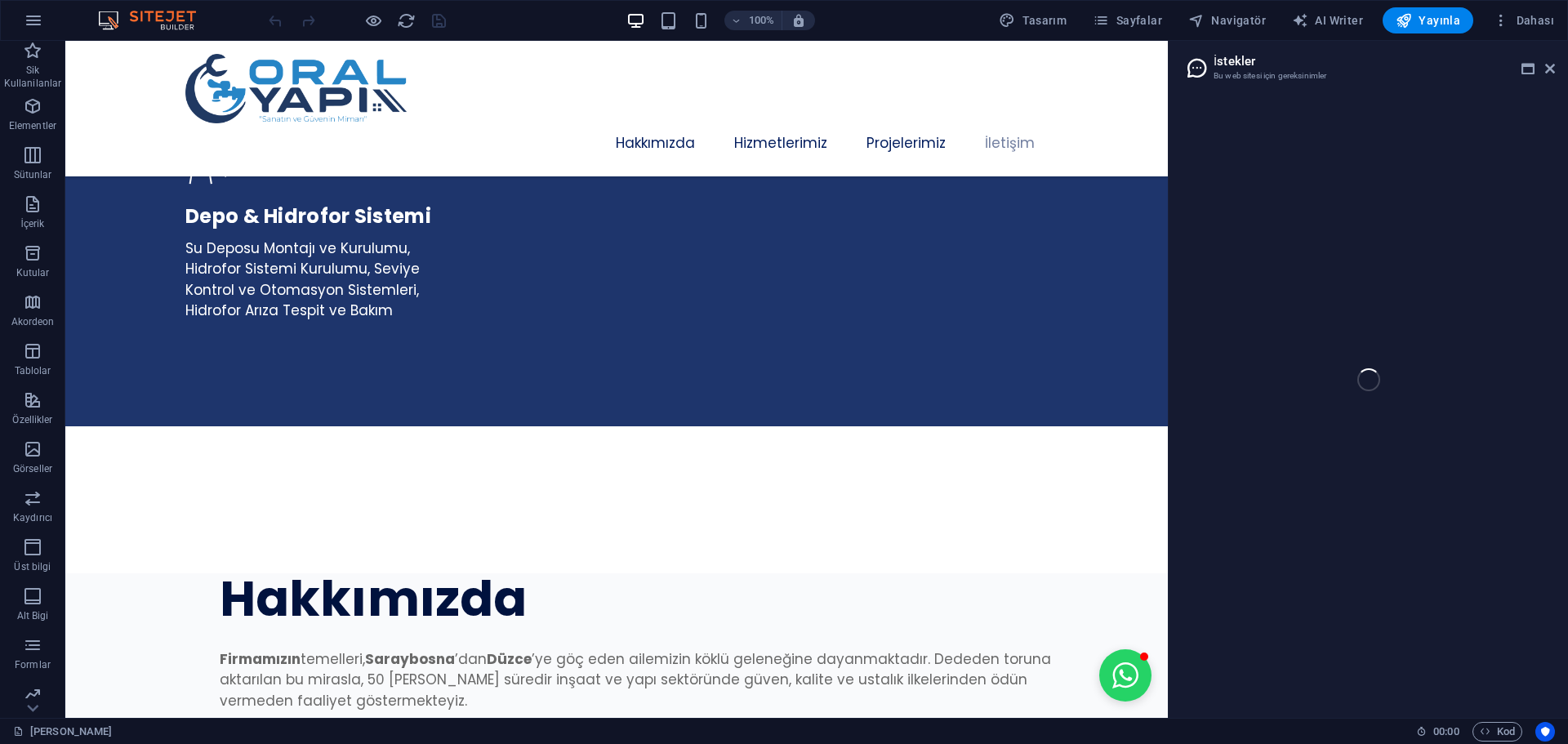
scroll to position [5937, 0]
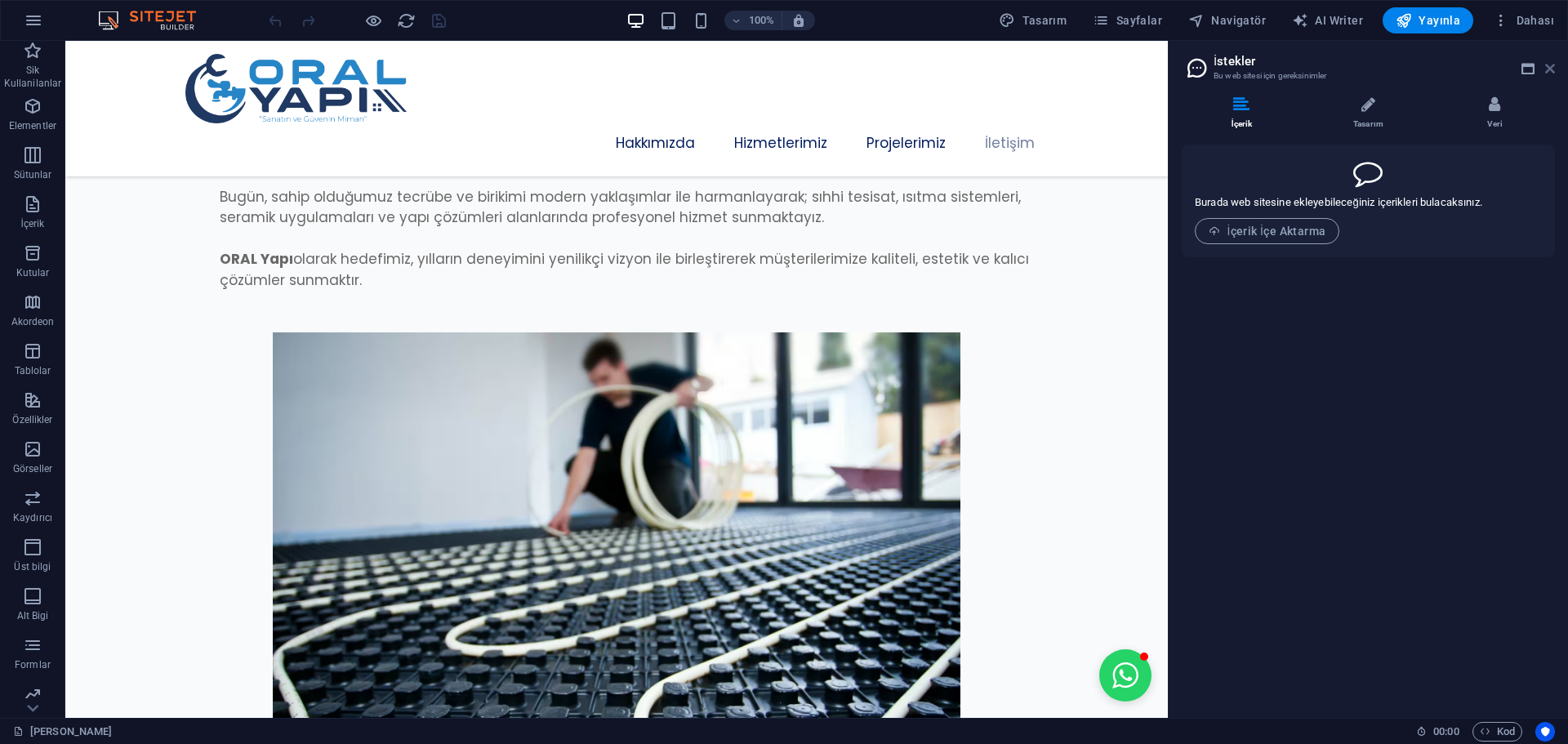
click at [1553, 72] on icon at bounding box center [1549, 68] width 10 height 13
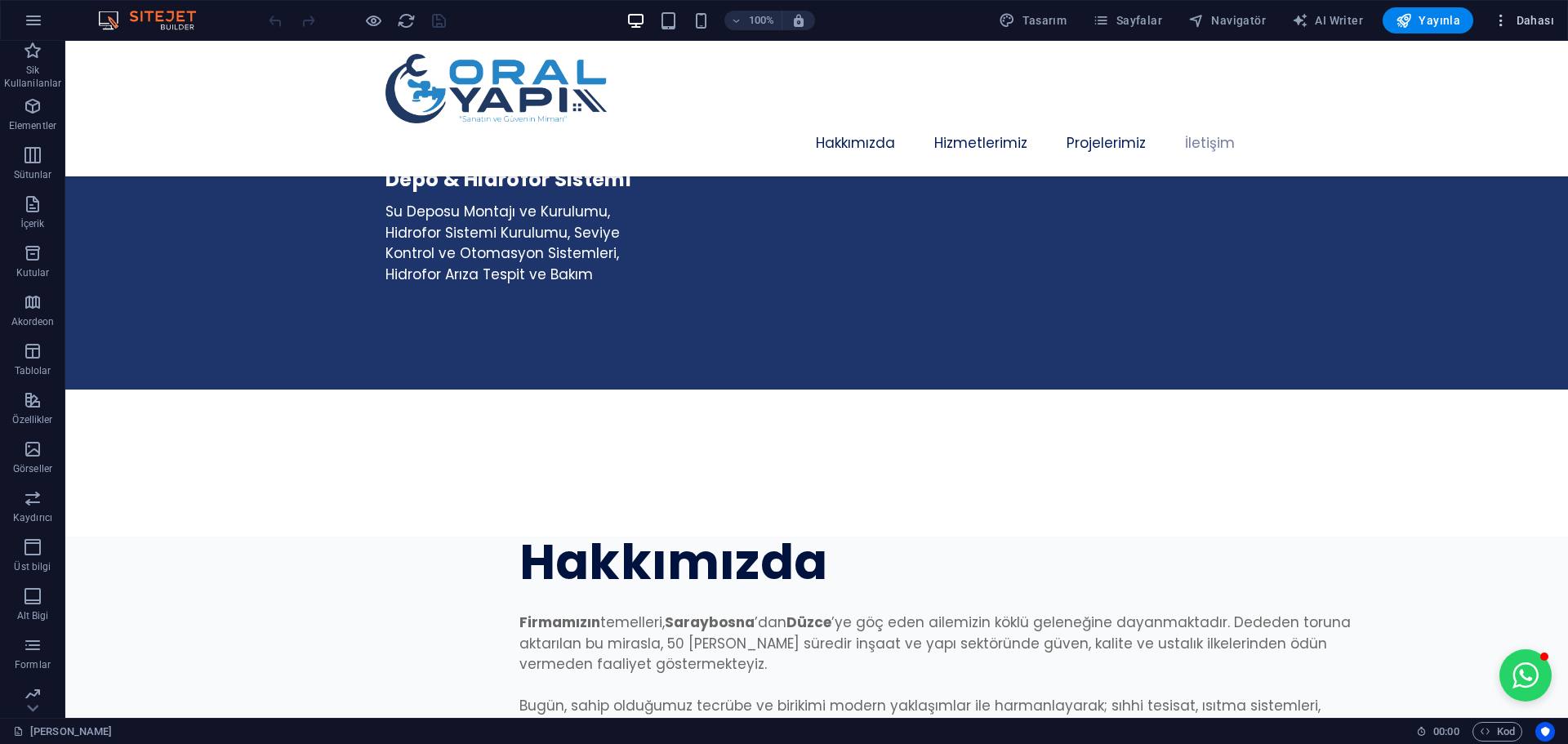
click at [1525, 23] on span "Dahası" at bounding box center [1523, 20] width 61 height 17
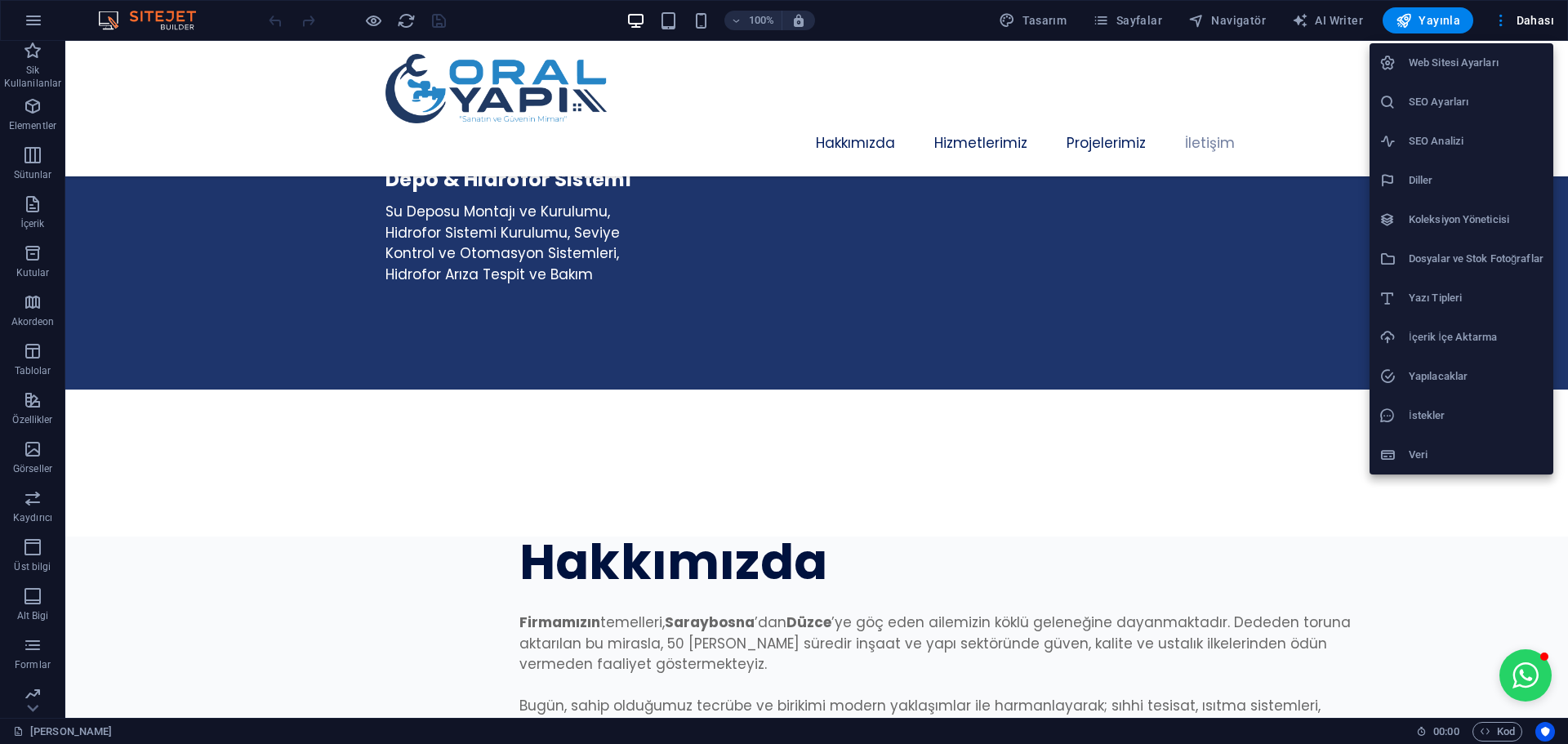
click at [553, 22] on div at bounding box center [784, 372] width 1568 height 744
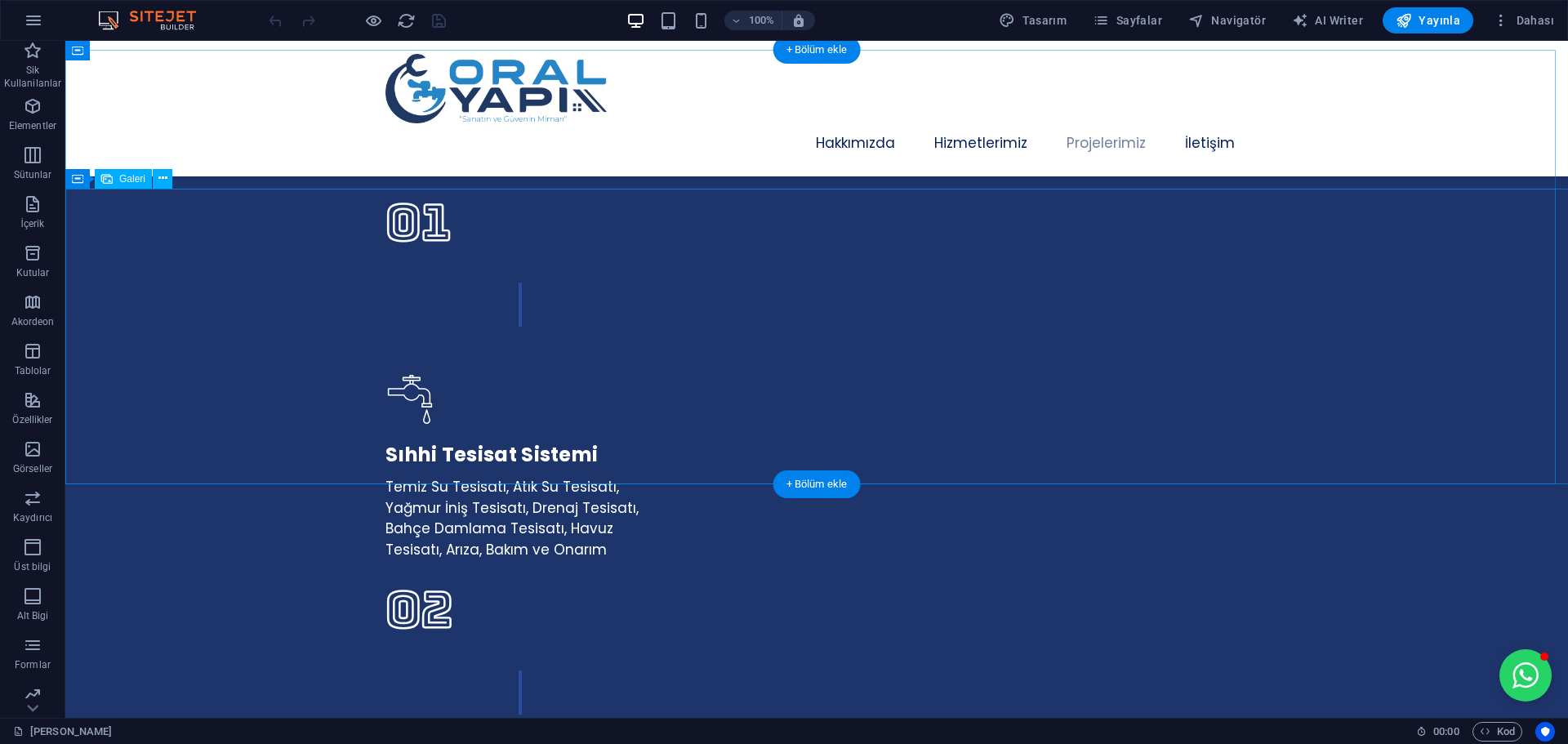
scroll to position [2941, 0]
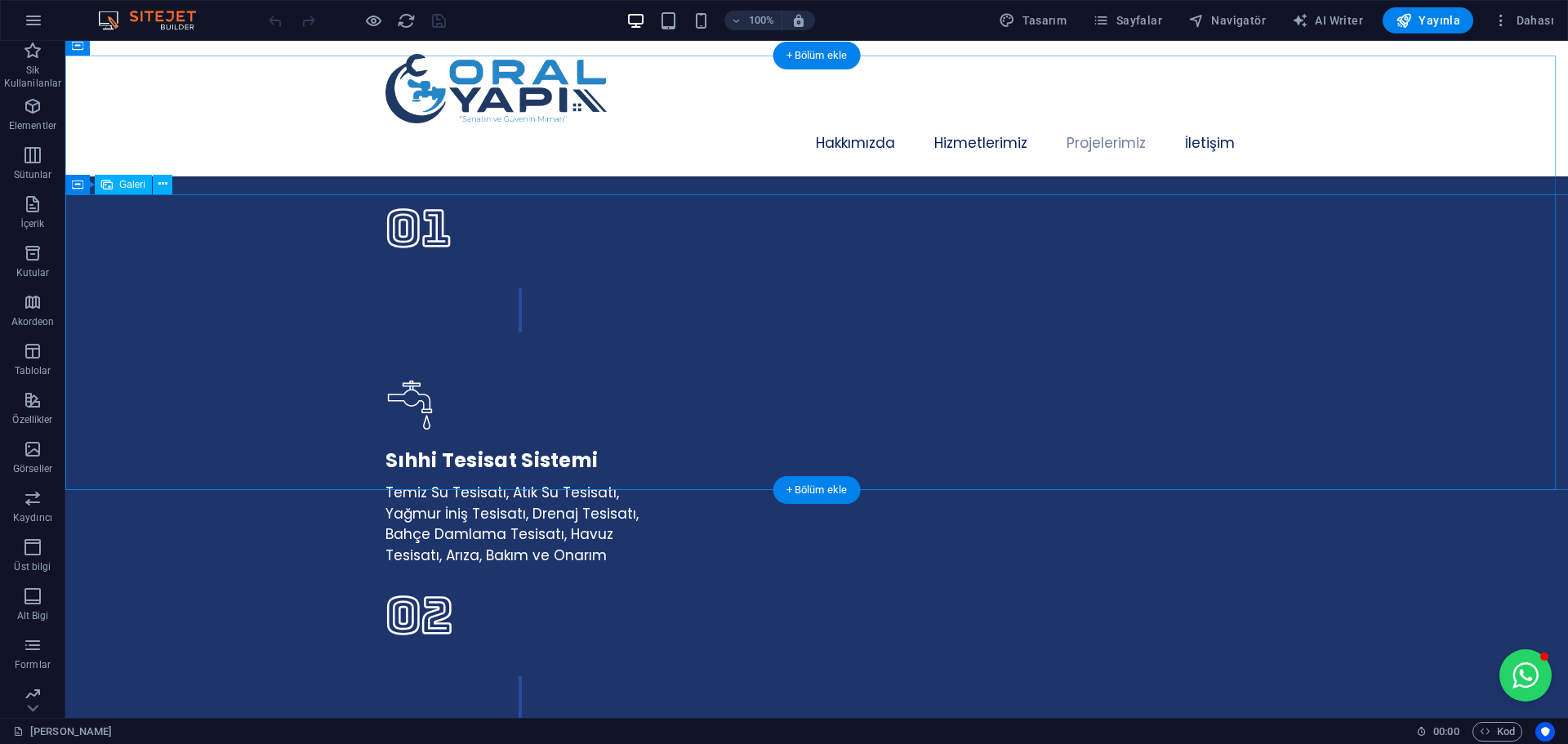
select select "px"
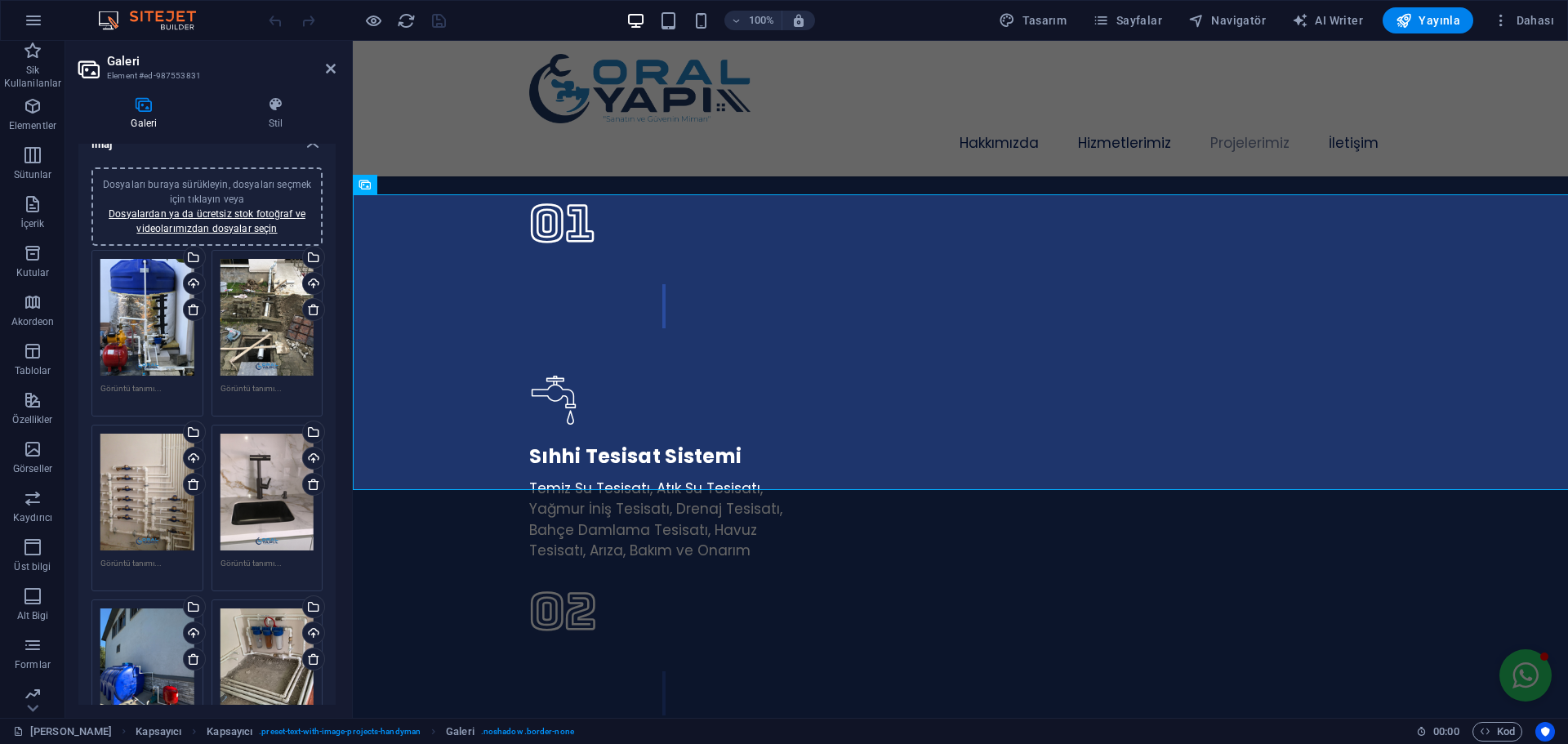
scroll to position [0, 0]
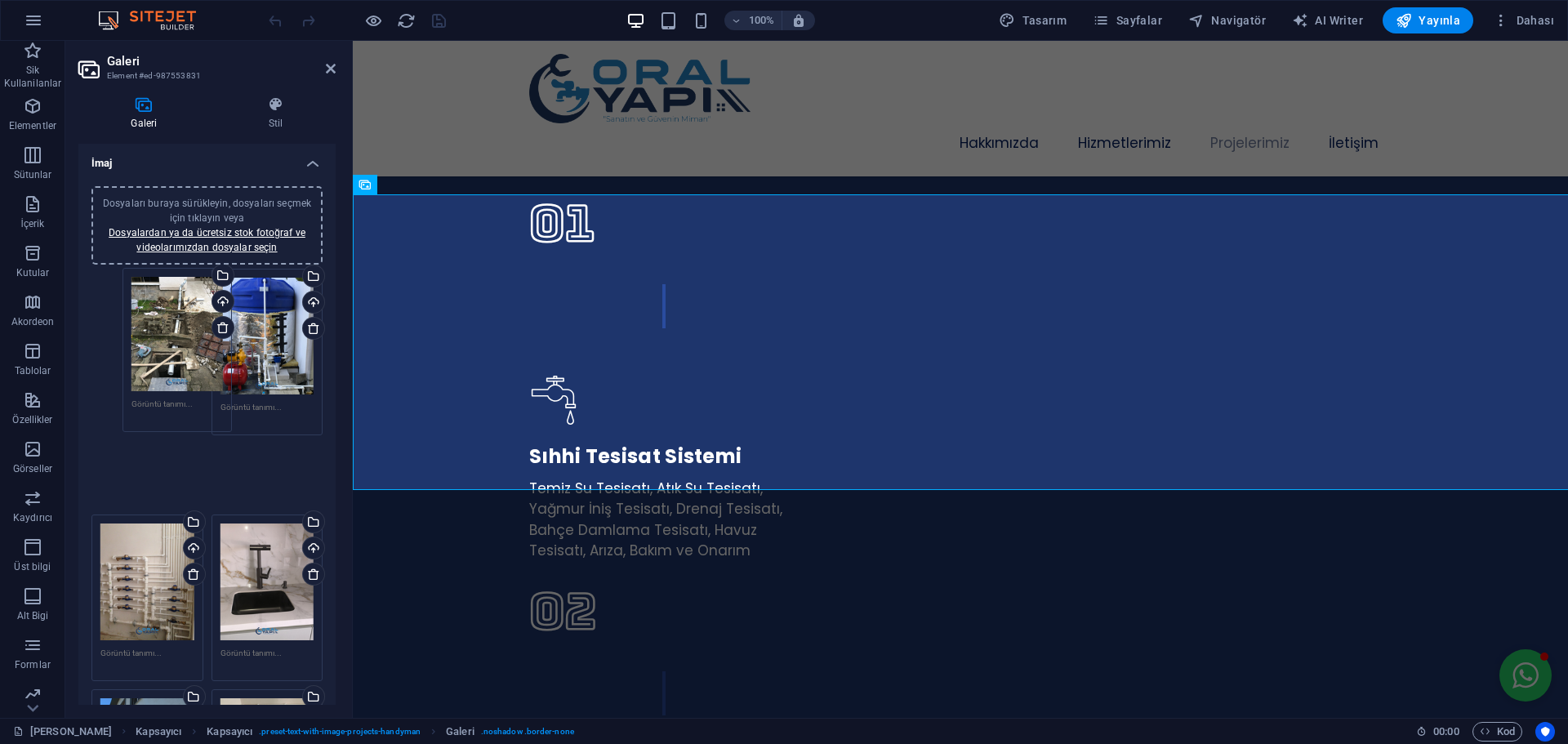
drag, startPoint x: 250, startPoint y: 341, endPoint x: 161, endPoint y: 340, distance: 89.0
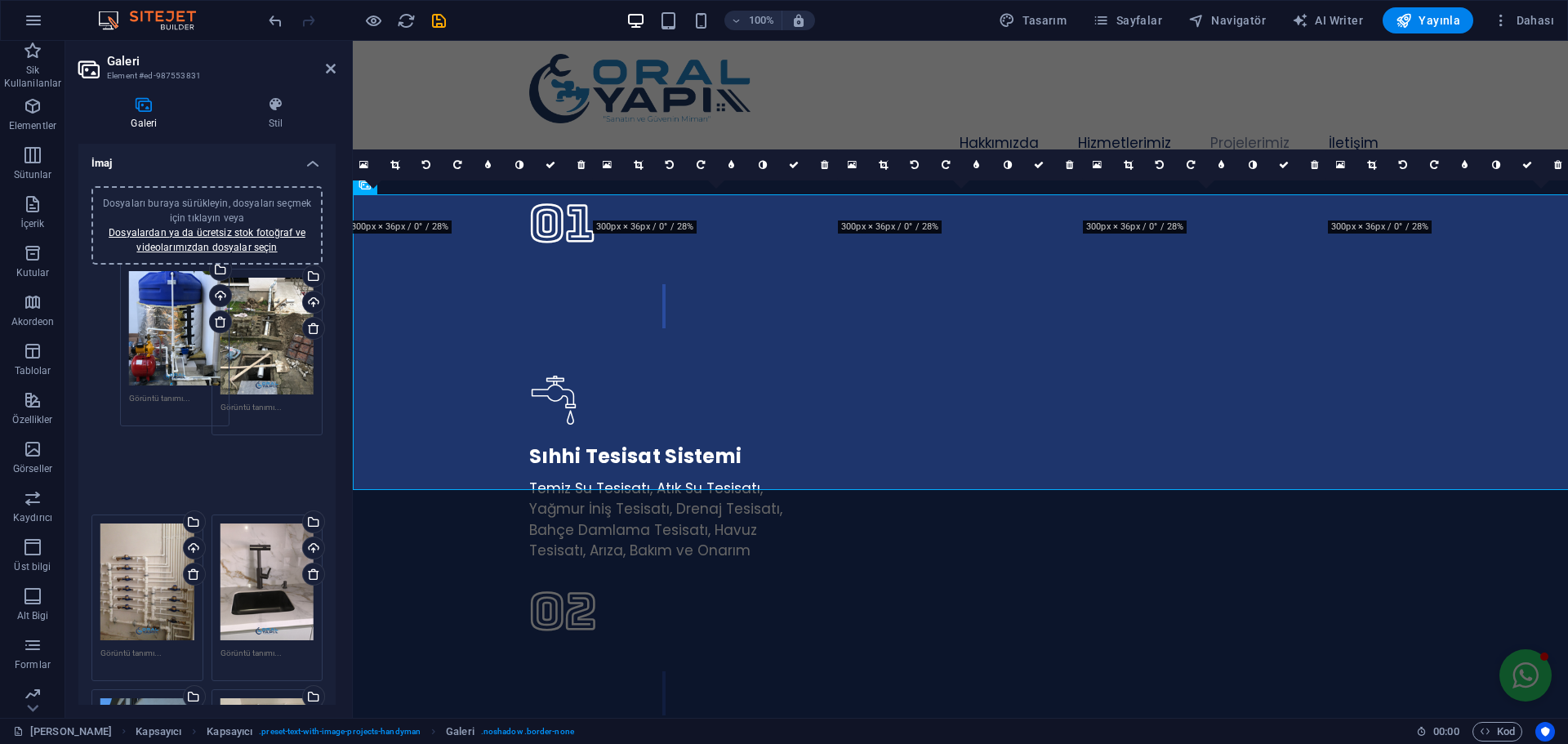
drag, startPoint x: 257, startPoint y: 341, endPoint x: 172, endPoint y: 335, distance: 85.2
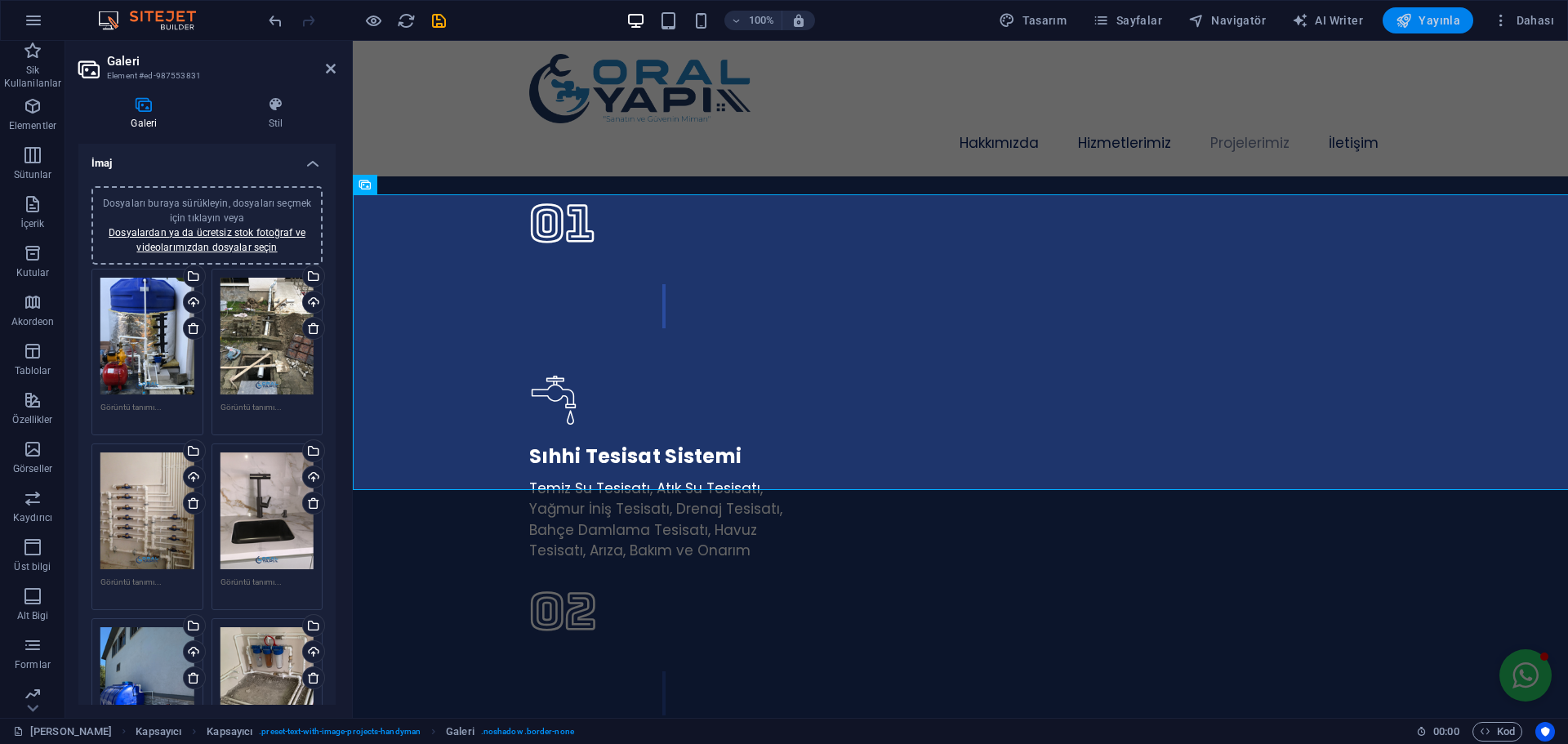
click at [1428, 15] on span "Yayınla" at bounding box center [1428, 20] width 64 height 17
checkbox input "false"
